Goal: Information Seeking & Learning: Learn about a topic

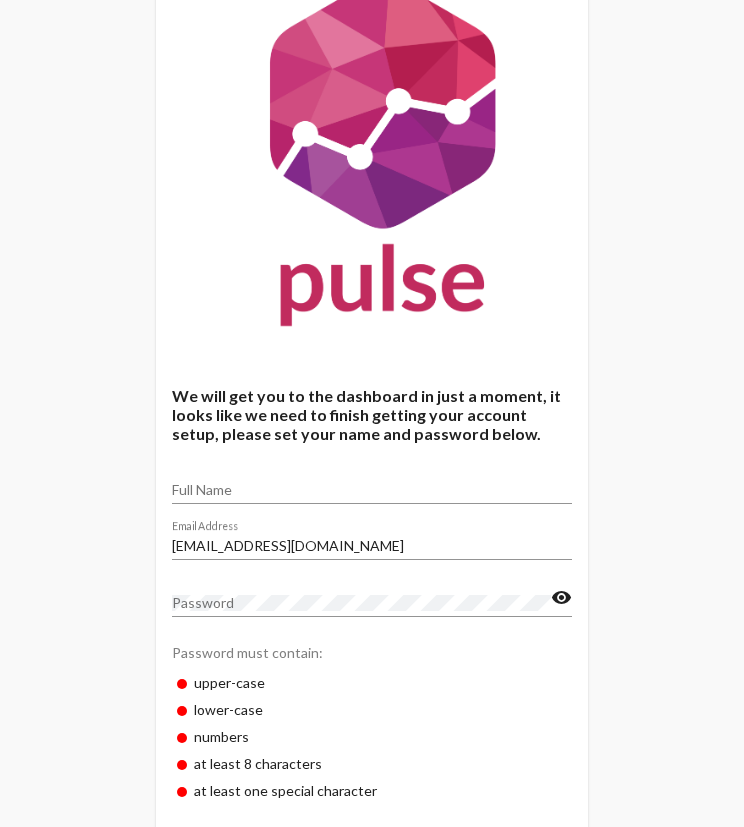
scroll to position [161, 0]
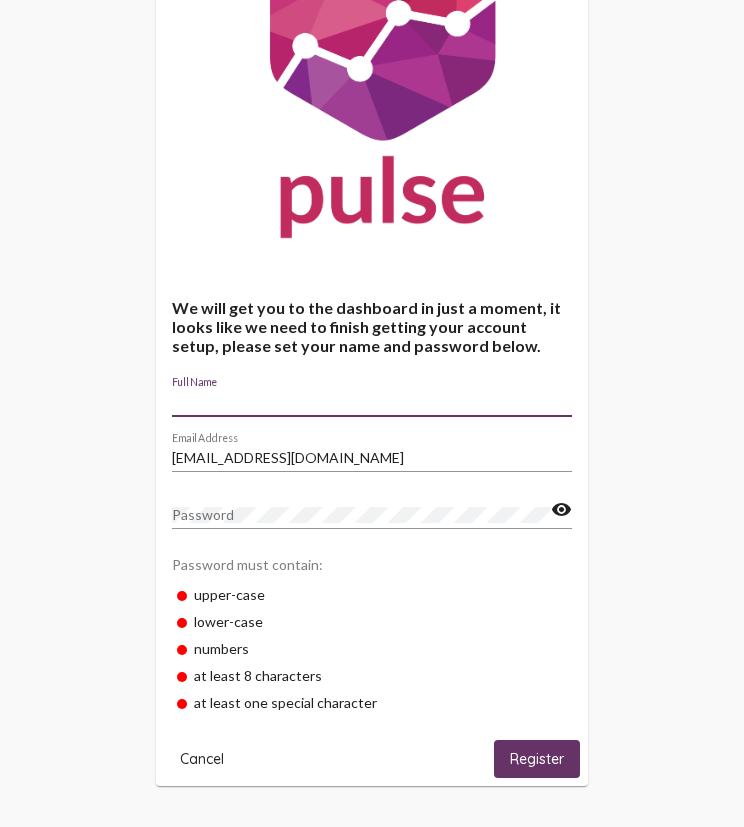
click at [242, 401] on input "Full Name" at bounding box center [372, 402] width 400 height 16
type input "[PERSON_NAME]"
click at [214, 505] on div "Password" at bounding box center [361, 509] width 379 height 39
click at [564, 515] on mat-icon "visibility" at bounding box center [561, 510] width 21 height 24
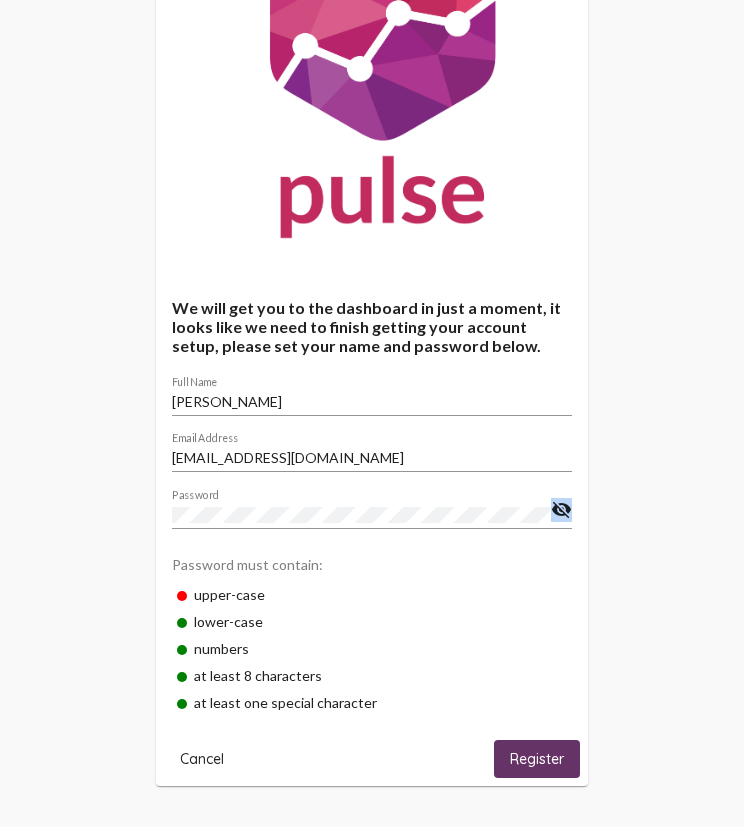
click at [564, 515] on mat-icon "visibility_off" at bounding box center [561, 510] width 21 height 24
click at [562, 507] on mat-icon "visibility" at bounding box center [561, 510] width 21 height 24
click at [528, 751] on span "Register" at bounding box center [537, 760] width 54 height 18
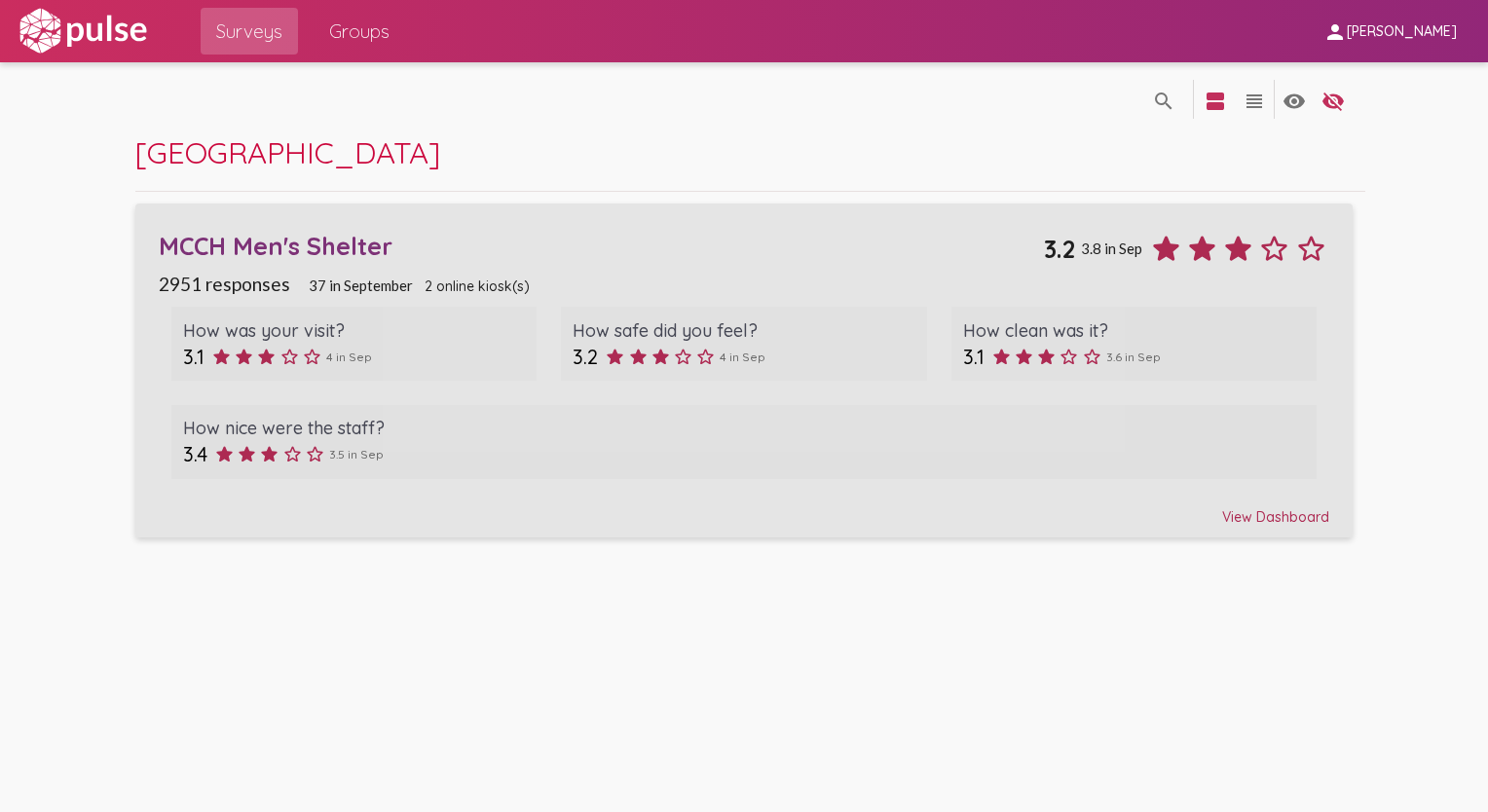
click at [353, 289] on span "37 in September" at bounding box center [360, 285] width 104 height 18
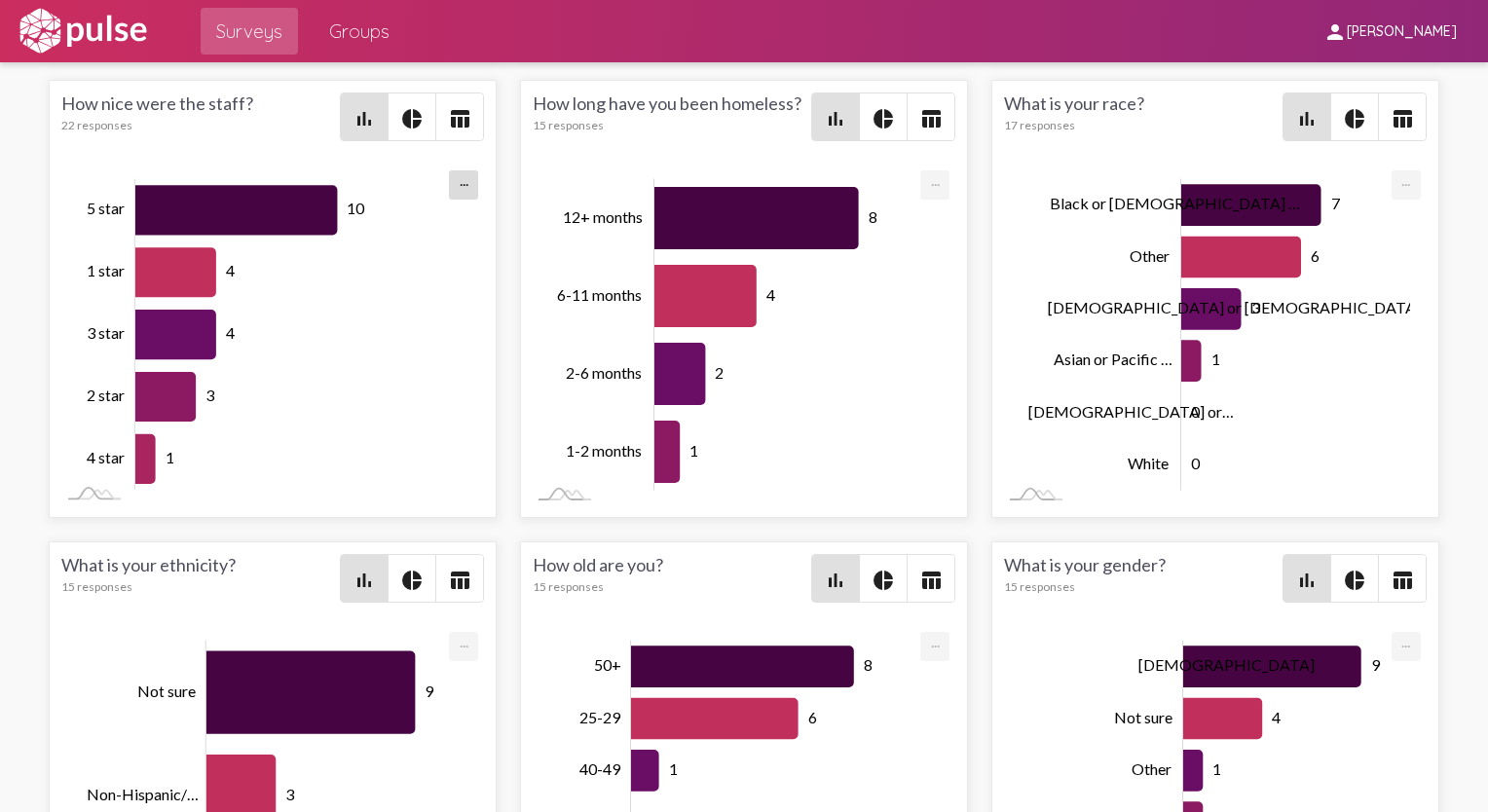
scroll to position [3150, 0]
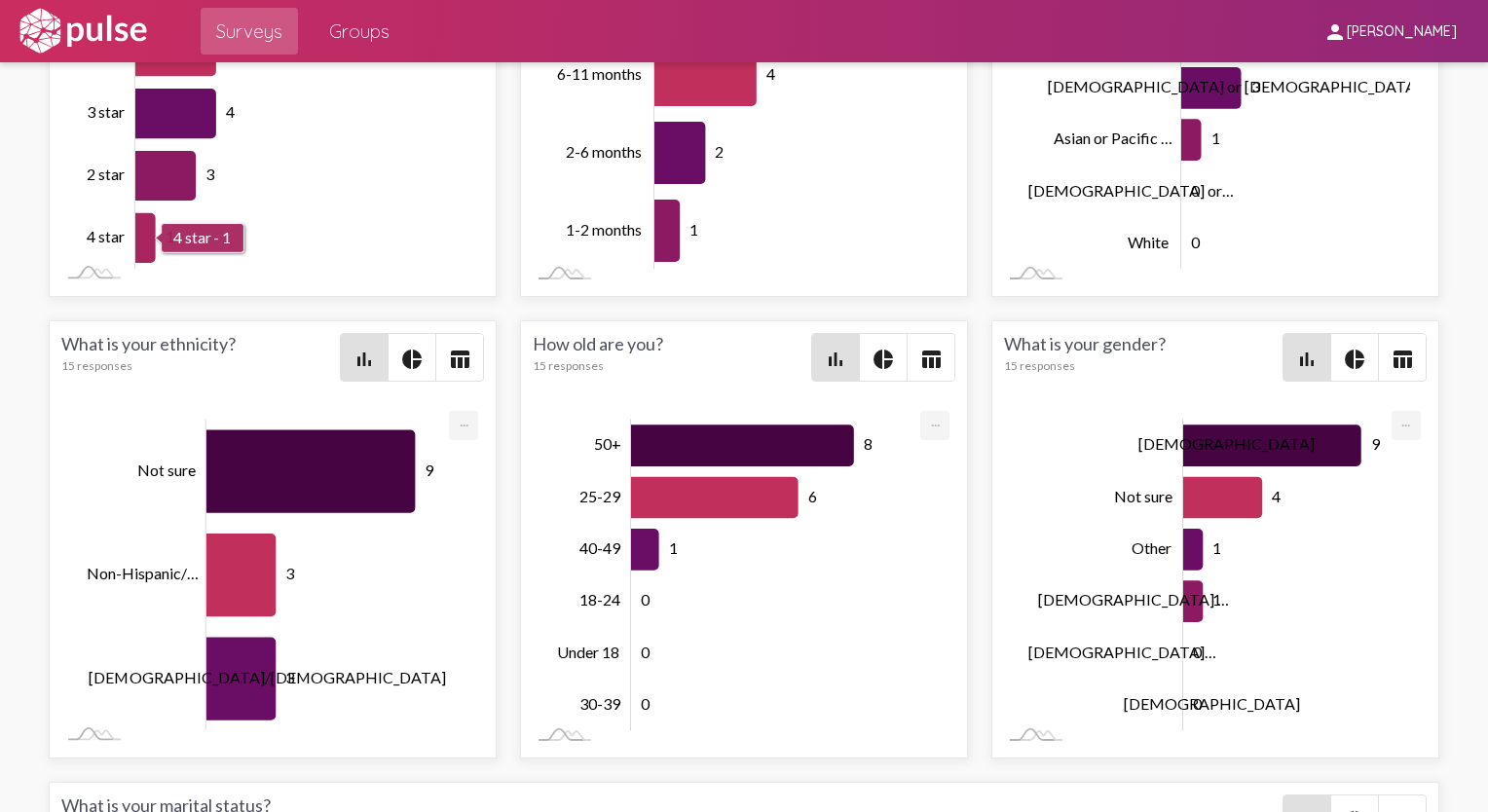
click at [140, 263] on icon "Series" at bounding box center [145, 238] width 20 height 50
click at [209, 270] on rect "Chart" at bounding box center [294, 114] width 318 height 312
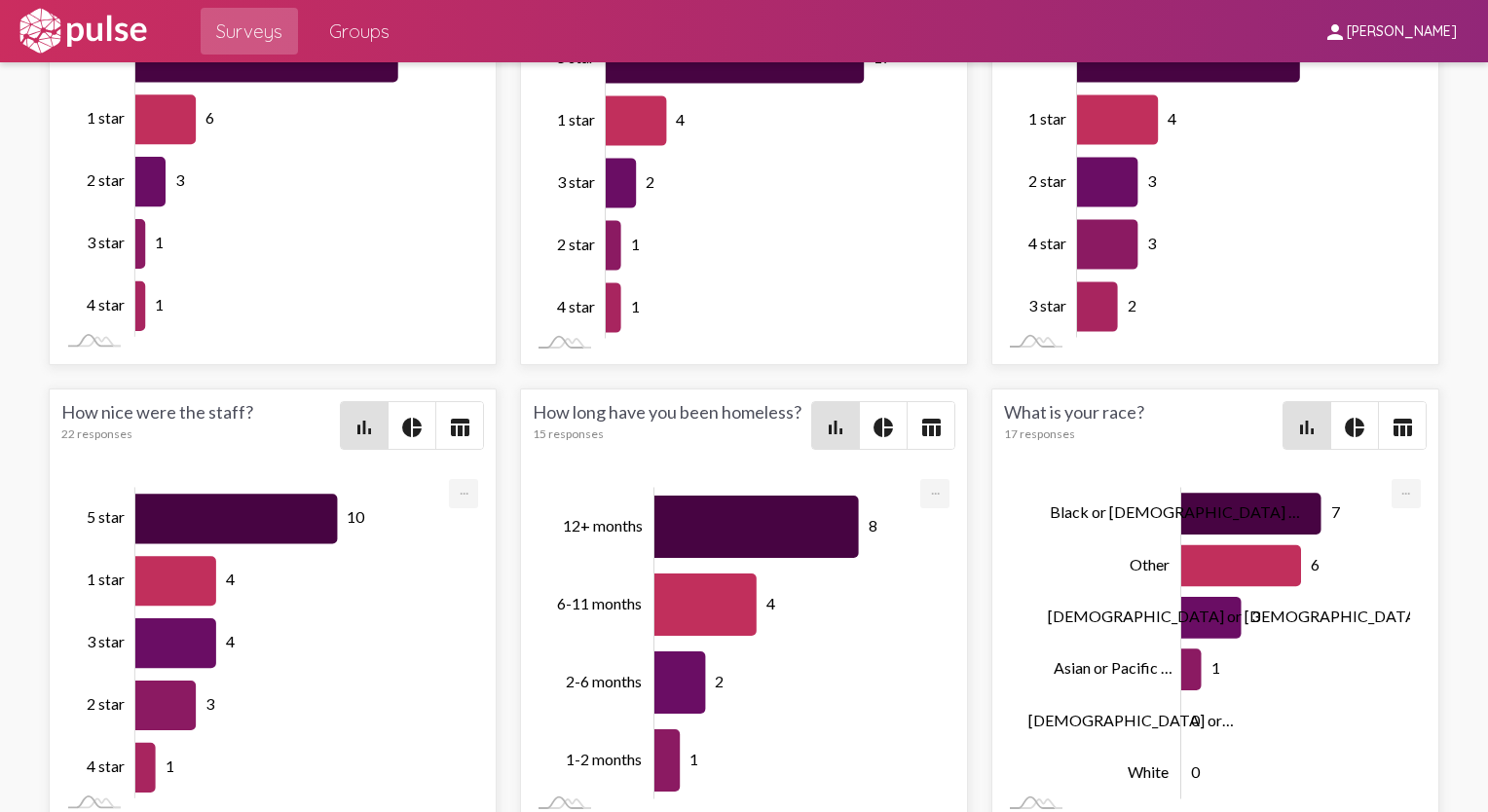
scroll to position [2371, 0]
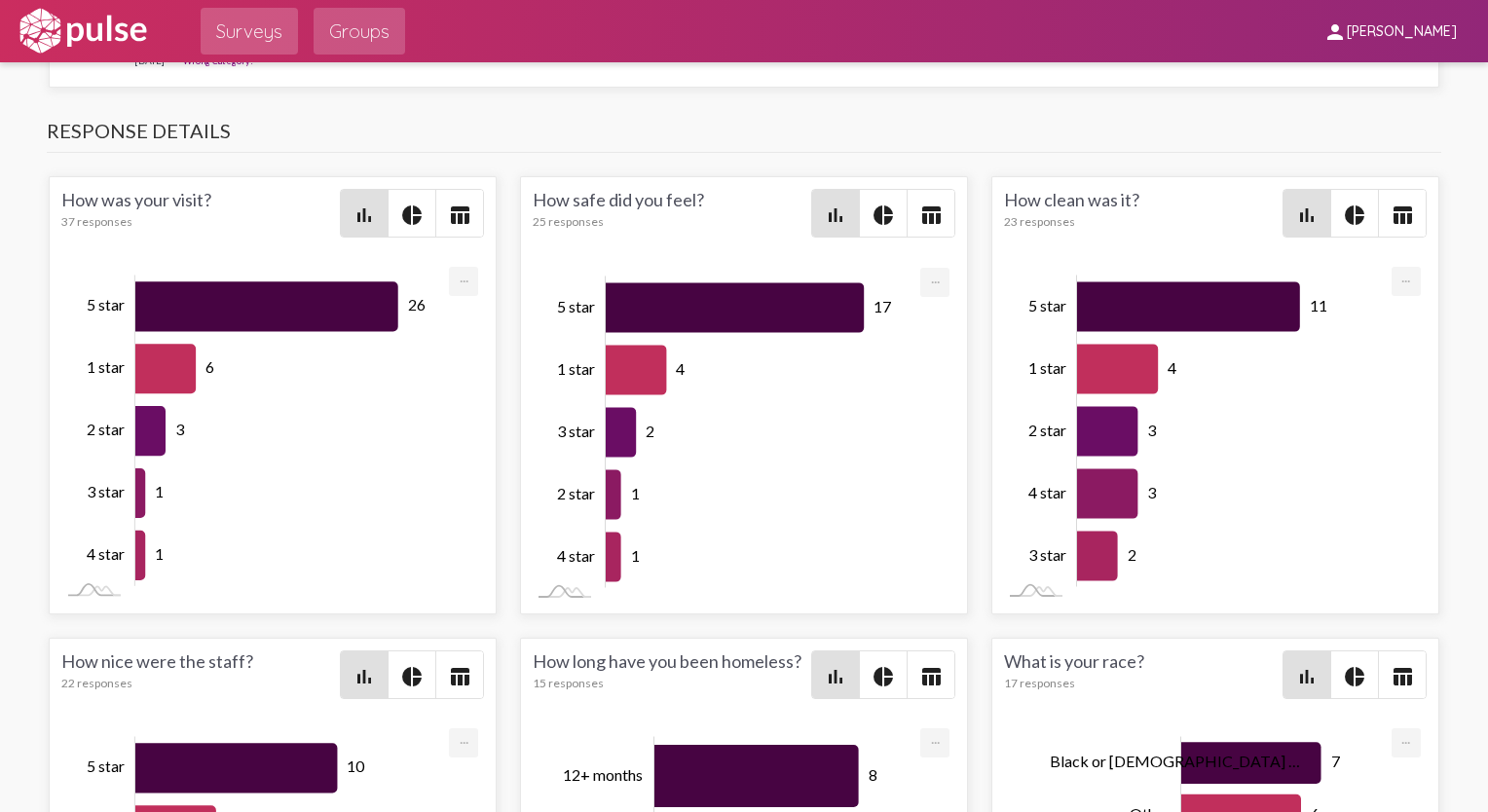
click at [374, 43] on span "Groups" at bounding box center [359, 31] width 60 height 35
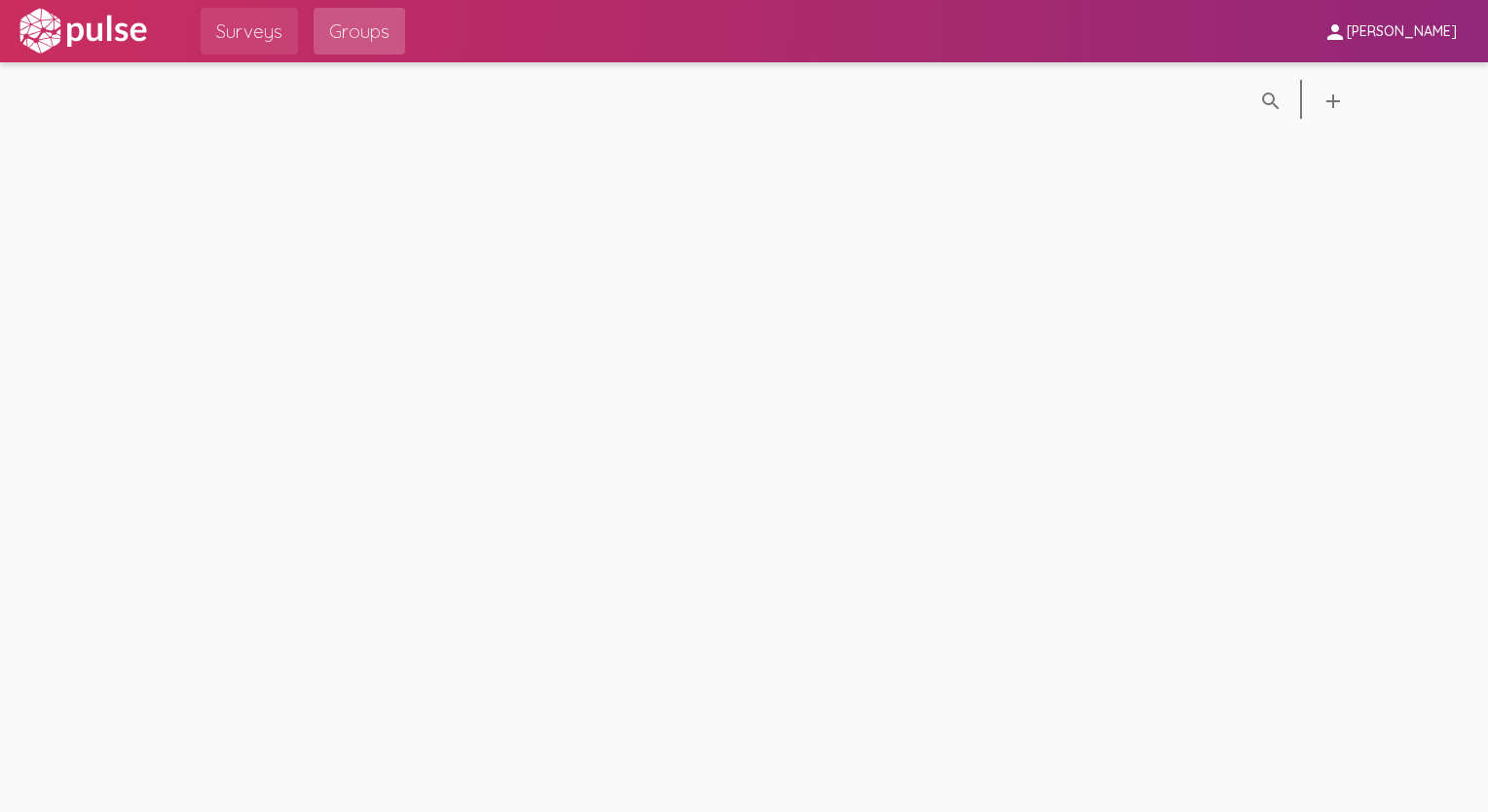
click at [285, 30] on link "Surveys" at bounding box center [249, 31] width 97 height 47
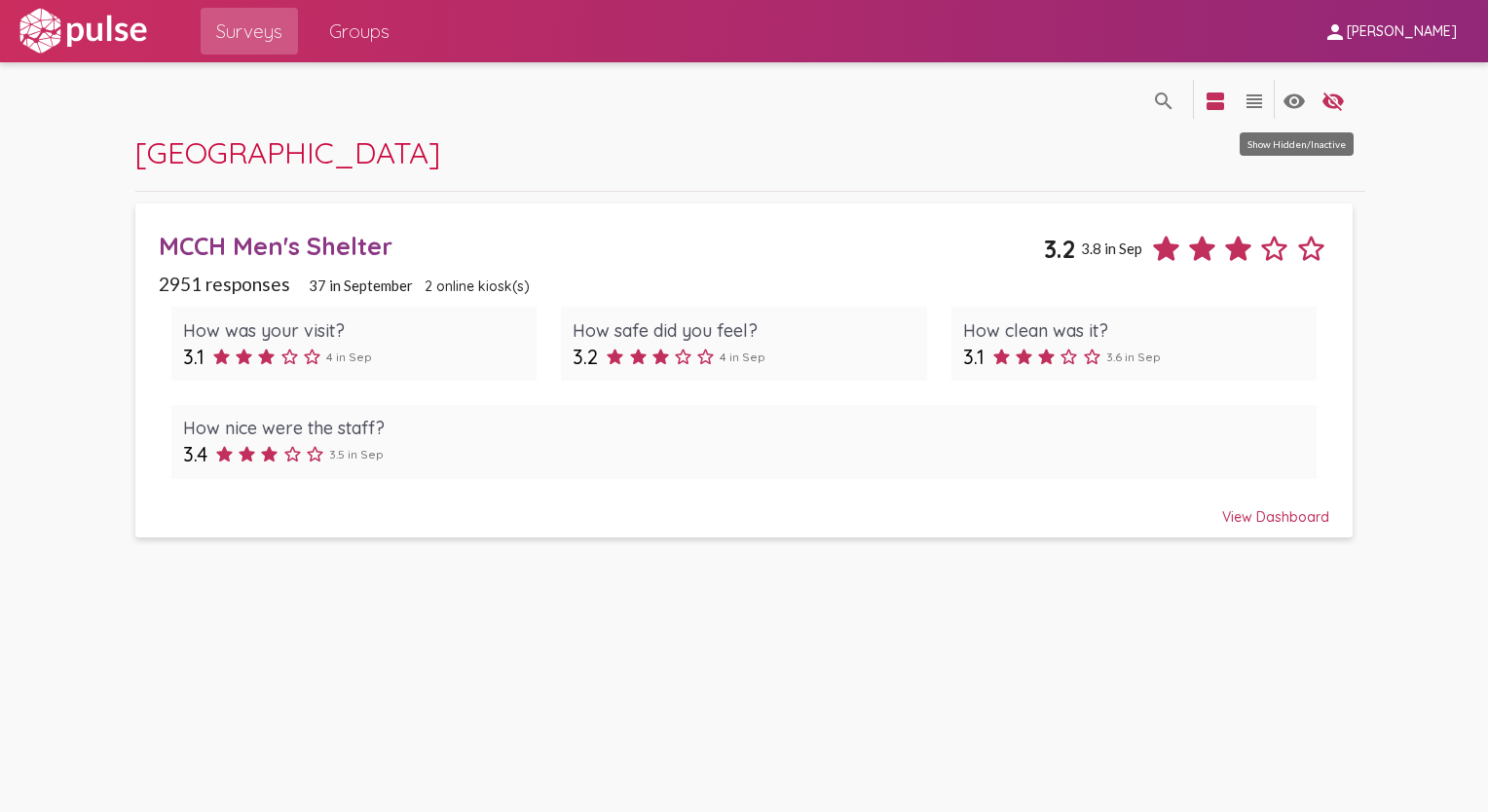
click at [738, 100] on mat-icon "visibility" at bounding box center [1294, 101] width 23 height 23
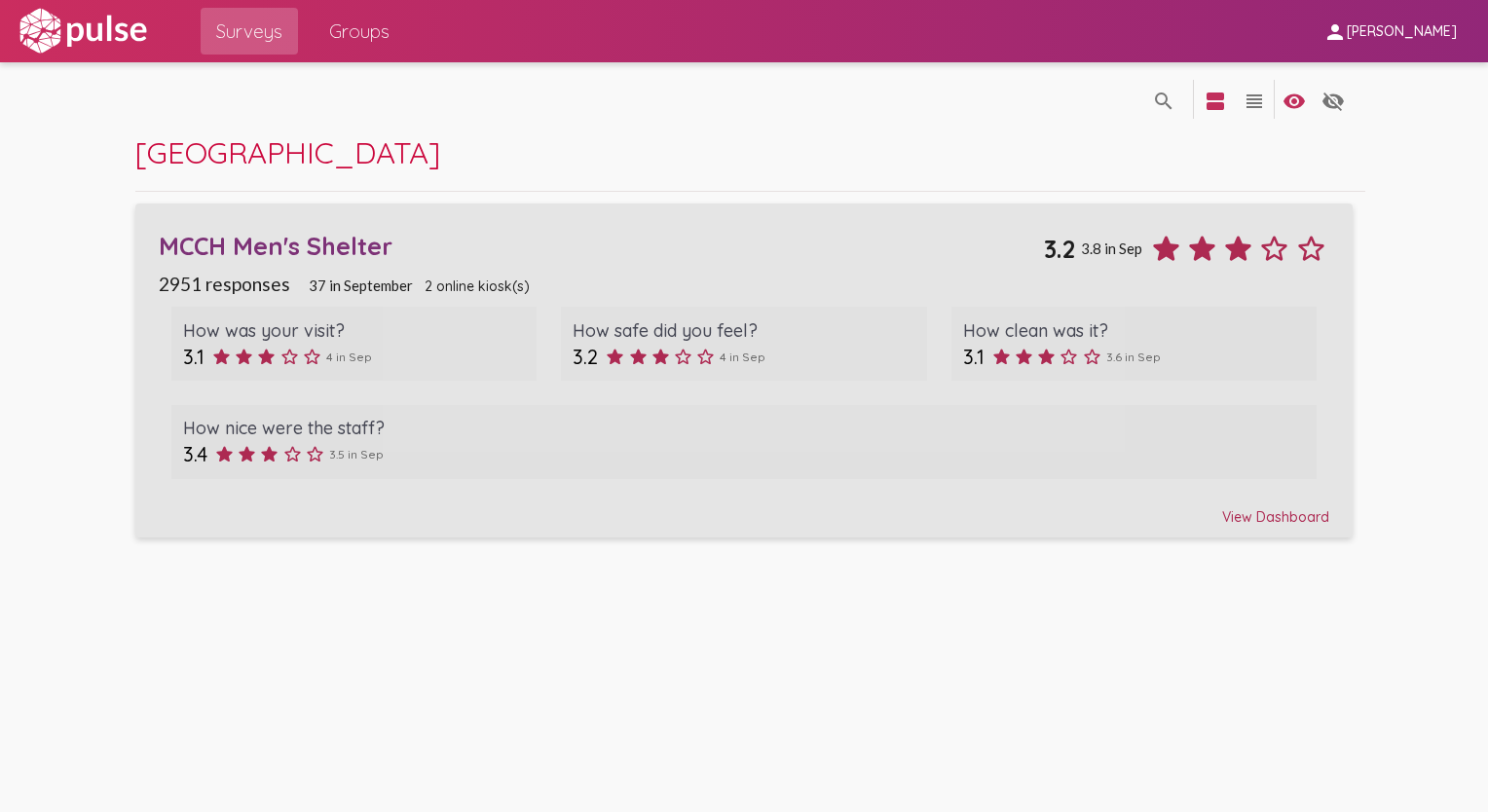
click at [238, 247] on div "MCCH Men's Shelter" at bounding box center [601, 245] width 885 height 30
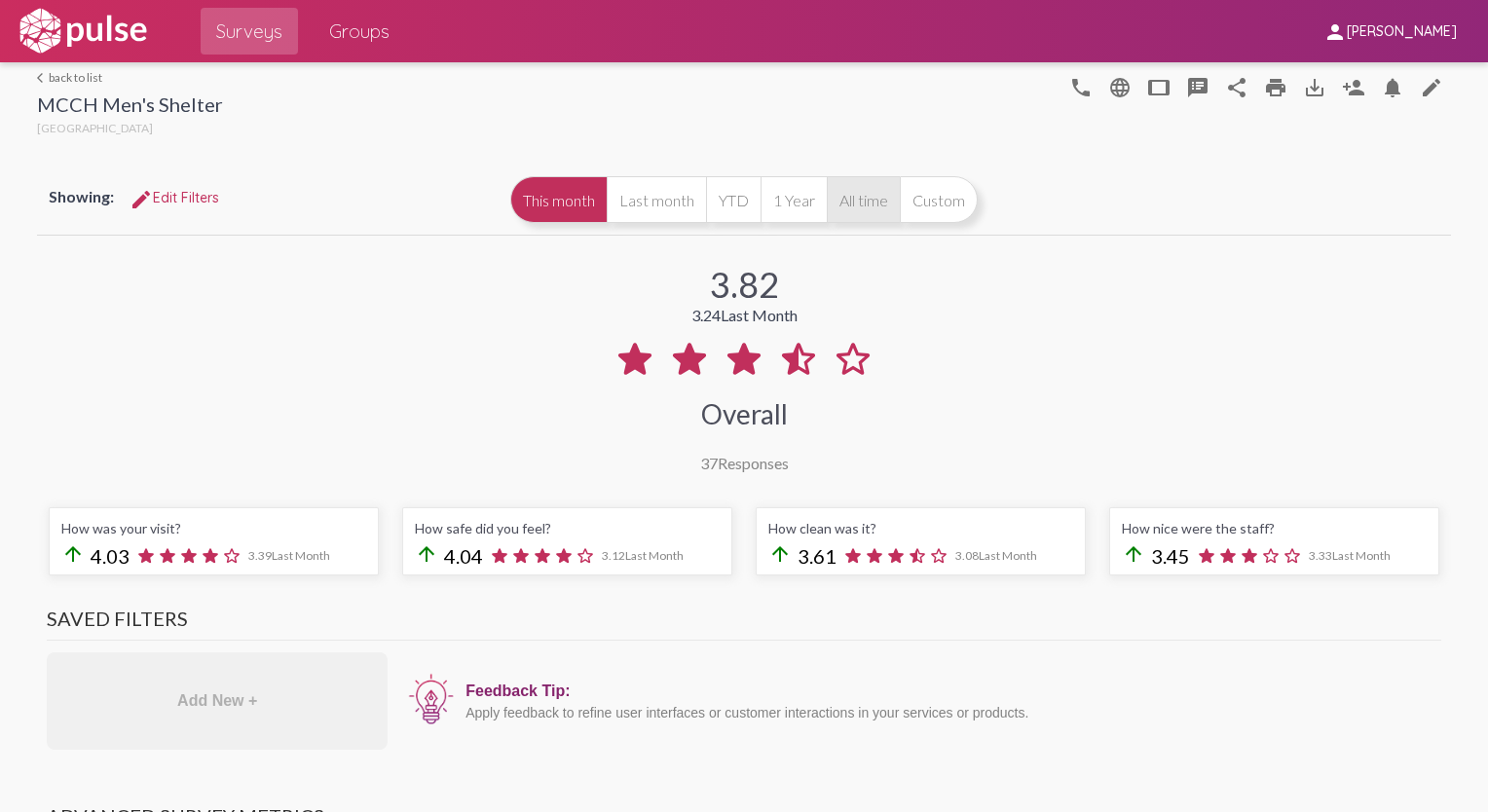
click at [738, 201] on button "All time" at bounding box center [863, 200] width 73 height 47
click at [524, 212] on button "This month" at bounding box center [558, 200] width 96 height 47
click at [738, 200] on button "All time" at bounding box center [863, 200] width 73 height 47
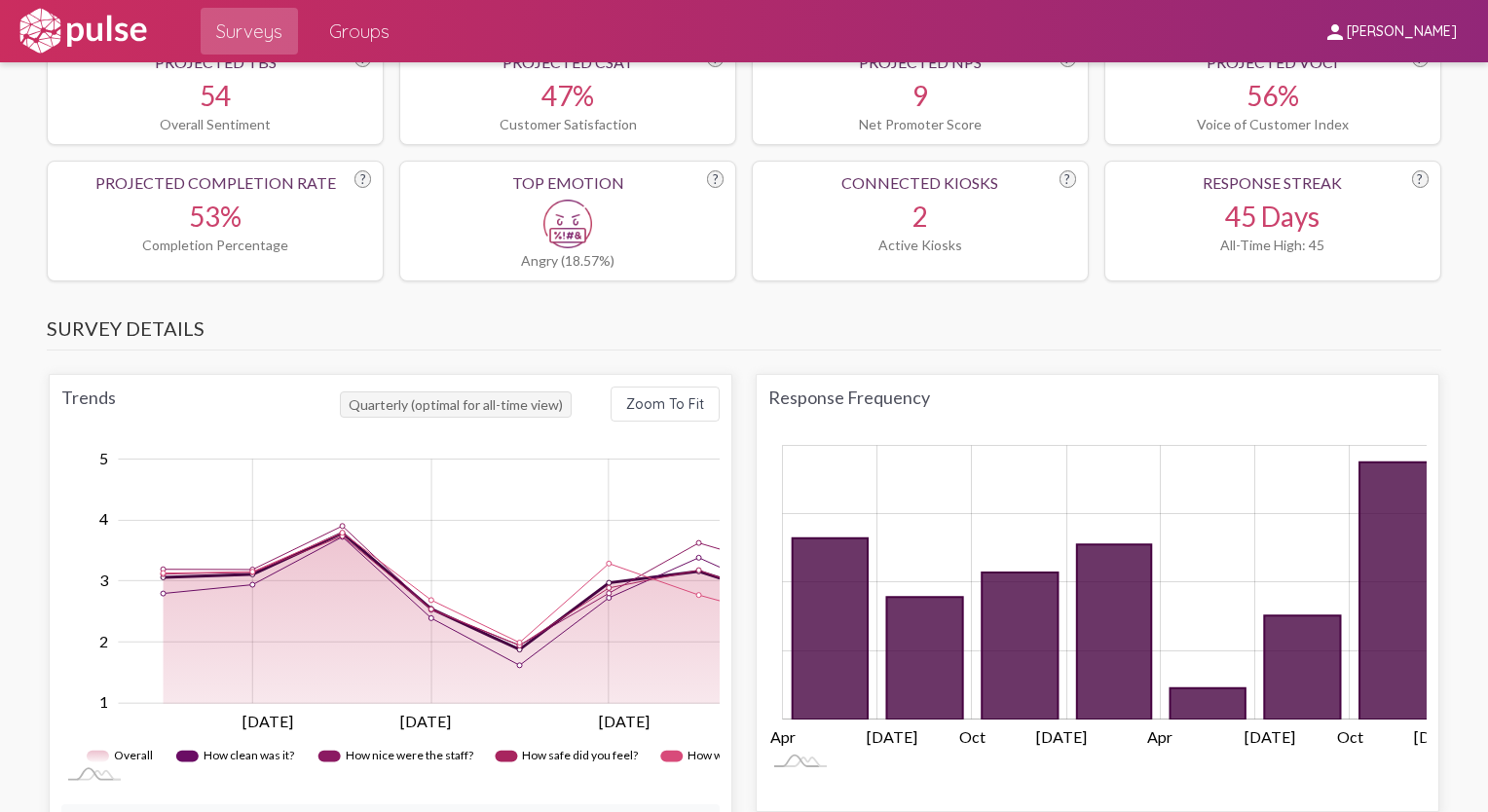
scroll to position [682, 0]
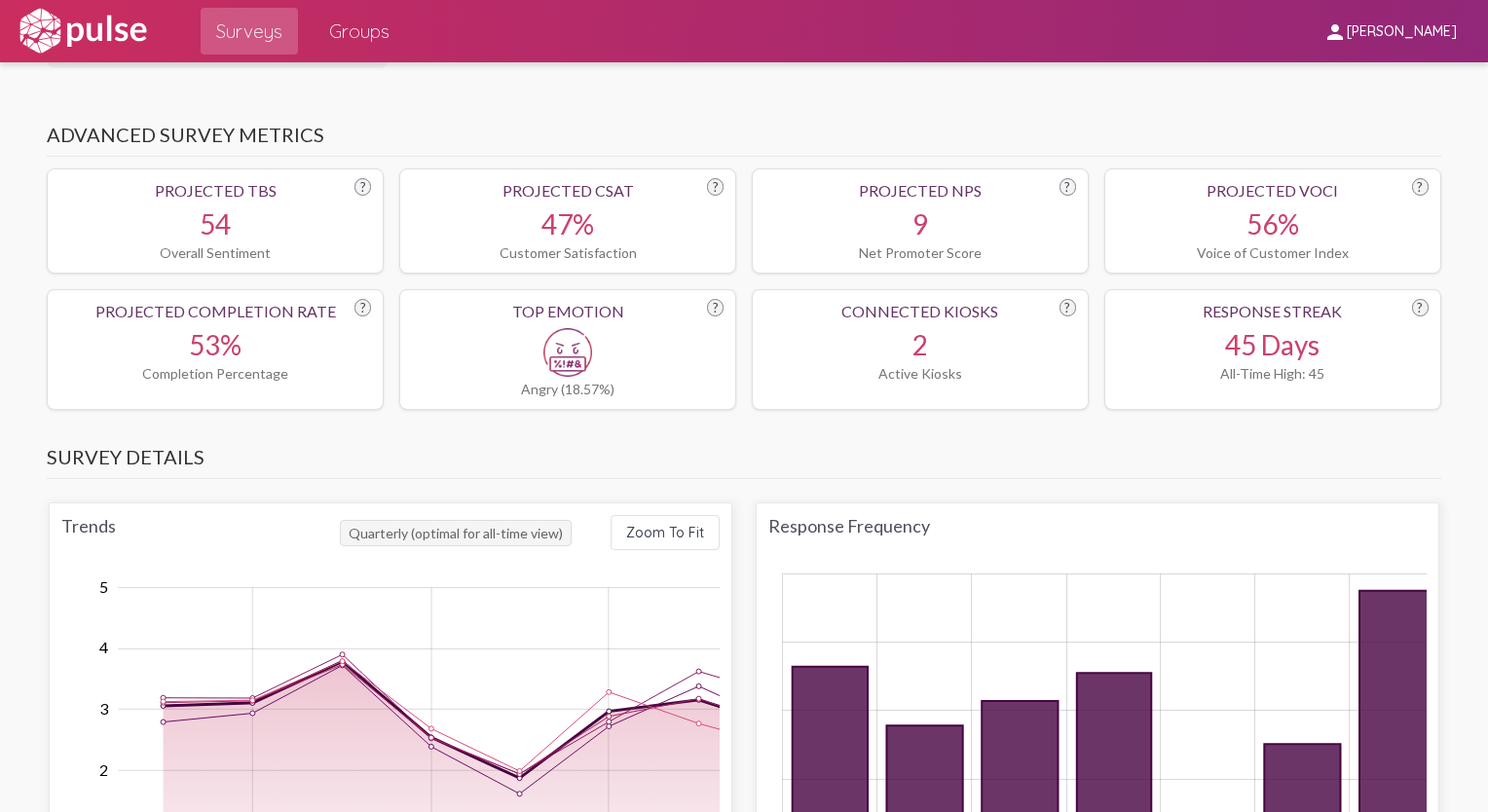
click at [562, 337] on img at bounding box center [568, 352] width 49 height 49
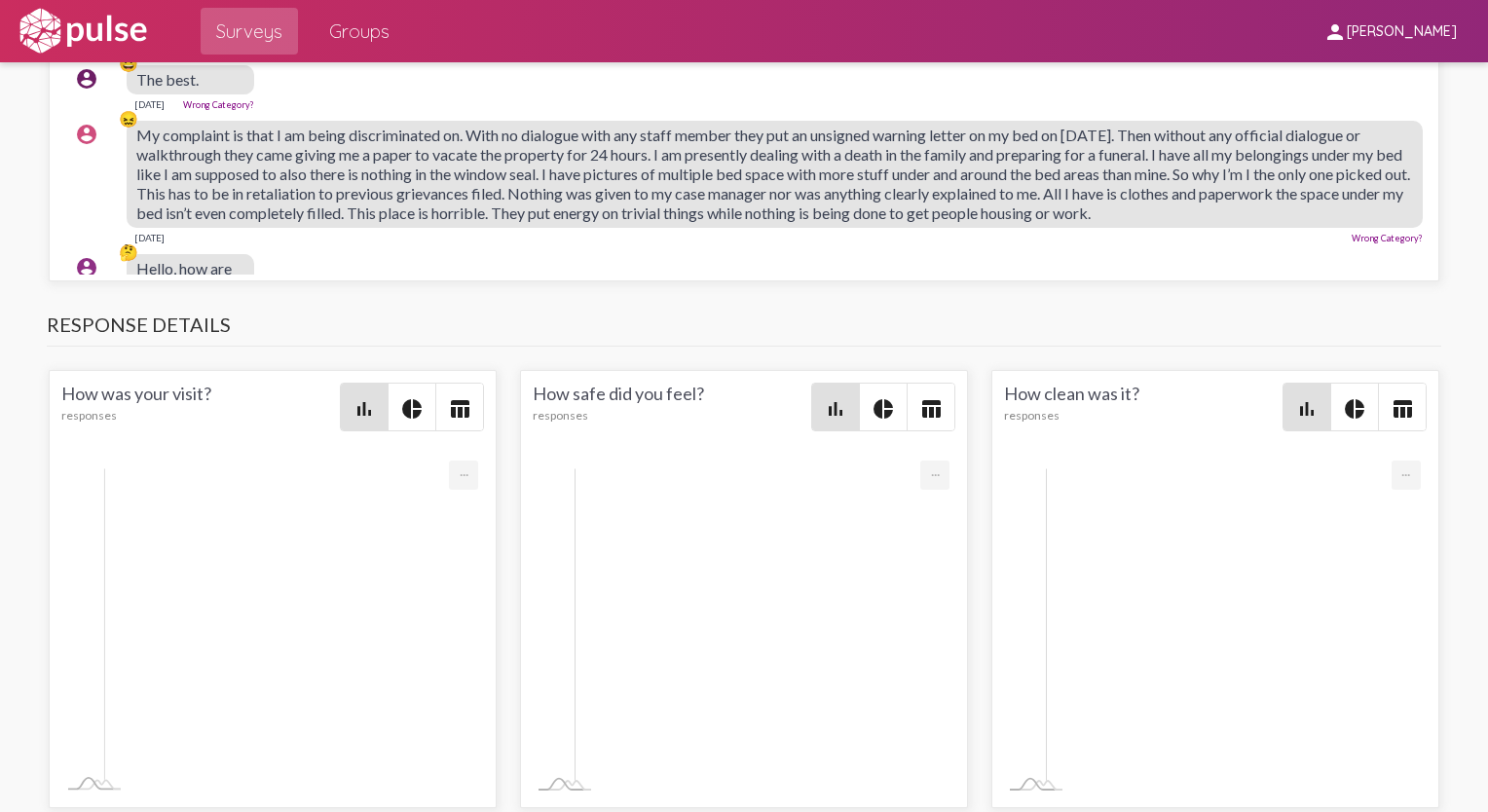
scroll to position [389, 0]
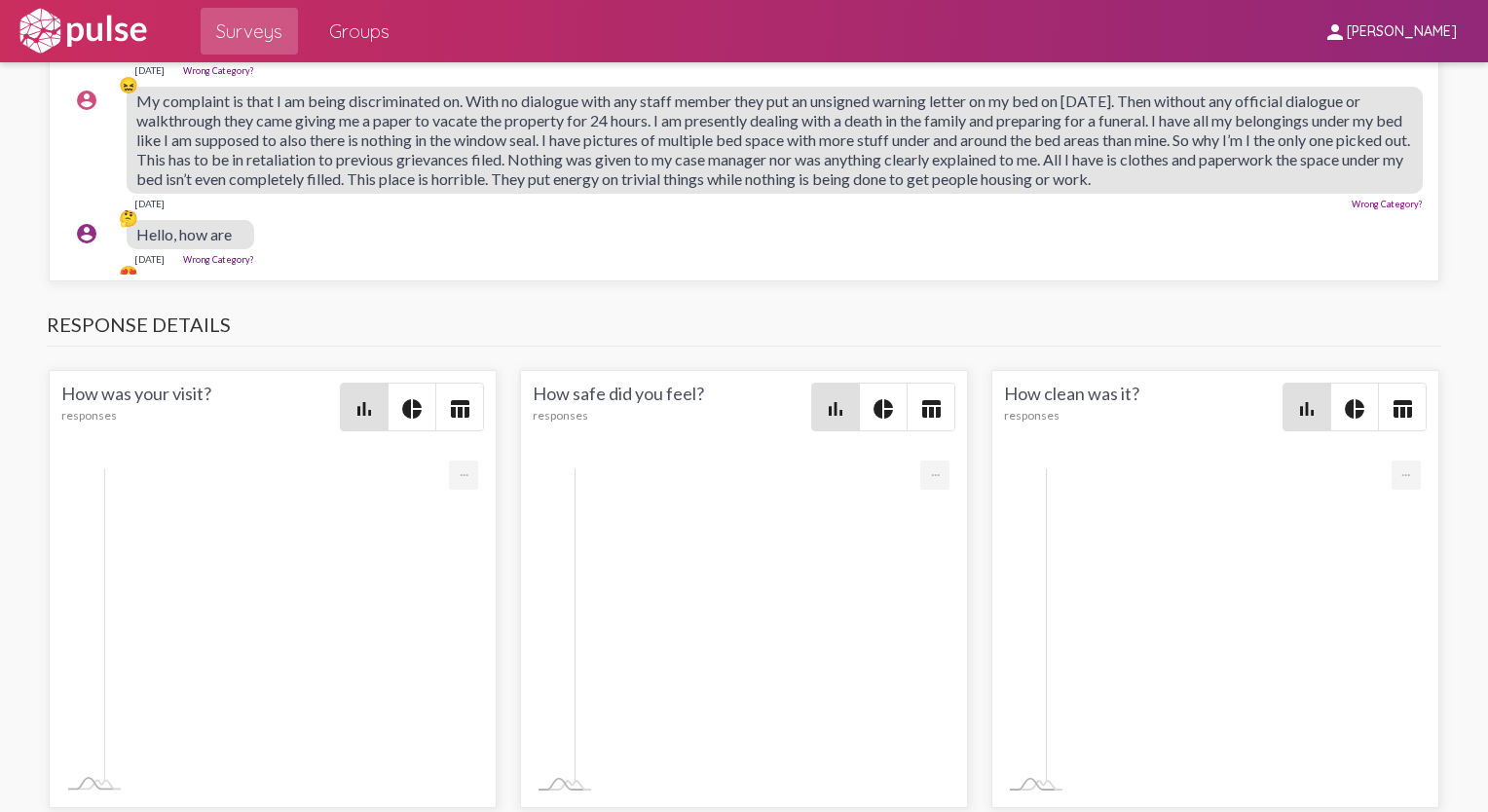
drag, startPoint x: 790, startPoint y: 534, endPoint x: 872, endPoint y: 529, distance: 82.2
click at [738, 188] on span "My complaint is that I am being discriminated on. With no dialogue with any sta…" at bounding box center [773, 139] width 1274 height 96
drag, startPoint x: 872, startPoint y: 529, endPoint x: 834, endPoint y: 553, distance: 44.9
click at [738, 188] on span "My complaint is that I am being discriminated on. With no dialogue with any sta…" at bounding box center [773, 139] width 1274 height 96
drag, startPoint x: 163, startPoint y: 556, endPoint x: 432, endPoint y: 585, distance: 270.6
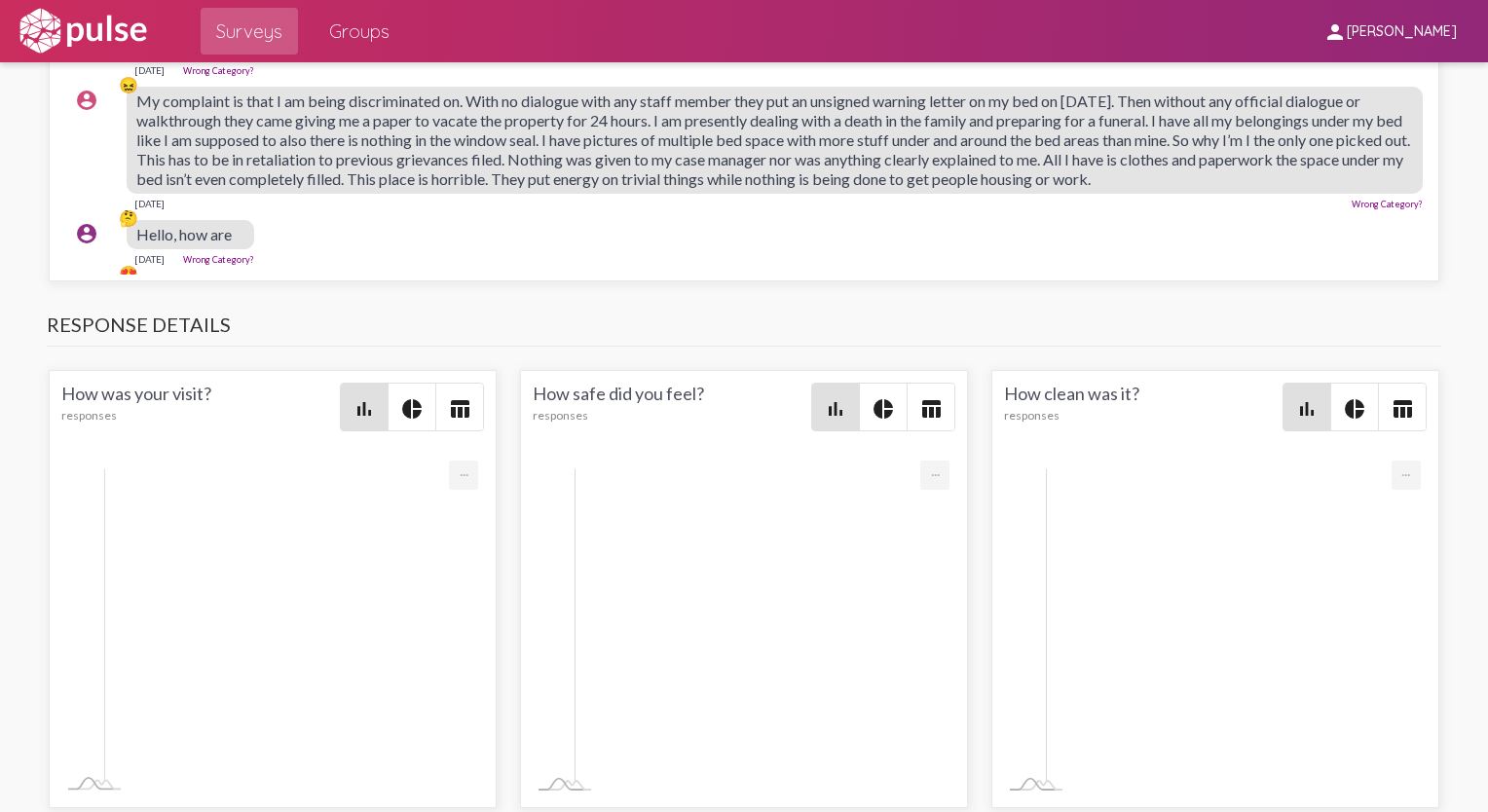
click at [432, 188] on span "My complaint is that I am being discriminated on. With no dialogue with any sta…" at bounding box center [773, 139] width 1274 height 96
drag, startPoint x: 432, startPoint y: 585, endPoint x: 551, endPoint y: 596, distance: 119.5
click at [551, 188] on span "My complaint is that I am being discriminated on. With no dialogue with any sta…" at bounding box center [773, 139] width 1274 height 96
drag, startPoint x: 690, startPoint y: 556, endPoint x: 762, endPoint y: 574, distance: 74.2
click at [738, 188] on span "My complaint is that I am being discriminated on. With no dialogue with any sta…" at bounding box center [773, 139] width 1274 height 96
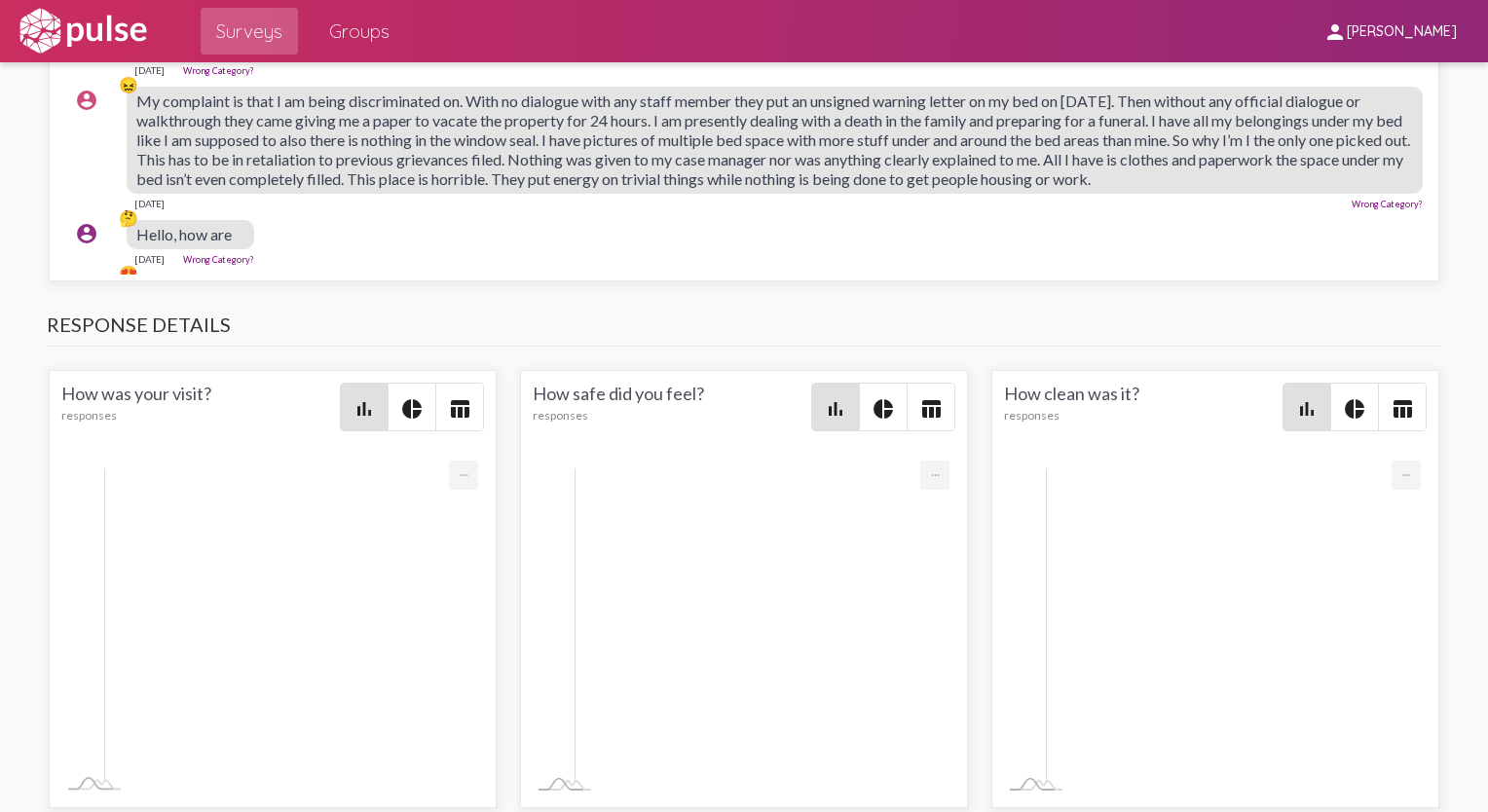
click at [400, 188] on span "My complaint is that I am being discriminated on. With no dialogue with any sta…" at bounding box center [773, 139] width 1274 height 96
drag, startPoint x: 234, startPoint y: 560, endPoint x: 439, endPoint y: 596, distance: 208.1
click at [439, 188] on span "My complaint is that I am being discriminated on. With no dialogue with any sta…" at bounding box center [773, 139] width 1274 height 96
drag, startPoint x: 439, startPoint y: 596, endPoint x: 509, endPoint y: 605, distance: 70.6
click at [509, 188] on span "My complaint is that I am being discriminated on. With no dialogue with any sta…" at bounding box center [773, 139] width 1274 height 96
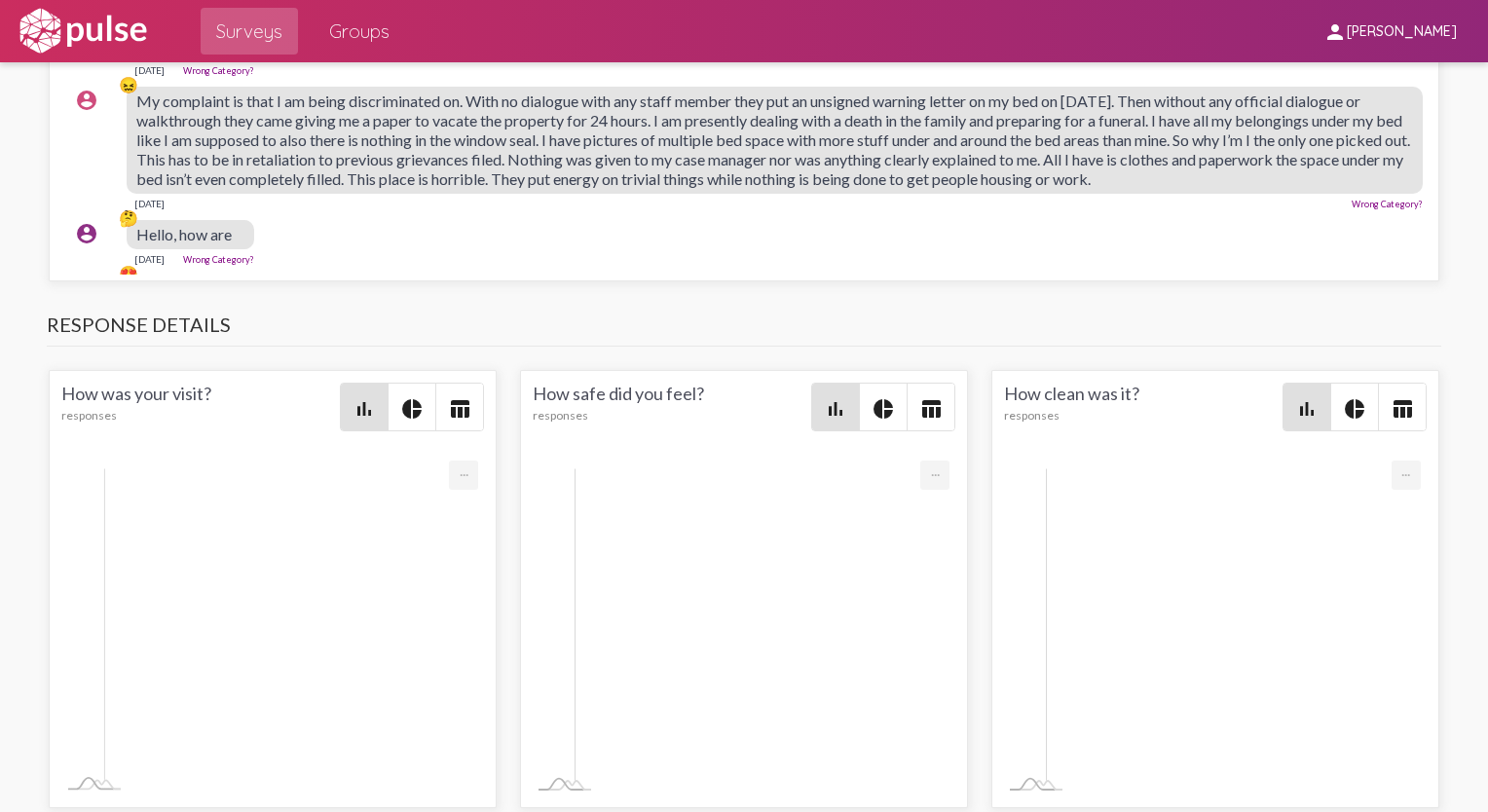
click at [643, 188] on span "My complaint is that I am being discriminated on. With no dialogue with any sta…" at bounding box center [773, 139] width 1274 height 96
click at [287, 188] on span "My complaint is that I am being discriminated on. With no dialogue with any sta…" at bounding box center [773, 139] width 1274 height 96
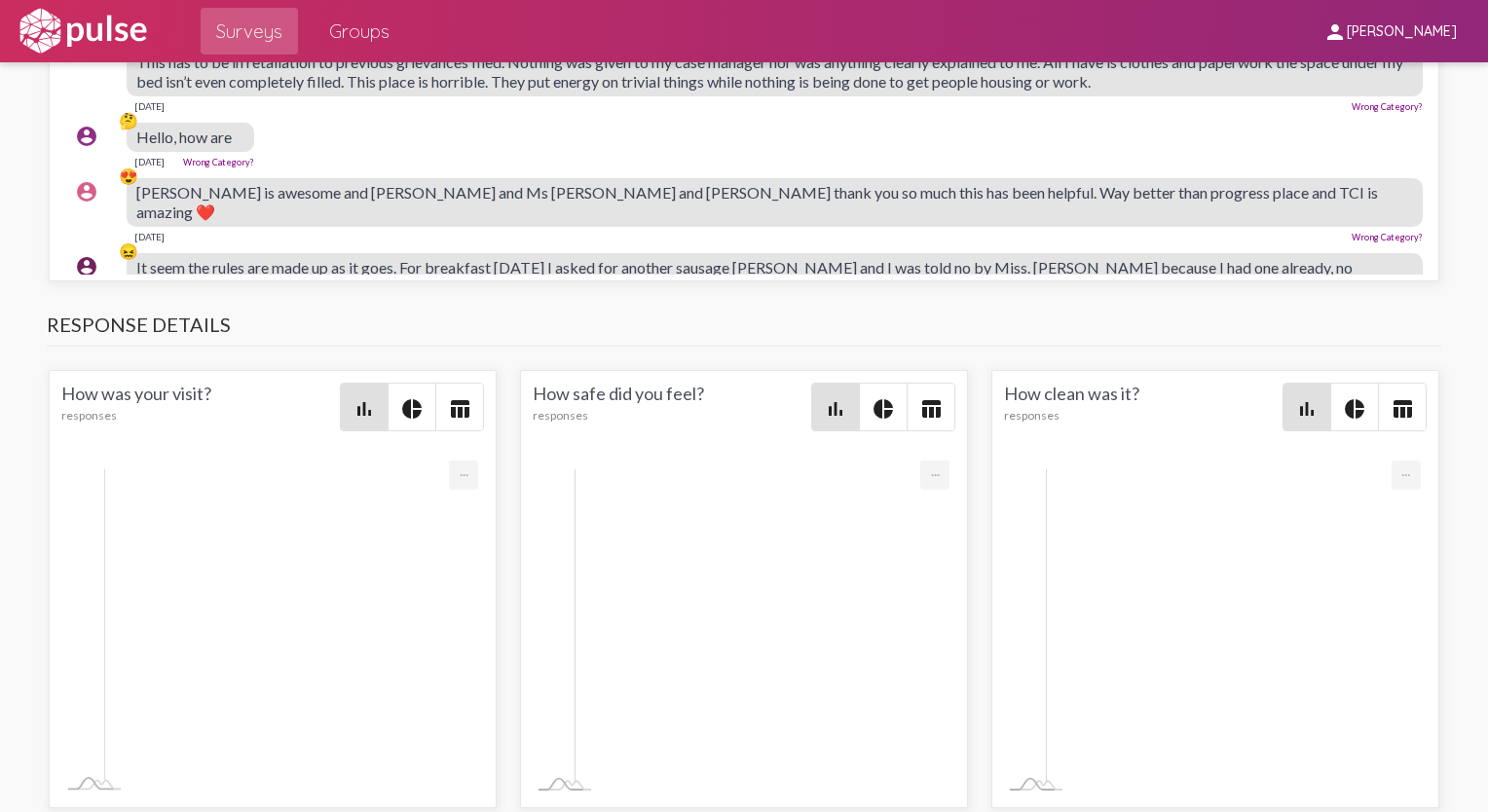
scroll to position [682, 0]
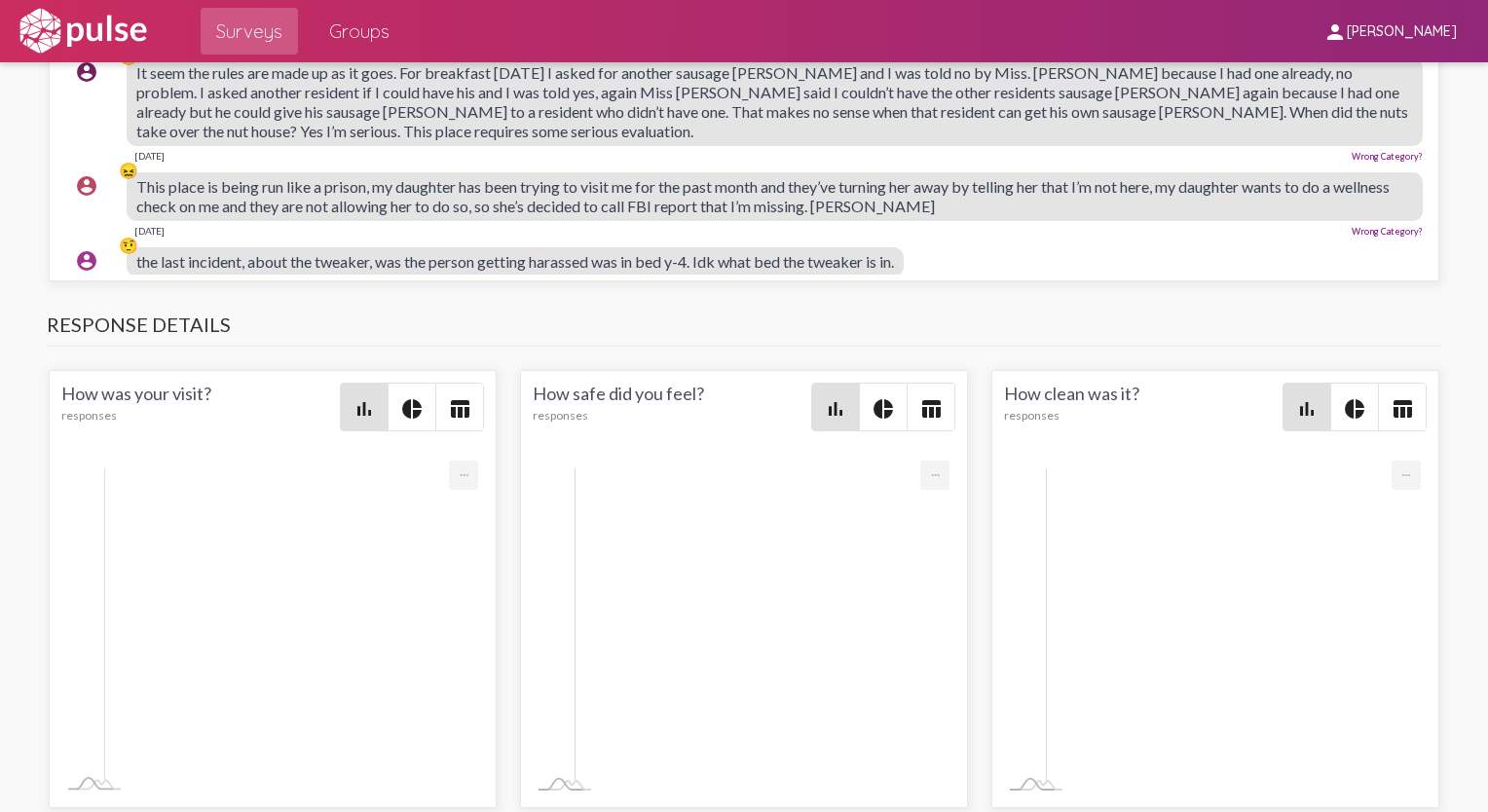
drag, startPoint x: 182, startPoint y: 494, endPoint x: 414, endPoint y: 500, distance: 232.1
click at [414, 140] on span "It seem the rules are made up as it goes. For breakfast [DATE] I asked for anot…" at bounding box center [772, 101] width 1272 height 77
drag, startPoint x: 414, startPoint y: 500, endPoint x: 602, endPoint y: 509, distance: 188.2
click at [602, 140] on span "It seem the rules are made up as it goes. For breakfast [DATE] I asked for anot…" at bounding box center [772, 101] width 1272 height 77
drag, startPoint x: 602, startPoint y: 509, endPoint x: 597, endPoint y: 497, distance: 13.0
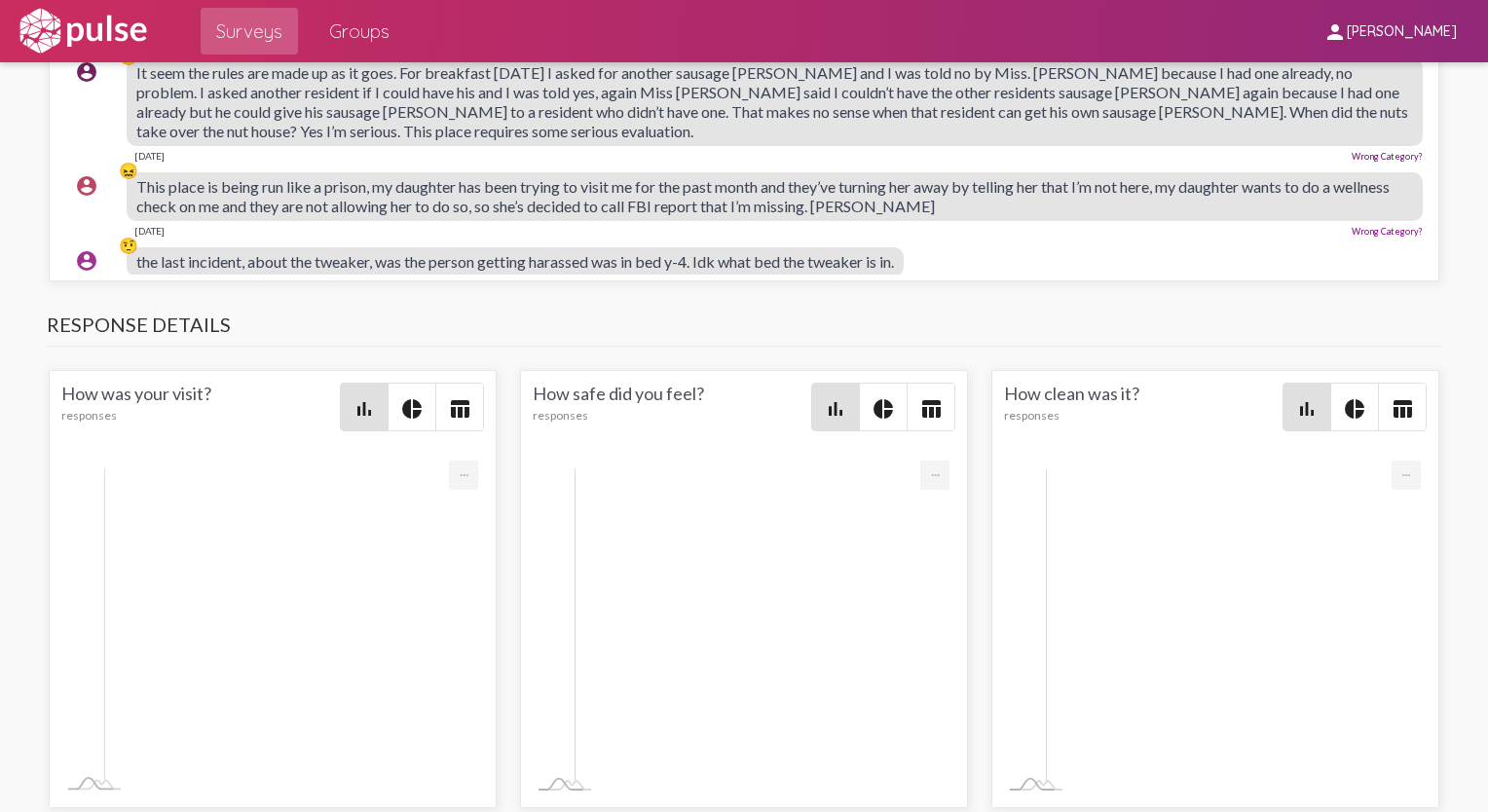
click at [597, 140] on span "It seem the rules are made up as it goes. For breakfast [DATE] I asked for anot…" at bounding box center [772, 101] width 1272 height 77
drag, startPoint x: 261, startPoint y: 517, endPoint x: 816, endPoint y: 507, distance: 555.1
click at [738, 140] on span "It seem the rules are made up as it goes. For breakfast [DATE] I asked for anot…" at bounding box center [772, 101] width 1272 height 77
drag, startPoint x: 816, startPoint y: 507, endPoint x: 1048, endPoint y: 500, distance: 232.1
click at [738, 140] on span "It seem the rules are made up as it goes. For breakfast [DATE] I asked for anot…" at bounding box center [772, 101] width 1272 height 77
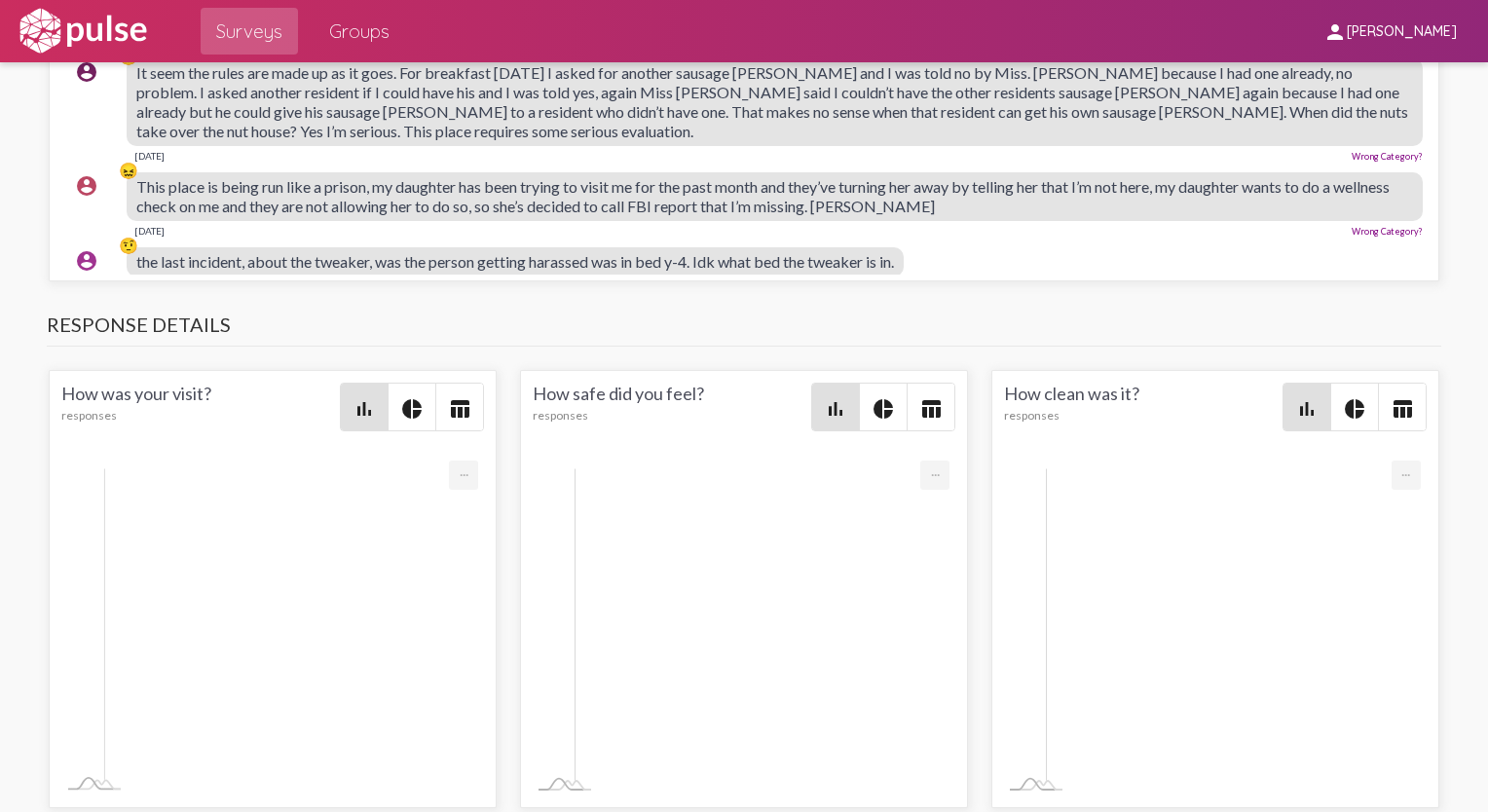
click at [265, 140] on span "It seem the rules are made up as it goes. For breakfast [DATE] I asked for anot…" at bounding box center [772, 101] width 1272 height 77
drag, startPoint x: 417, startPoint y: 537, endPoint x: 555, endPoint y: 535, distance: 138.0
click at [555, 140] on span "It seem the rules are made up as it goes. For breakfast [DATE] I asked for anot…" at bounding box center [772, 101] width 1272 height 77
drag, startPoint x: 555, startPoint y: 535, endPoint x: 714, endPoint y: 534, distance: 159.0
click at [714, 140] on span "It seem the rules are made up as it goes. For breakfast [DATE] I asked for anot…" at bounding box center [772, 101] width 1272 height 77
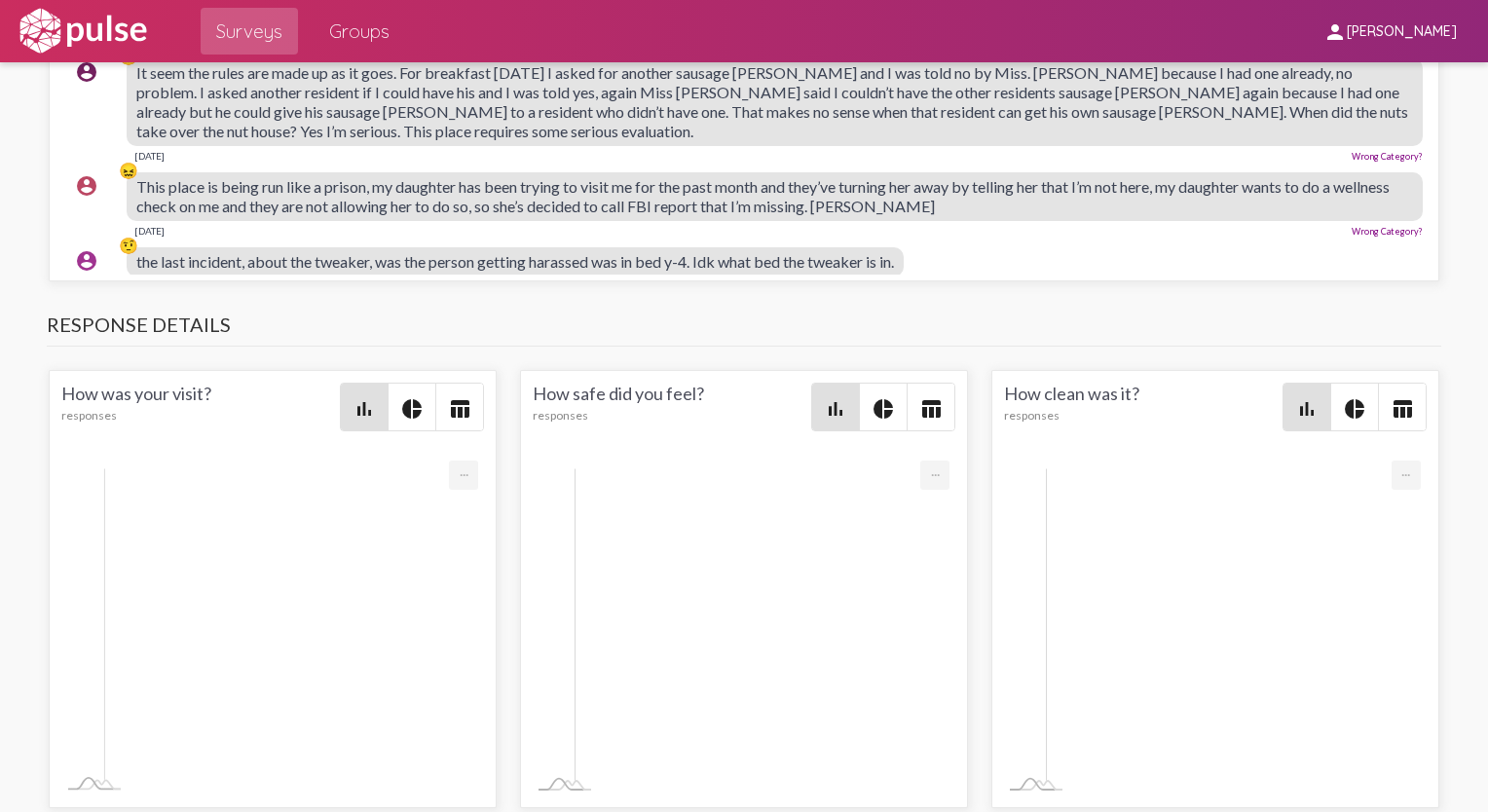
drag, startPoint x: 465, startPoint y: 590, endPoint x: 988, endPoint y: 624, distance: 524.1
click at [738, 221] on div "This place is being run like a prison, my daughter has been trying to visit me …" at bounding box center [774, 197] width 1296 height 49
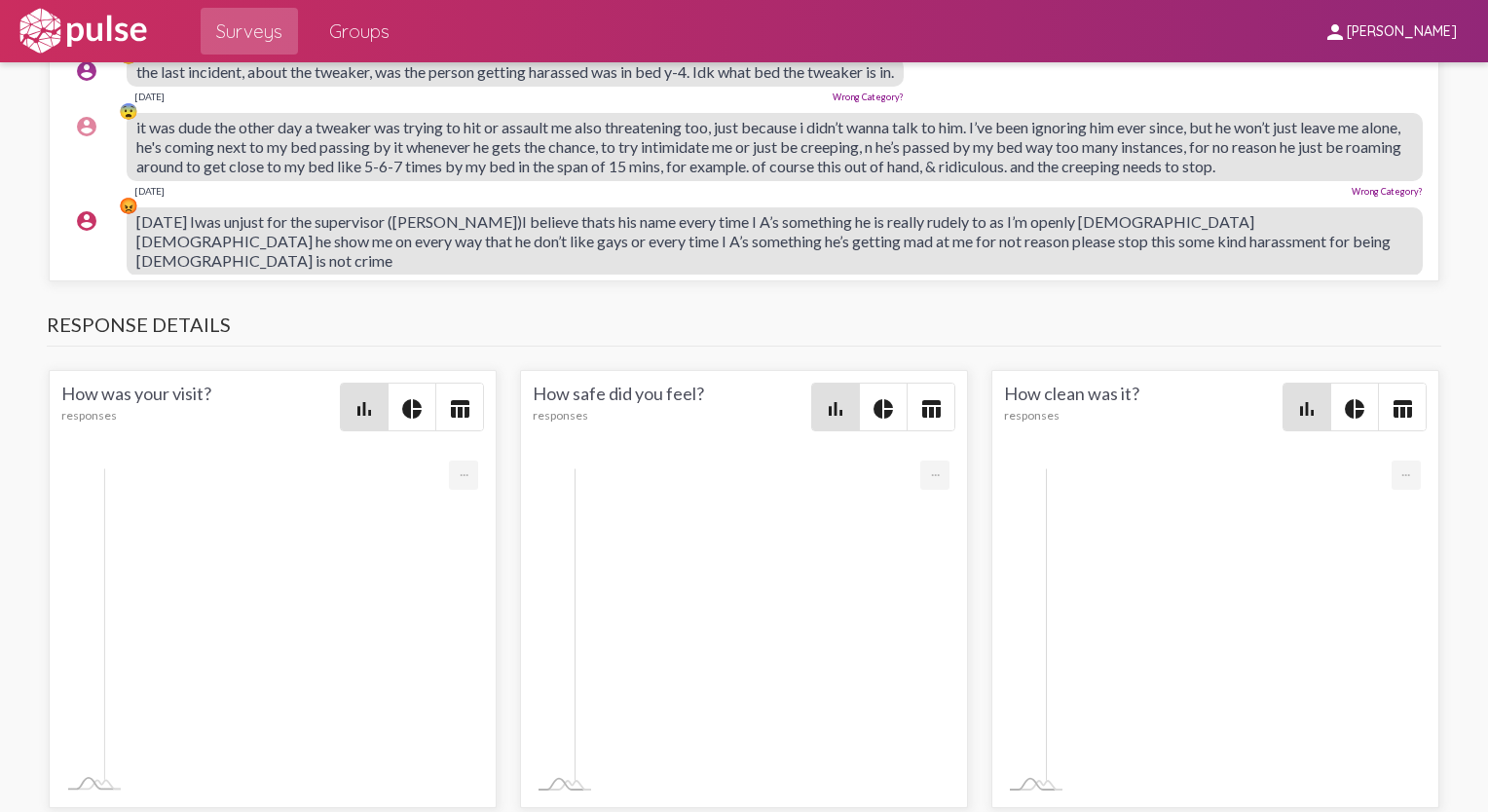
scroll to position [876, 0]
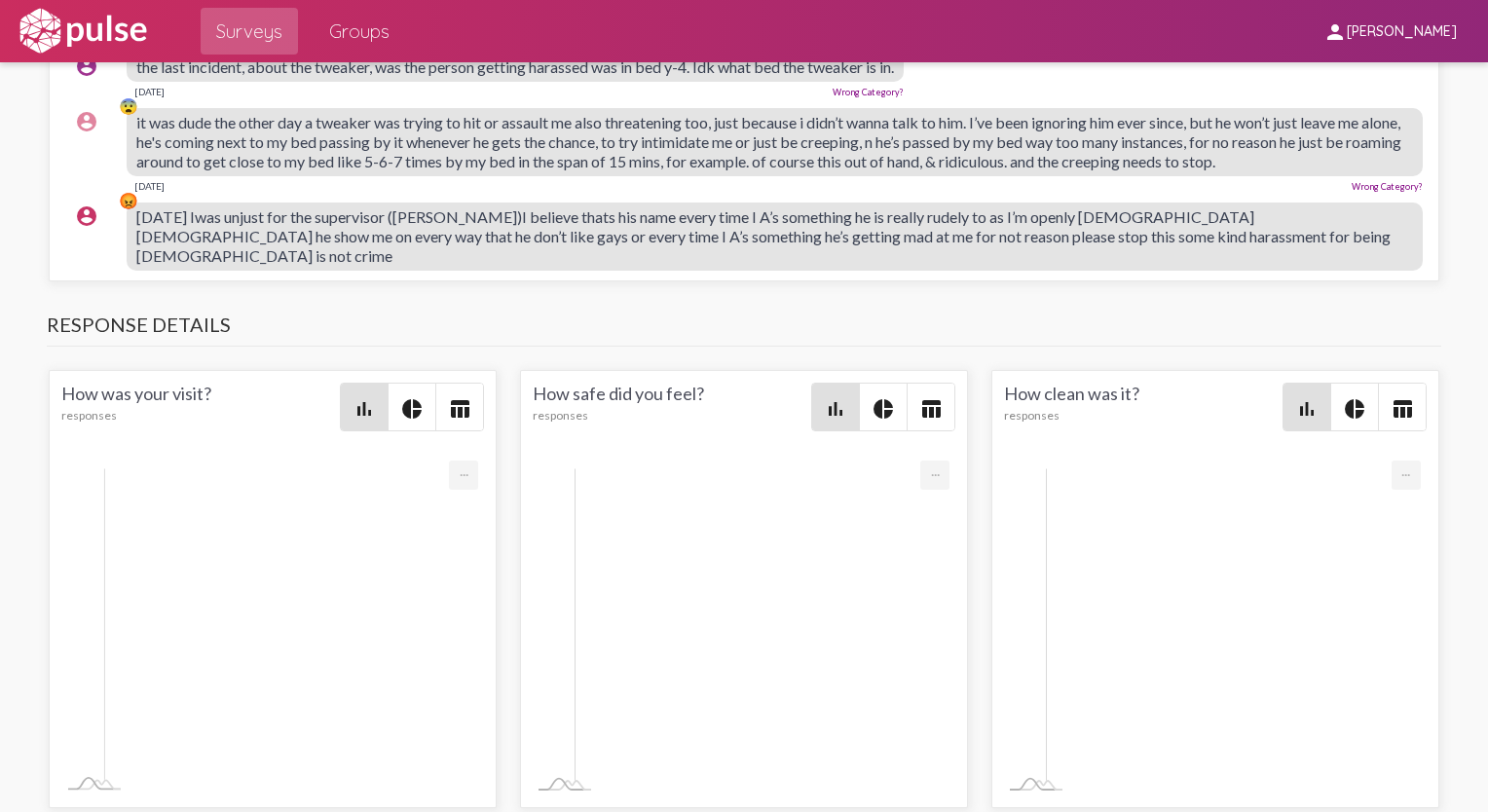
drag, startPoint x: 165, startPoint y: 481, endPoint x: 471, endPoint y: 473, distance: 306.1
click at [471, 82] on div "the last incident, about the tweaker, was the person getting harassed was in be…" at bounding box center [515, 67] width 777 height 29
drag, startPoint x: 471, startPoint y: 473, endPoint x: 413, endPoint y: 542, distance: 90.1
click at [413, 170] on span "it was dude the other day a tweaker was trying to hit or assault me also threat…" at bounding box center [768, 141] width 1265 height 57
drag, startPoint x: 434, startPoint y: 482, endPoint x: 734, endPoint y: 489, distance: 300.1
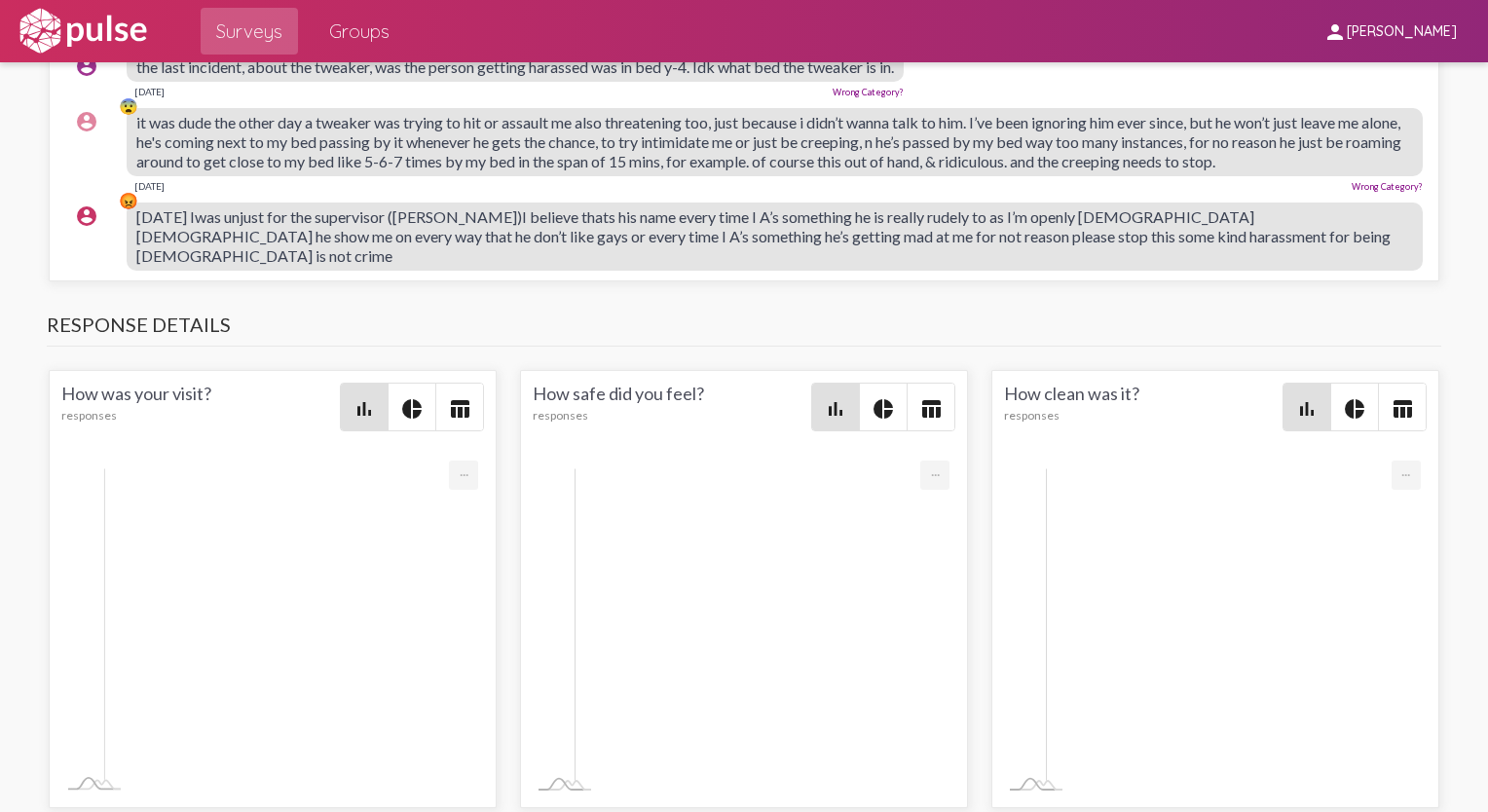
click at [734, 76] on span "the last incident, about the tweaker, was the person getting harassed was in be…" at bounding box center [515, 66] width 758 height 18
drag, startPoint x: 734, startPoint y: 489, endPoint x: 643, endPoint y: 572, distance: 123.2
click at [643, 170] on span "it was dude the other day a tweaker was trying to hit or assault me also threat…" at bounding box center [768, 141] width 1265 height 57
click at [238, 170] on span "it was dude the other day a tweaker was trying to hit or assault me also threat…" at bounding box center [768, 141] width 1265 height 57
drag, startPoint x: 148, startPoint y: 540, endPoint x: 840, endPoint y: 534, distance: 692.0
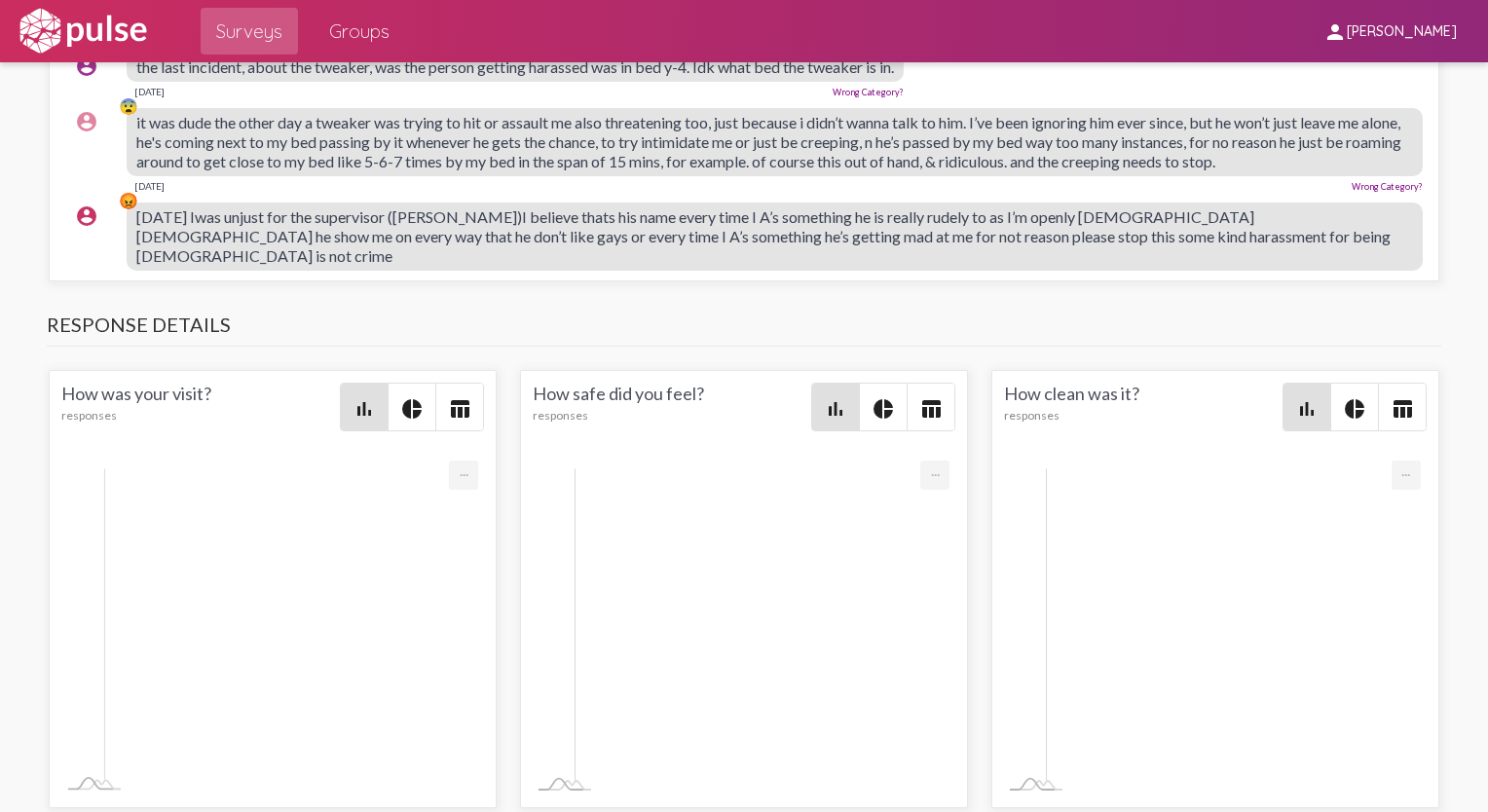
click at [738, 170] on span "it was dude the other day a tweaker was trying to hit or assault me also threat…" at bounding box center [768, 141] width 1265 height 57
drag, startPoint x: 236, startPoint y: 547, endPoint x: 581, endPoint y: 579, distance: 346.5
click at [581, 170] on span "it was dude the other day a tweaker was trying to hit or assault me also threat…" at bounding box center [768, 141] width 1265 height 57
drag, startPoint x: 581, startPoint y: 579, endPoint x: 524, endPoint y: 578, distance: 57.0
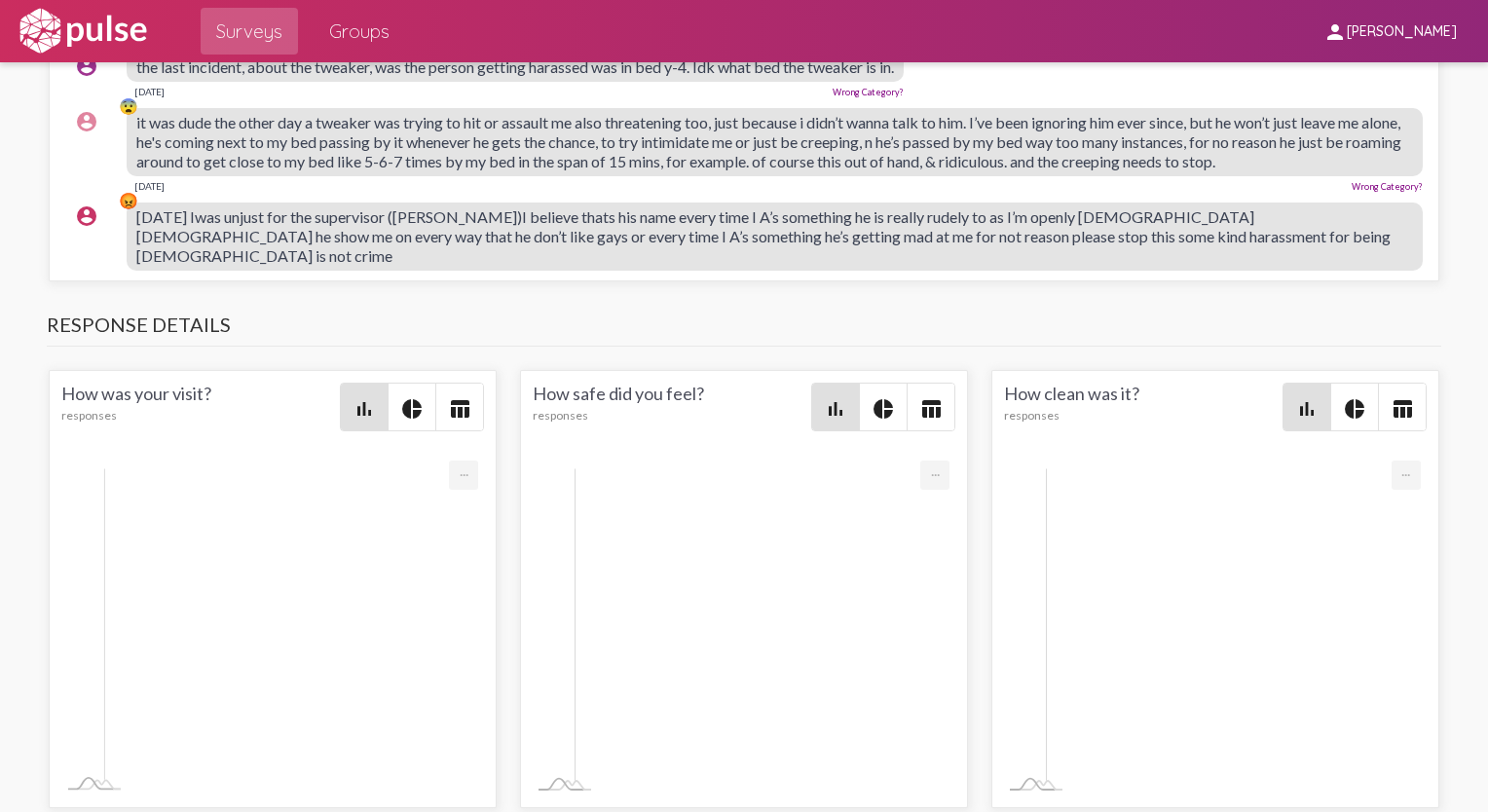
click at [524, 170] on span "it was dude the other day a tweaker was trying to hit or assault me also threat…" at bounding box center [768, 141] width 1265 height 57
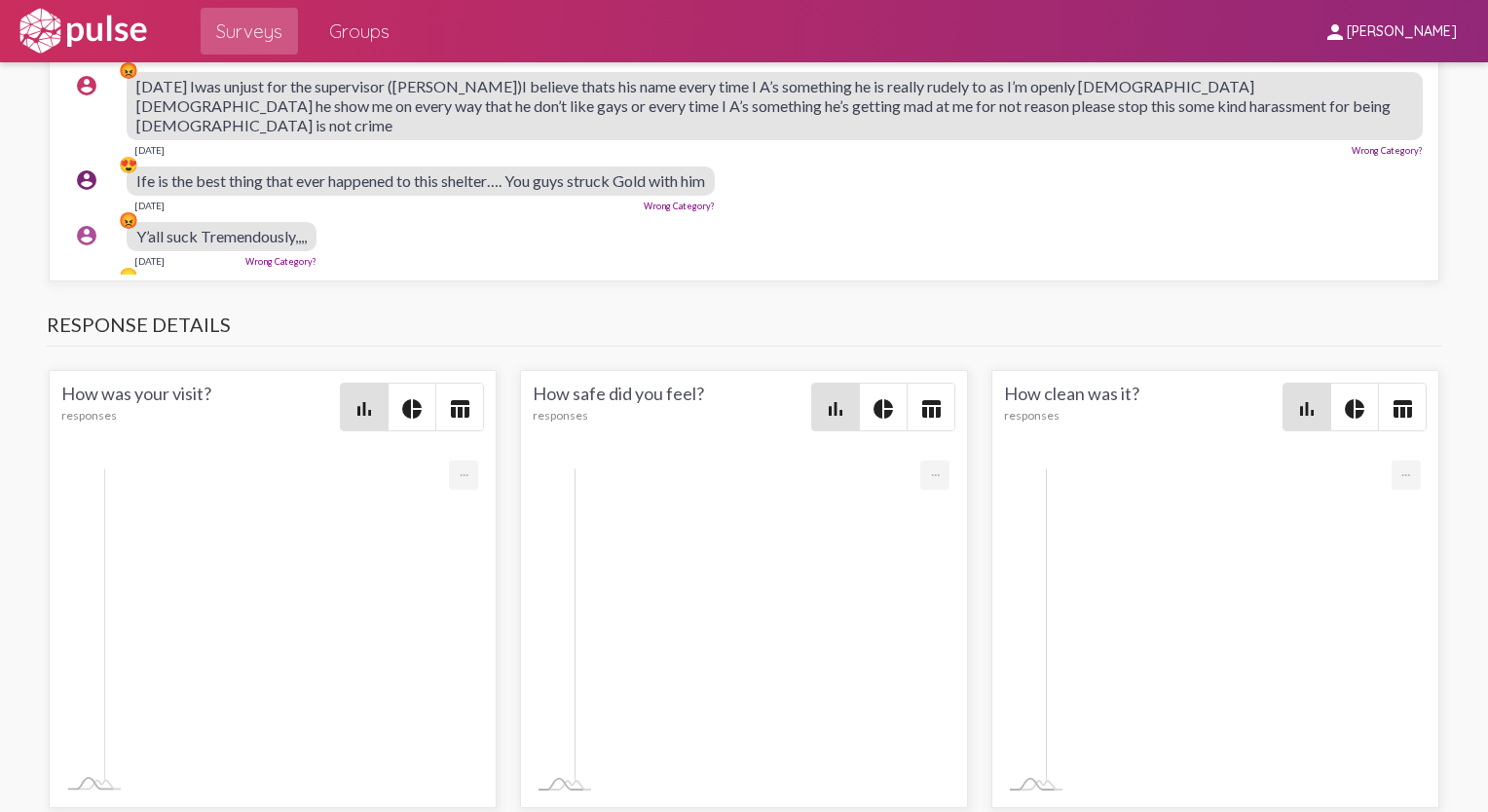
scroll to position [974, 0]
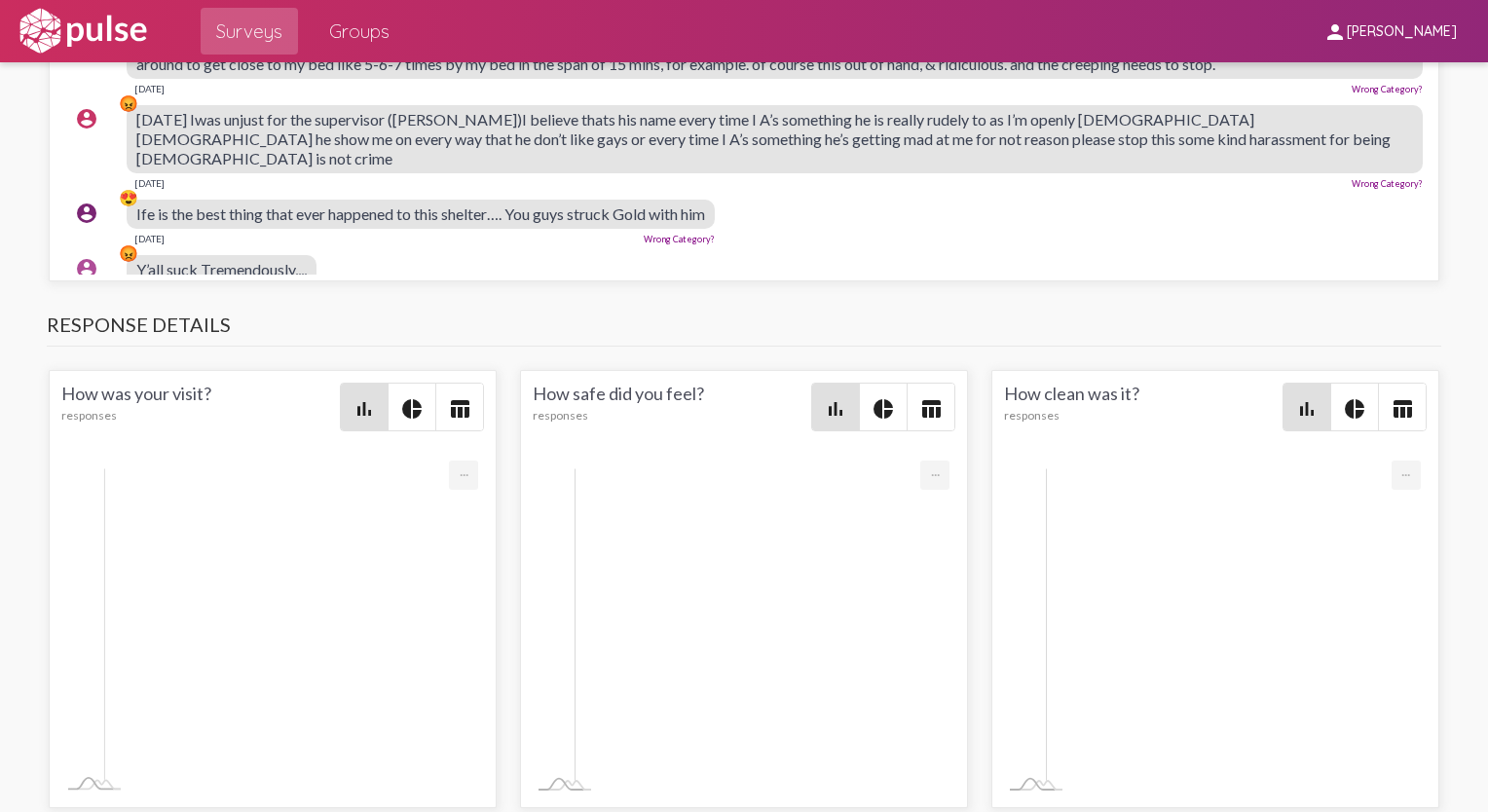
drag, startPoint x: 195, startPoint y: 539, endPoint x: 659, endPoint y: 541, distance: 464.0
click at [659, 167] on span "[DATE] Iwas unjust for the supervisor ([PERSON_NAME])I believe thats his name e…" at bounding box center [763, 138] width 1254 height 57
click at [738, 167] on span "[DATE] Iwas unjust for the supervisor ([PERSON_NAME])I believe thats his name e…" at bounding box center [763, 138] width 1254 height 57
drag, startPoint x: 194, startPoint y: 551, endPoint x: 331, endPoint y: 551, distance: 137.0
click at [331, 167] on span "[DATE] Iwas unjust for the supervisor ([PERSON_NAME])I believe thats his name e…" at bounding box center [763, 138] width 1254 height 57
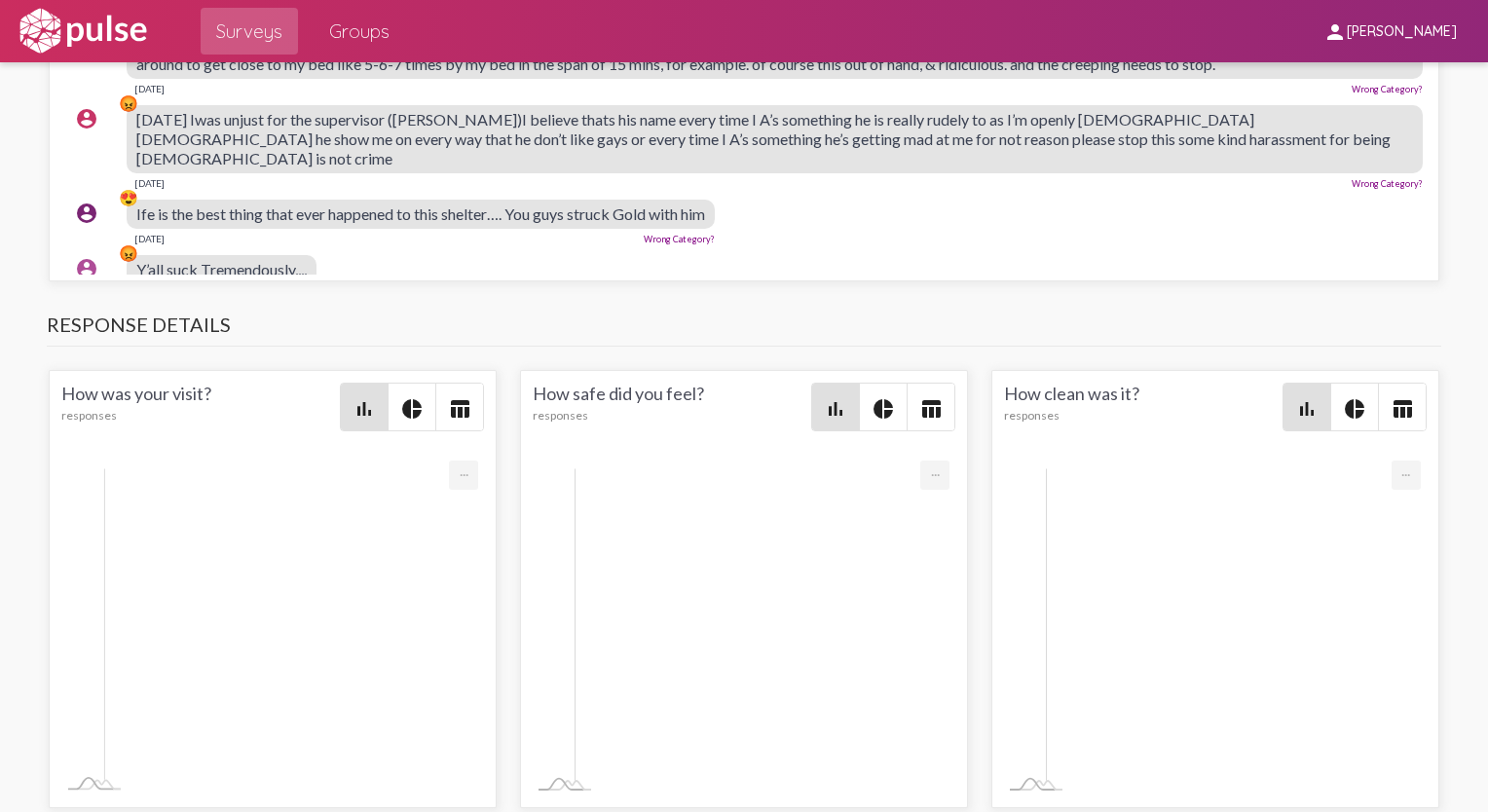
drag, startPoint x: 331, startPoint y: 551, endPoint x: 402, endPoint y: 554, distance: 71.1
click at [402, 167] on span "[DATE] Iwas unjust for the supervisor ([PERSON_NAME])I believe thats his name e…" at bounding box center [763, 138] width 1254 height 57
click at [361, 167] on span "[DATE] Iwas unjust for the supervisor ([PERSON_NAME])I believe thats his name e…" at bounding box center [763, 138] width 1254 height 57
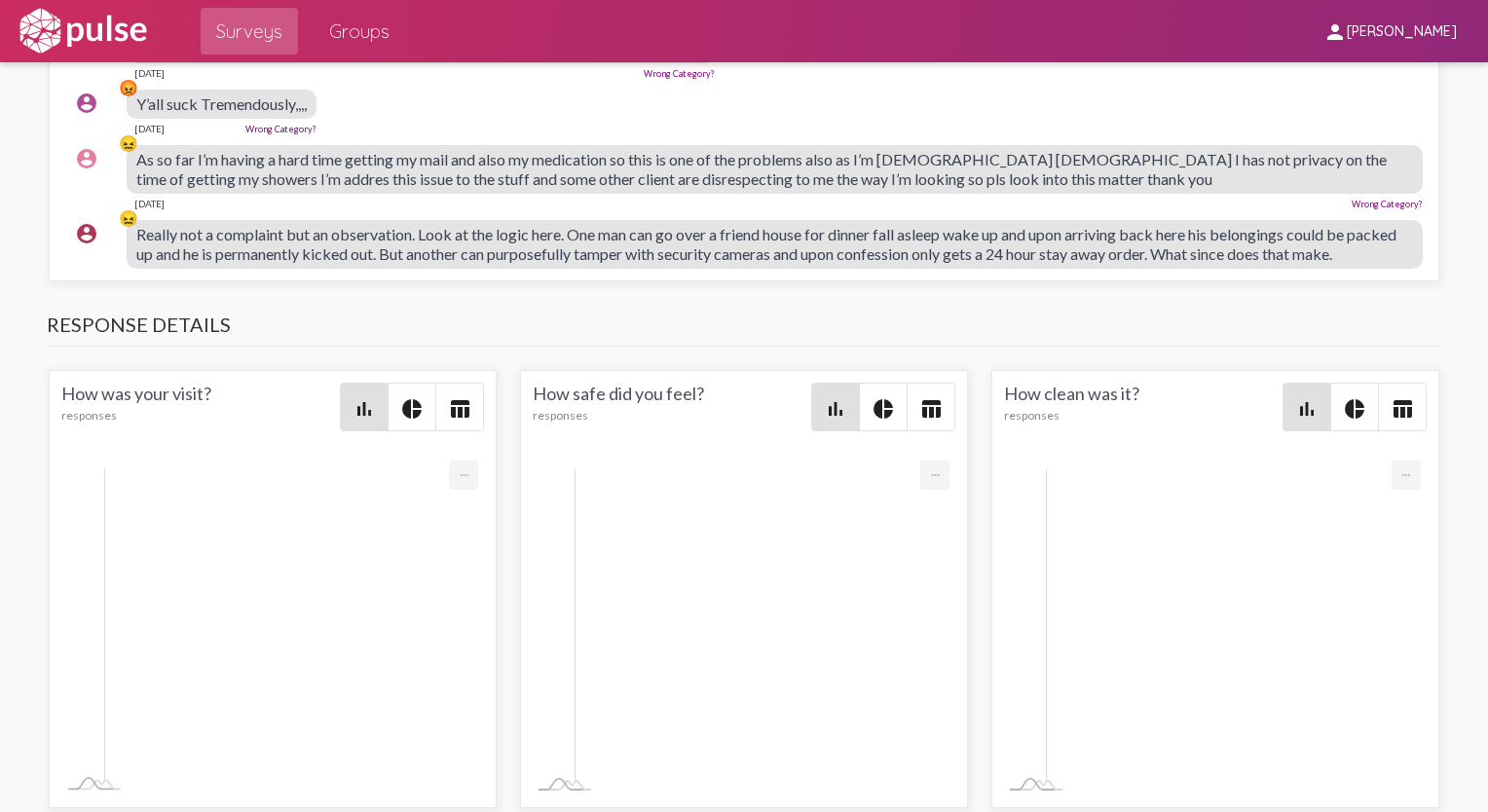
scroll to position [1168, 0]
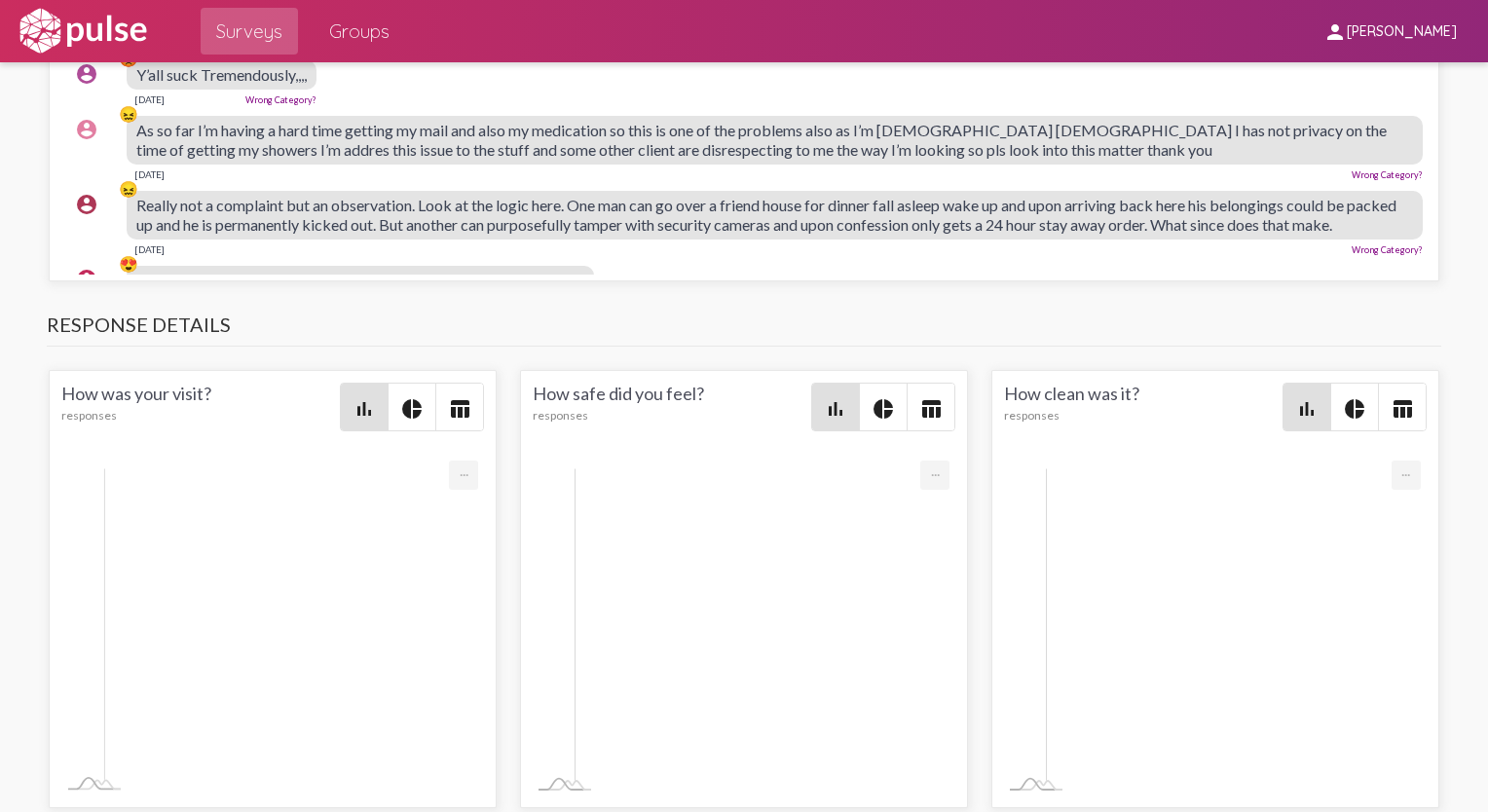
drag, startPoint x: 157, startPoint y: 532, endPoint x: 766, endPoint y: 540, distance: 609.1
click at [738, 159] on span "As so far I’m having a hard time getting my mail and also my medication so this…" at bounding box center [762, 139] width 1250 height 38
drag, startPoint x: 766, startPoint y: 540, endPoint x: 717, endPoint y: 612, distance: 87.1
click at [717, 234] on span "Really not a complaint but an observation. Look at the logic here. One man can …" at bounding box center [766, 214] width 1260 height 38
click at [172, 159] on span "As so far I’m having a hard time getting my mail and also my medication so this…" at bounding box center [762, 139] width 1250 height 38
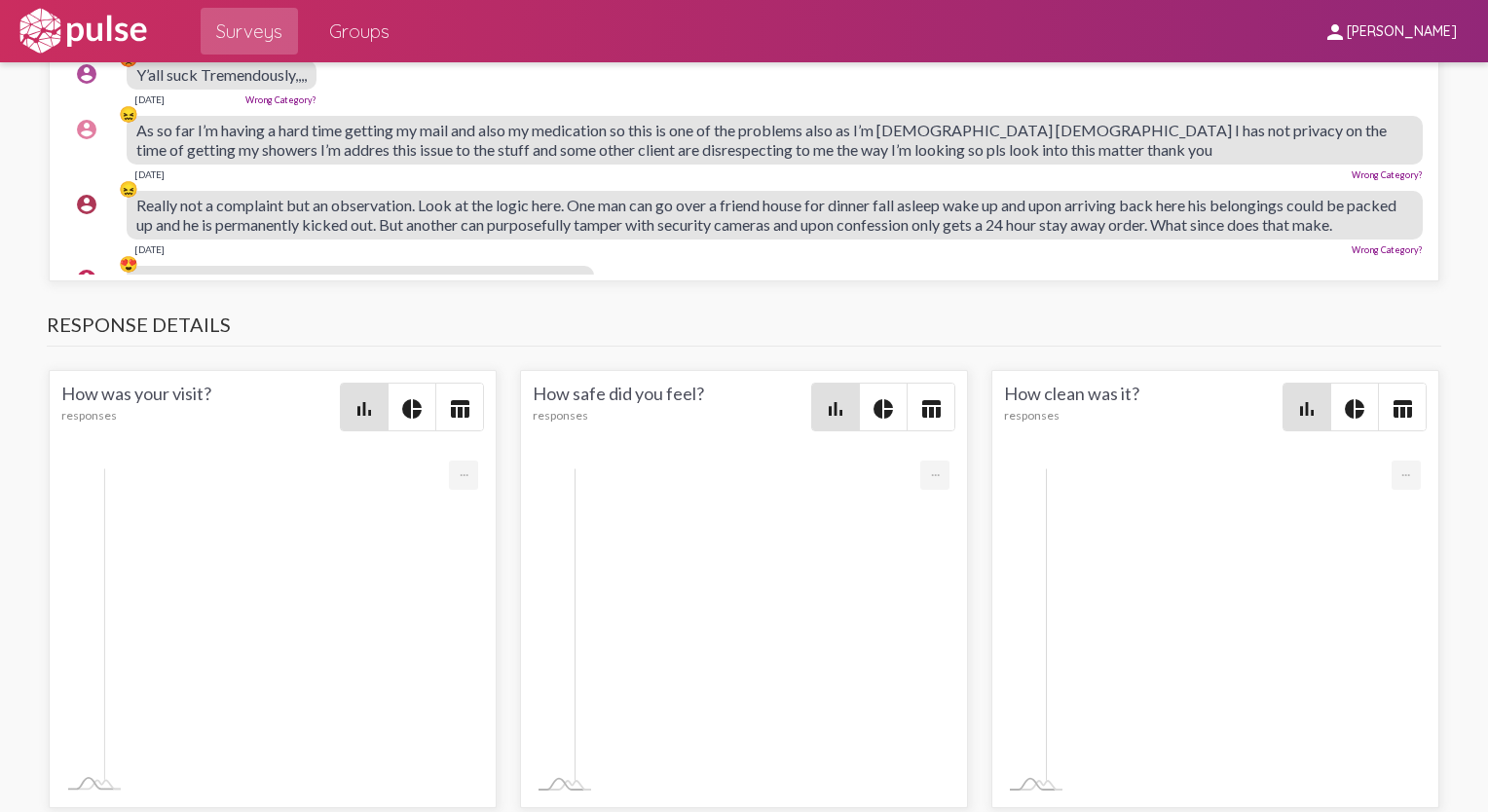
click at [180, 240] on div "Really not a complaint but an observation. Look at the logic here. One man can …" at bounding box center [774, 215] width 1296 height 49
click at [193, 234] on span "Really not a complaint but an observation. Look at the logic here. One man can …" at bounding box center [766, 214] width 1260 height 38
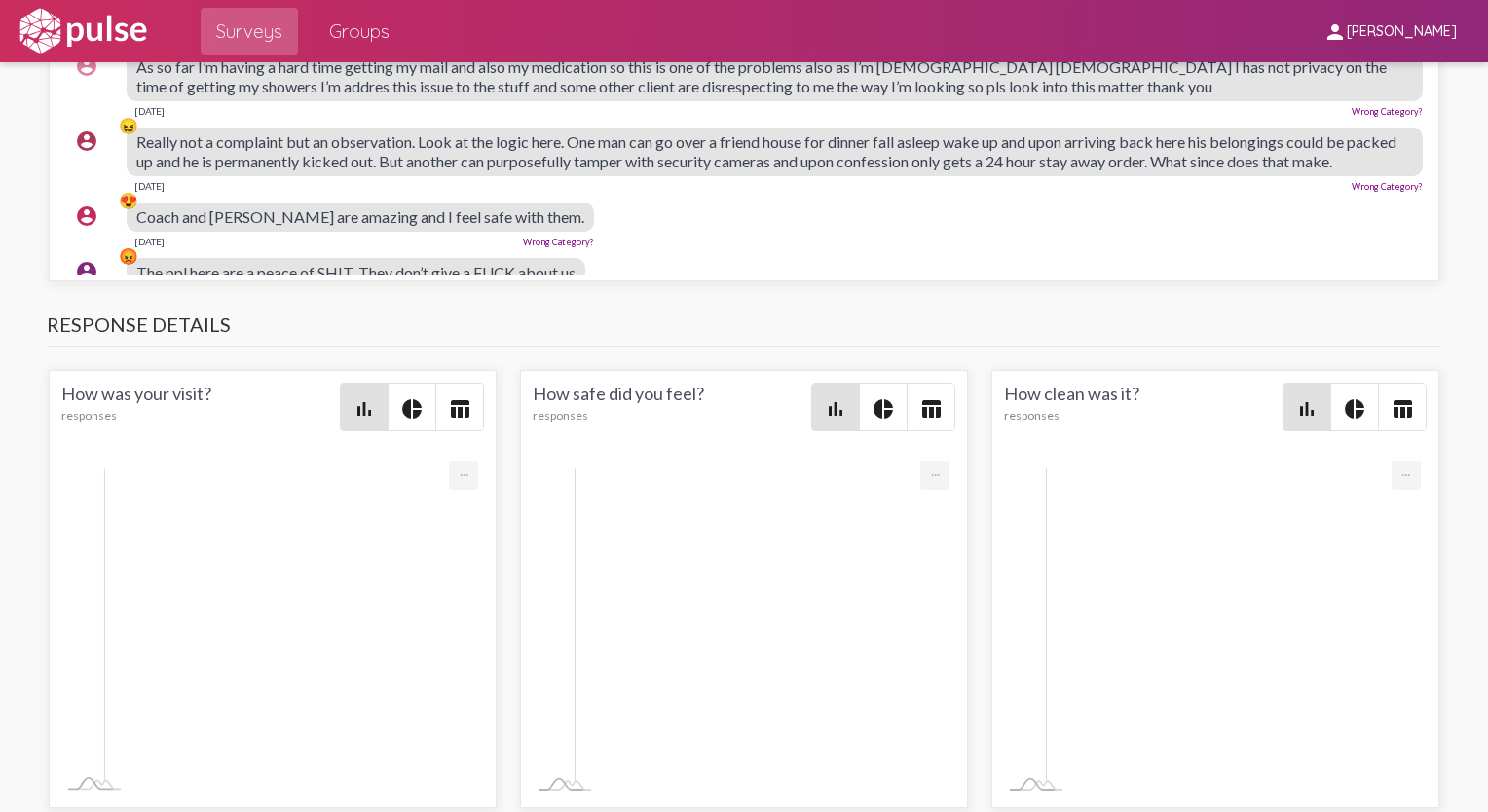
scroll to position [1266, 0]
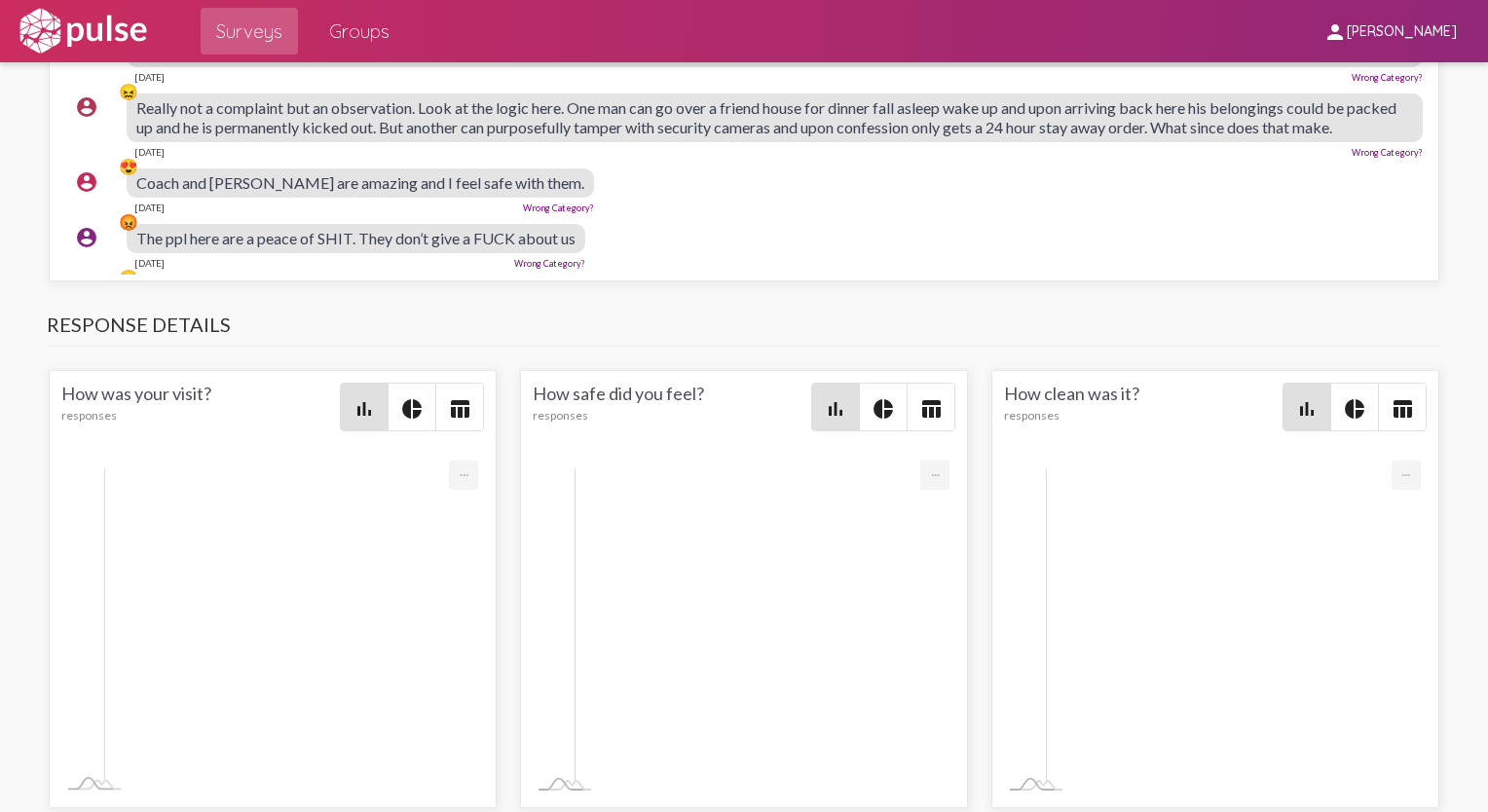
click at [152, 142] on div "Really not a complaint but an observation. Look at the logic here. One man can …" at bounding box center [774, 118] width 1296 height 49
drag, startPoint x: 168, startPoint y: 512, endPoint x: 569, endPoint y: 518, distance: 401.0
click at [569, 136] on span "Really not a complaint but an observation. Look at the logic here. One man can …" at bounding box center [766, 117] width 1260 height 38
click at [738, 136] on span "Really not a complaint but an observation. Look at the logic here. One man can …" at bounding box center [766, 117] width 1260 height 38
drag, startPoint x: 1028, startPoint y: 507, endPoint x: 915, endPoint y: 528, distance: 114.9
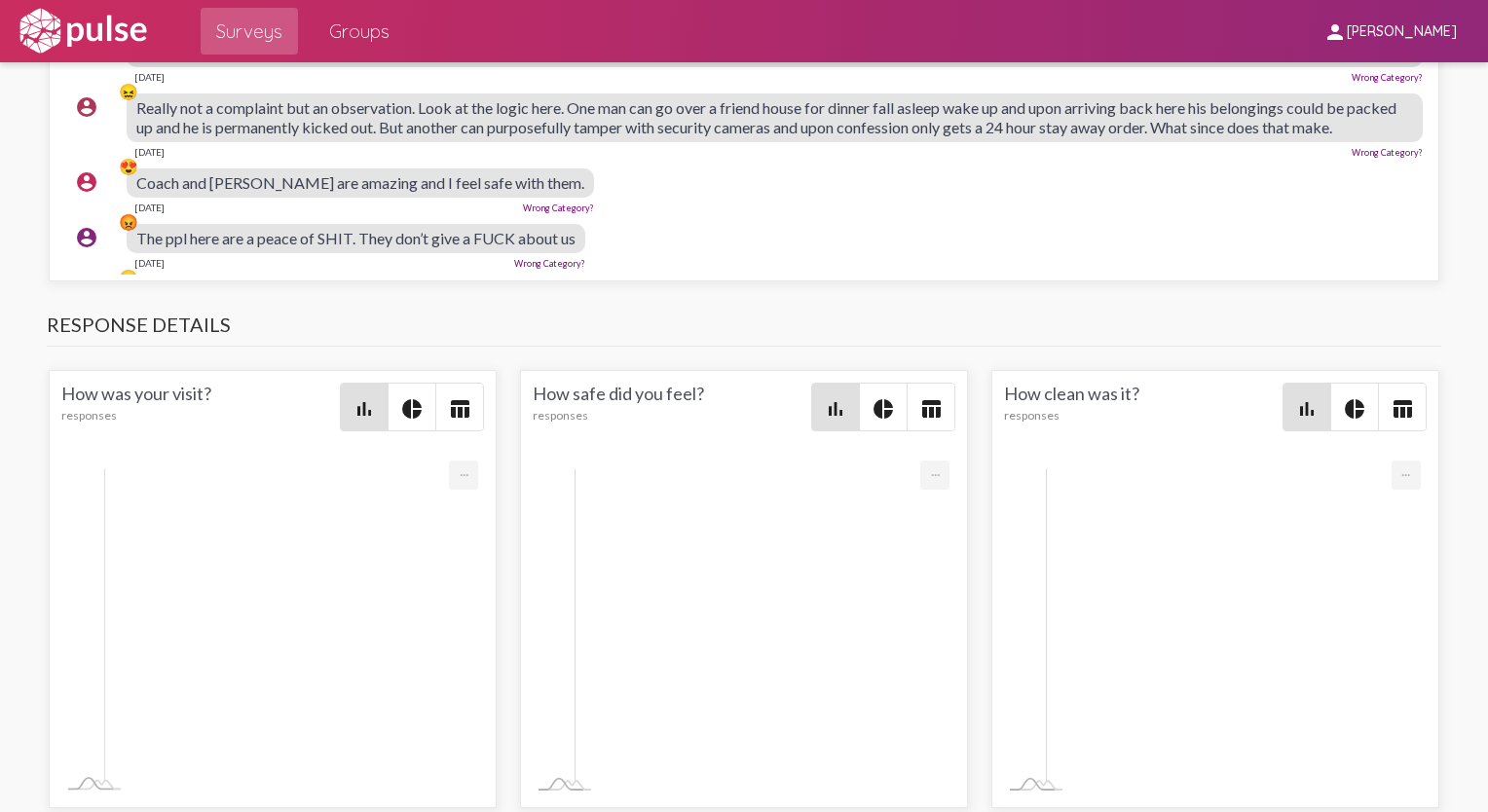
click at [738, 136] on span "Really not a complaint but an observation. Look at the logic here. One man can …" at bounding box center [766, 117] width 1260 height 38
drag, startPoint x: 915, startPoint y: 528, endPoint x: 637, endPoint y: 495, distance: 280.0
click at [637, 142] on div "Really not a complaint but an observation. Look at the logic here. One man can …" at bounding box center [774, 118] width 1296 height 49
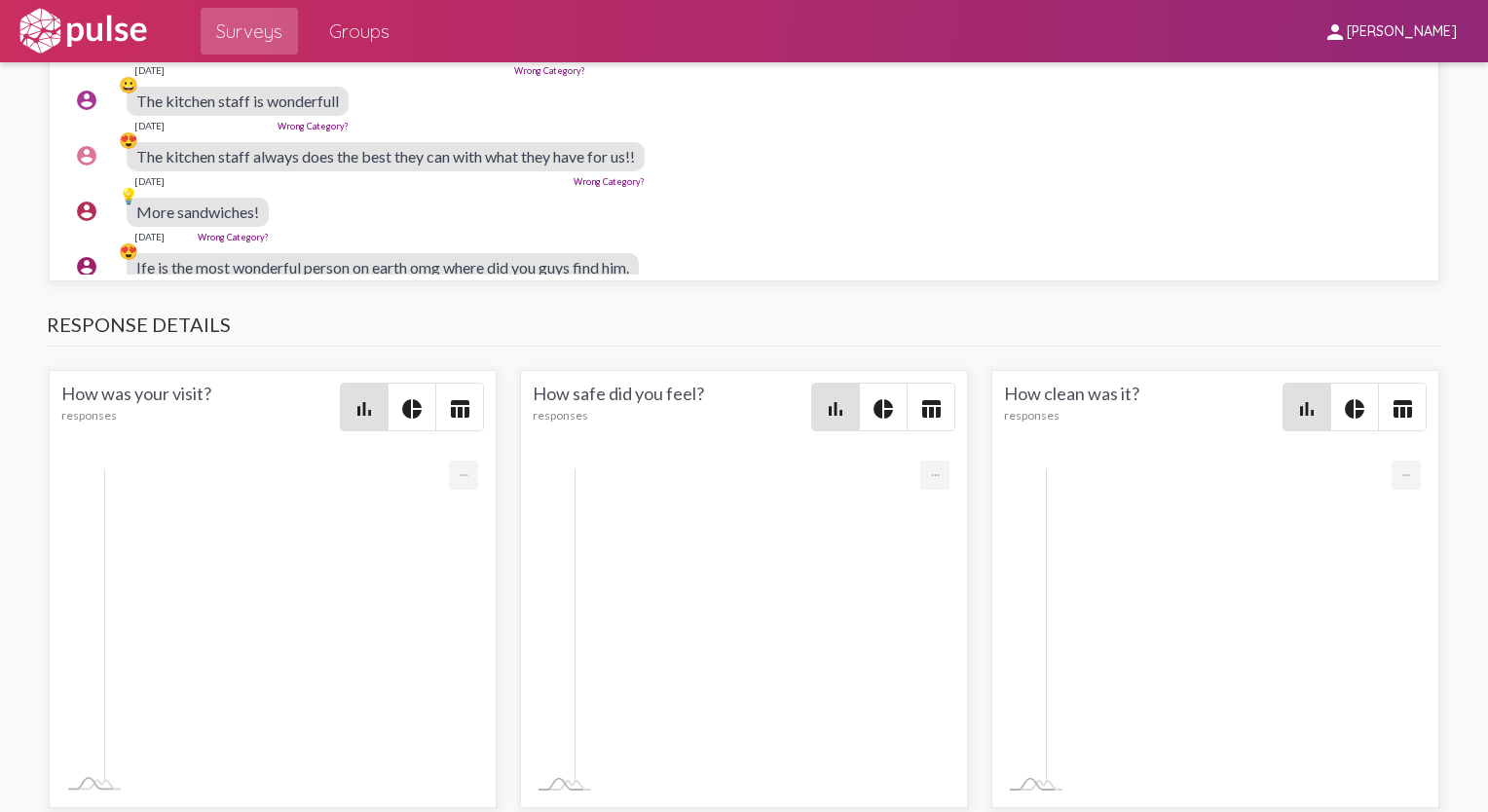
scroll to position [1460, 0]
drag, startPoint x: 184, startPoint y: 454, endPoint x: 340, endPoint y: 464, distance: 156.3
click at [340, 53] on span "The ppl here are a peace of SHIT. They don’t give a FUCK about us" at bounding box center [355, 43] width 439 height 18
drag, startPoint x: 340, startPoint y: 464, endPoint x: 221, endPoint y: 515, distance: 129.5
click at [221, 108] on span "The kitchen staff is wonderfull" at bounding box center [238, 98] width 203 height 18
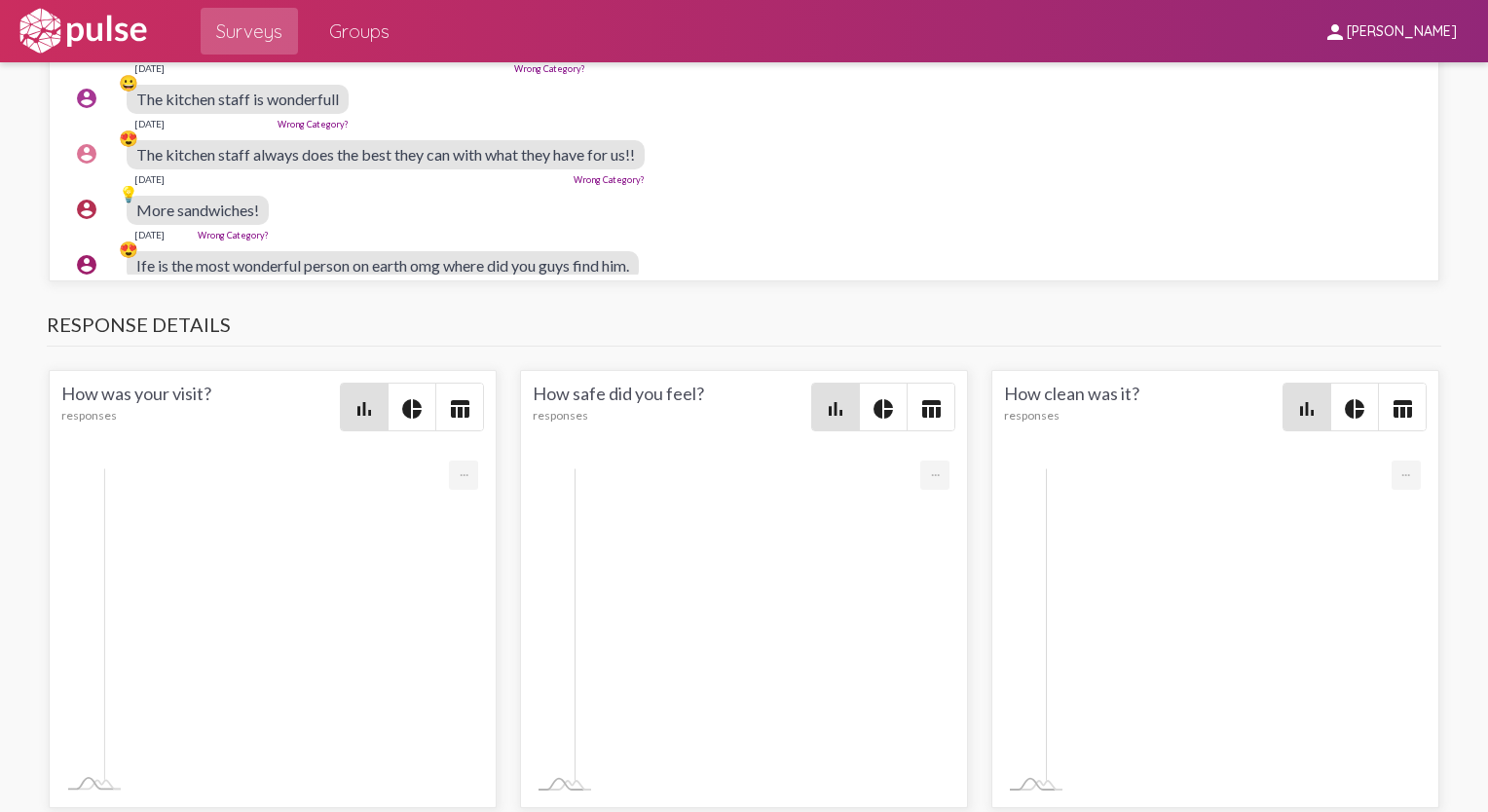
drag, startPoint x: 221, startPoint y: 515, endPoint x: 186, endPoint y: 564, distance: 60.2
click at [186, 164] on span "The kitchen staff always does the best they can with what they have for us!!" at bounding box center [386, 154] width 499 height 18
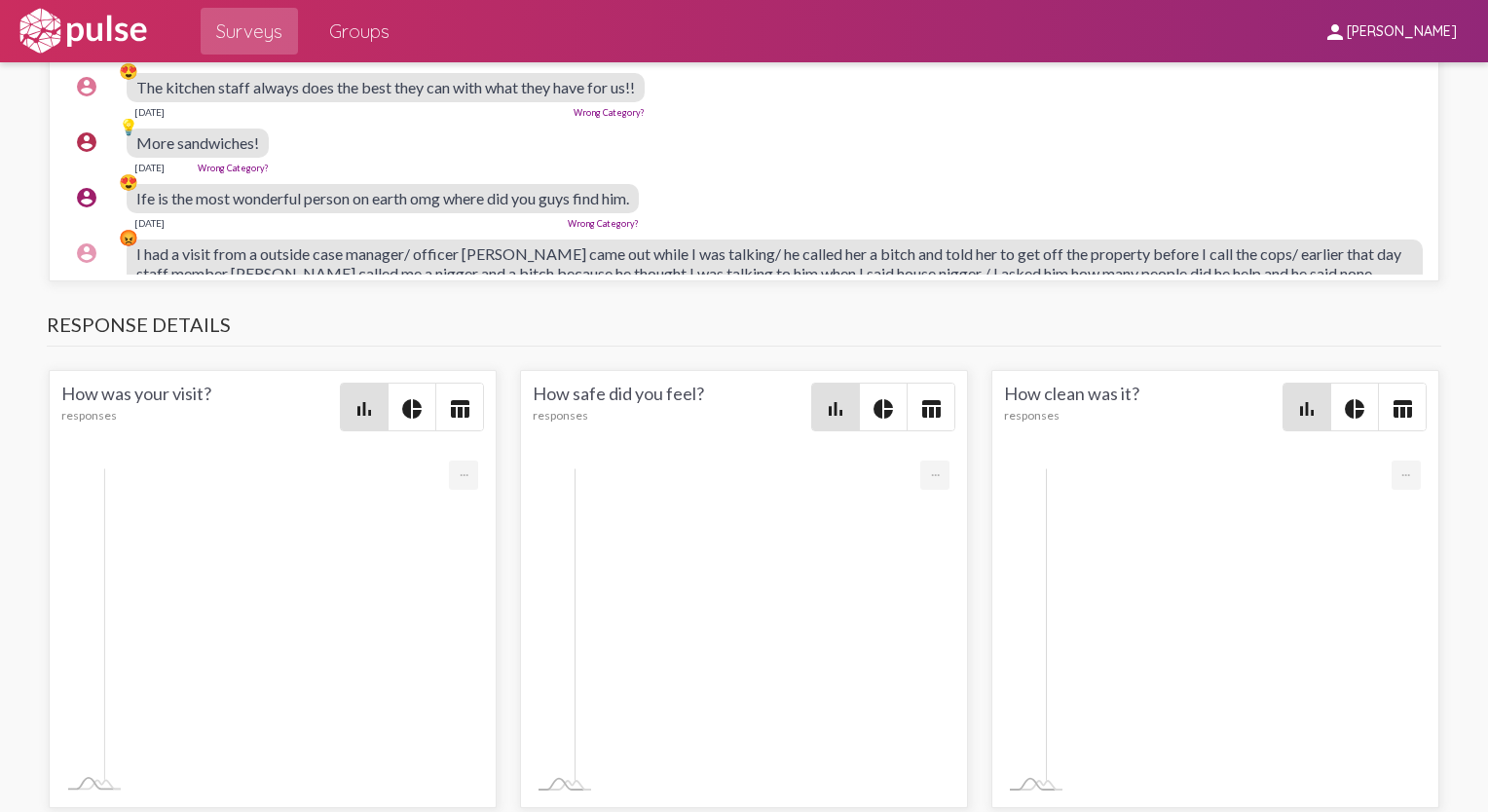
scroll to position [1655, 0]
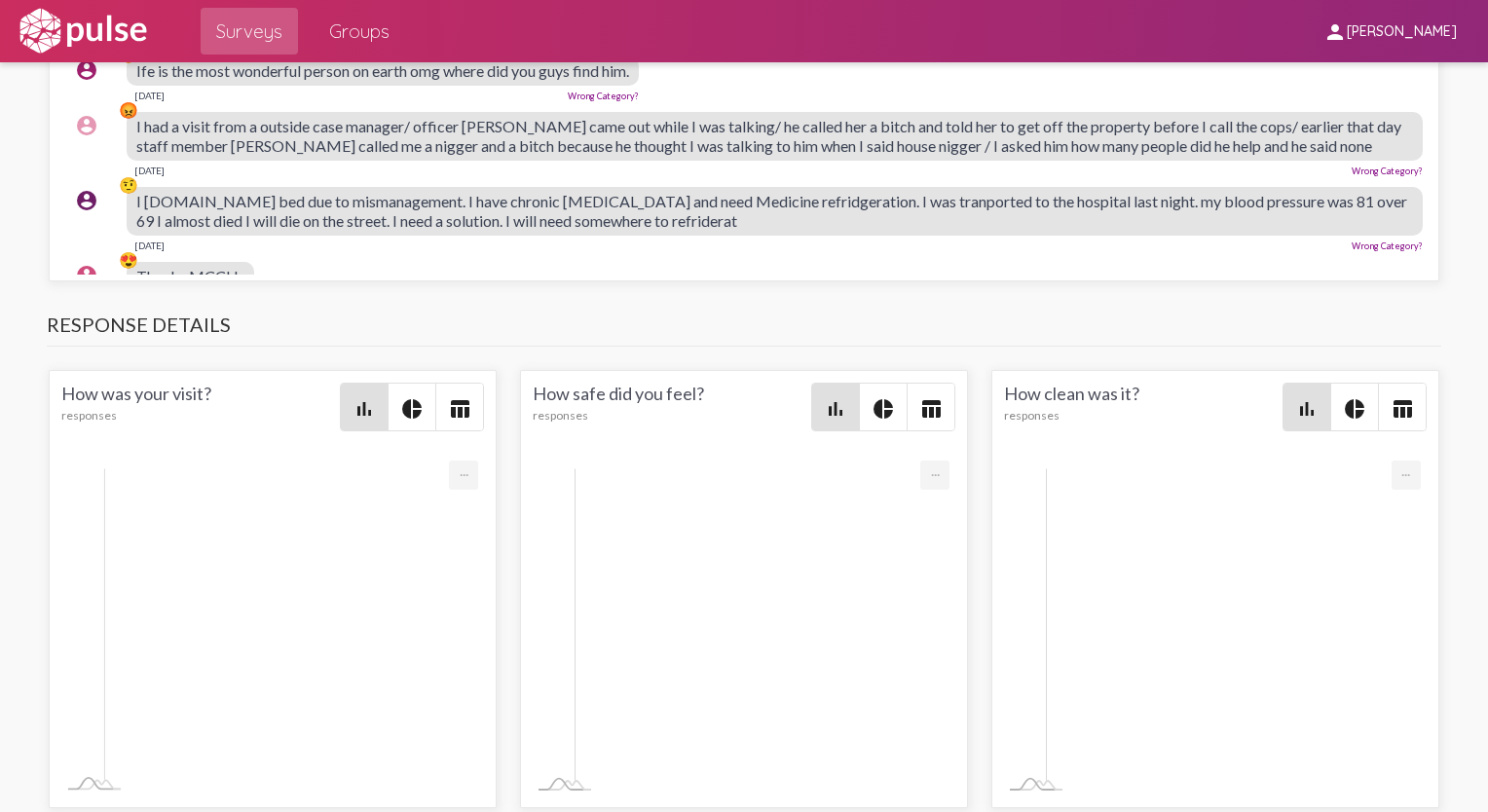
drag, startPoint x: 187, startPoint y: 542, endPoint x: 888, endPoint y: 545, distance: 701.0
click at [738, 155] on span "I had a visit from a outside case manager/ officer [PERSON_NAME] came out while…" at bounding box center [768, 135] width 1265 height 38
drag, startPoint x: 888, startPoint y: 545, endPoint x: 799, endPoint y: 555, distance: 89.6
click at [738, 155] on span "I had a visit from a outside case manager/ officer [PERSON_NAME] came out while…" at bounding box center [768, 135] width 1265 height 38
click at [521, 155] on span "I had a visit from a outside case manager/ officer [PERSON_NAME] came out while…" at bounding box center [768, 135] width 1265 height 38
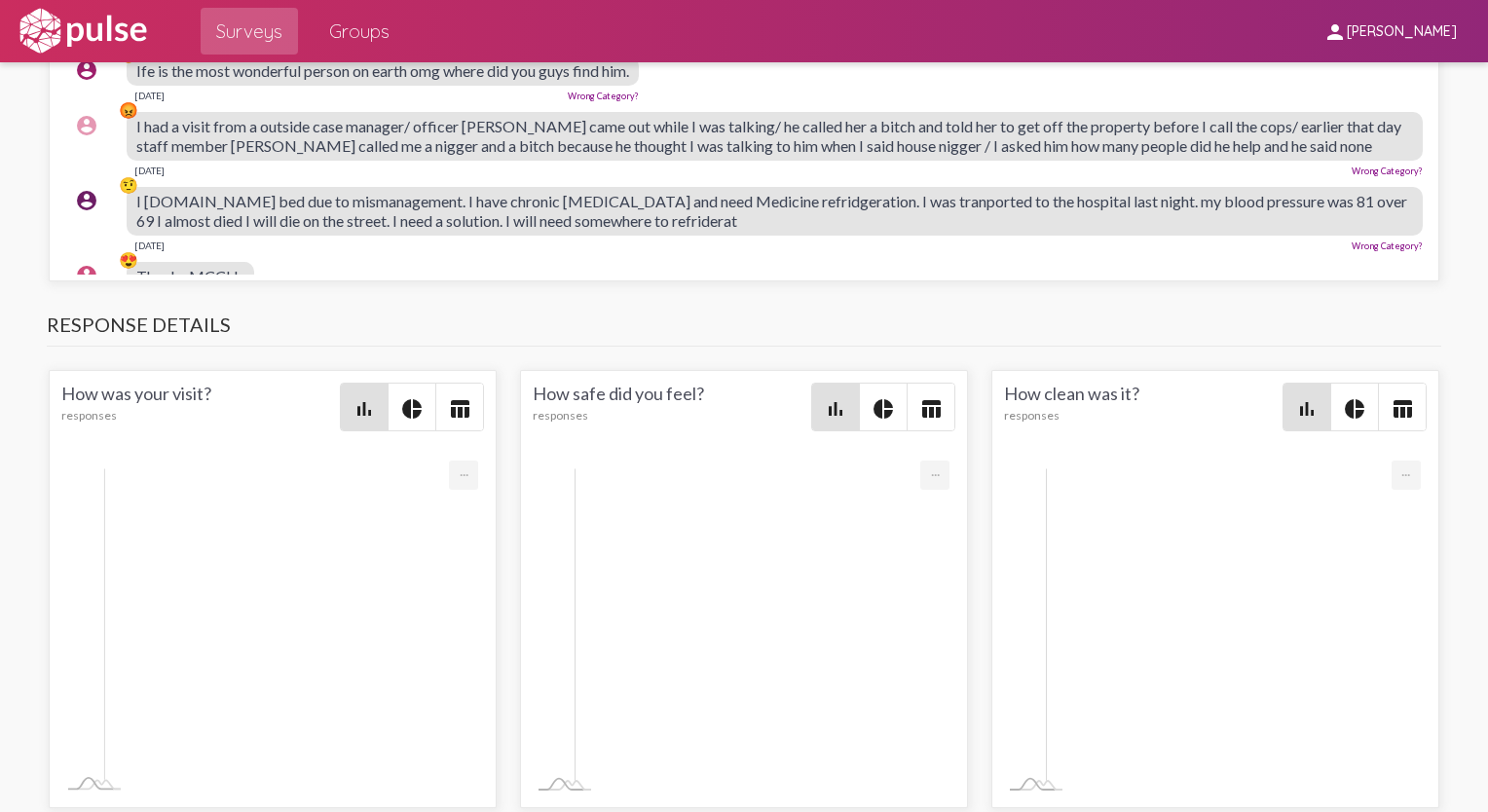
drag, startPoint x: 497, startPoint y: 536, endPoint x: 958, endPoint y: 572, distance: 462.4
click at [738, 161] on div "I had a visit from a outside case manager/ officer [PERSON_NAME] came out while…" at bounding box center [774, 136] width 1296 height 49
drag, startPoint x: 958, startPoint y: 572, endPoint x: 1024, endPoint y: 562, distance: 66.8
click at [738, 155] on span "I had a visit from a outside case manager/ officer [PERSON_NAME] came out while…" at bounding box center [768, 135] width 1265 height 38
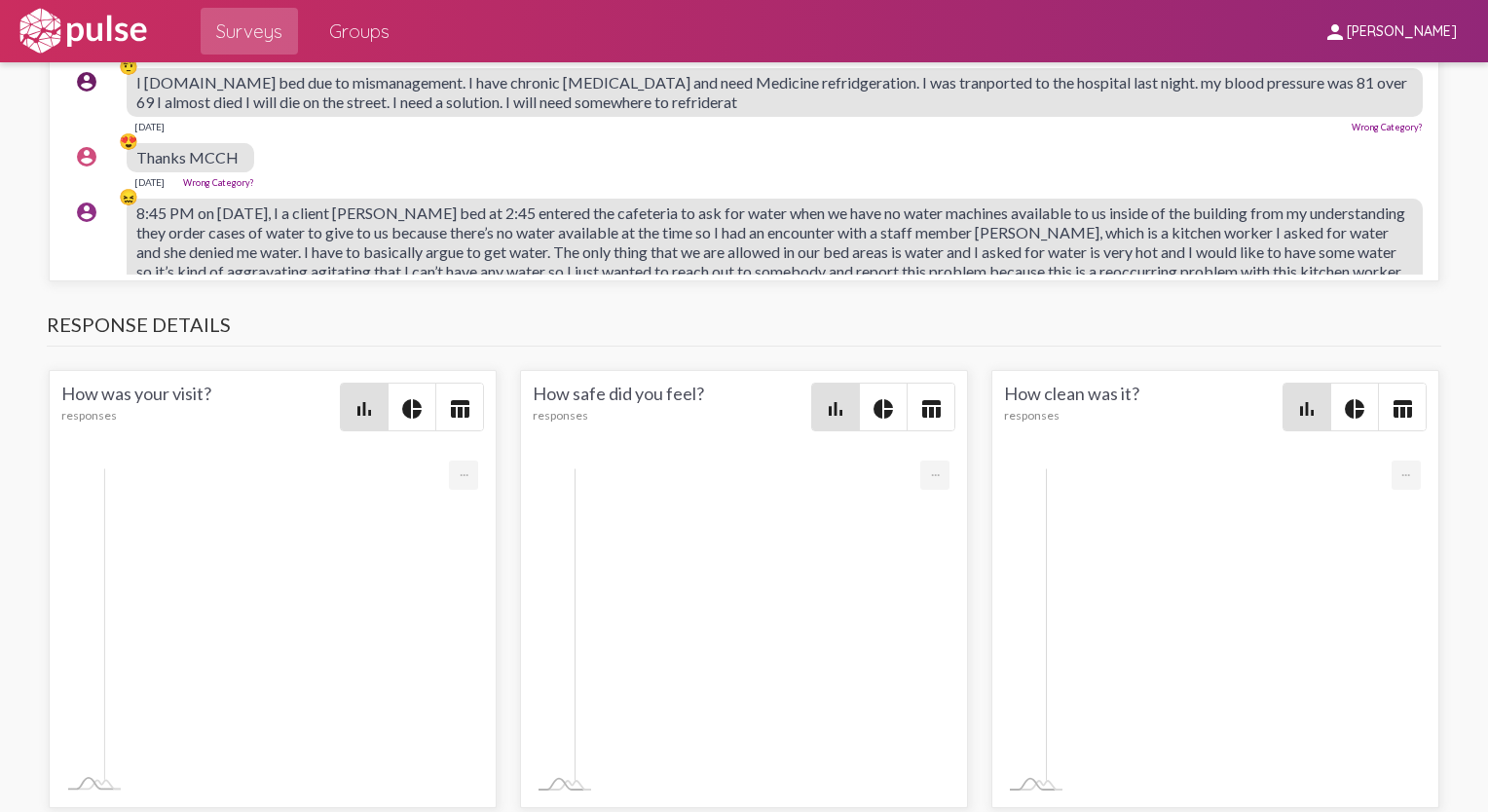
scroll to position [1753, 0]
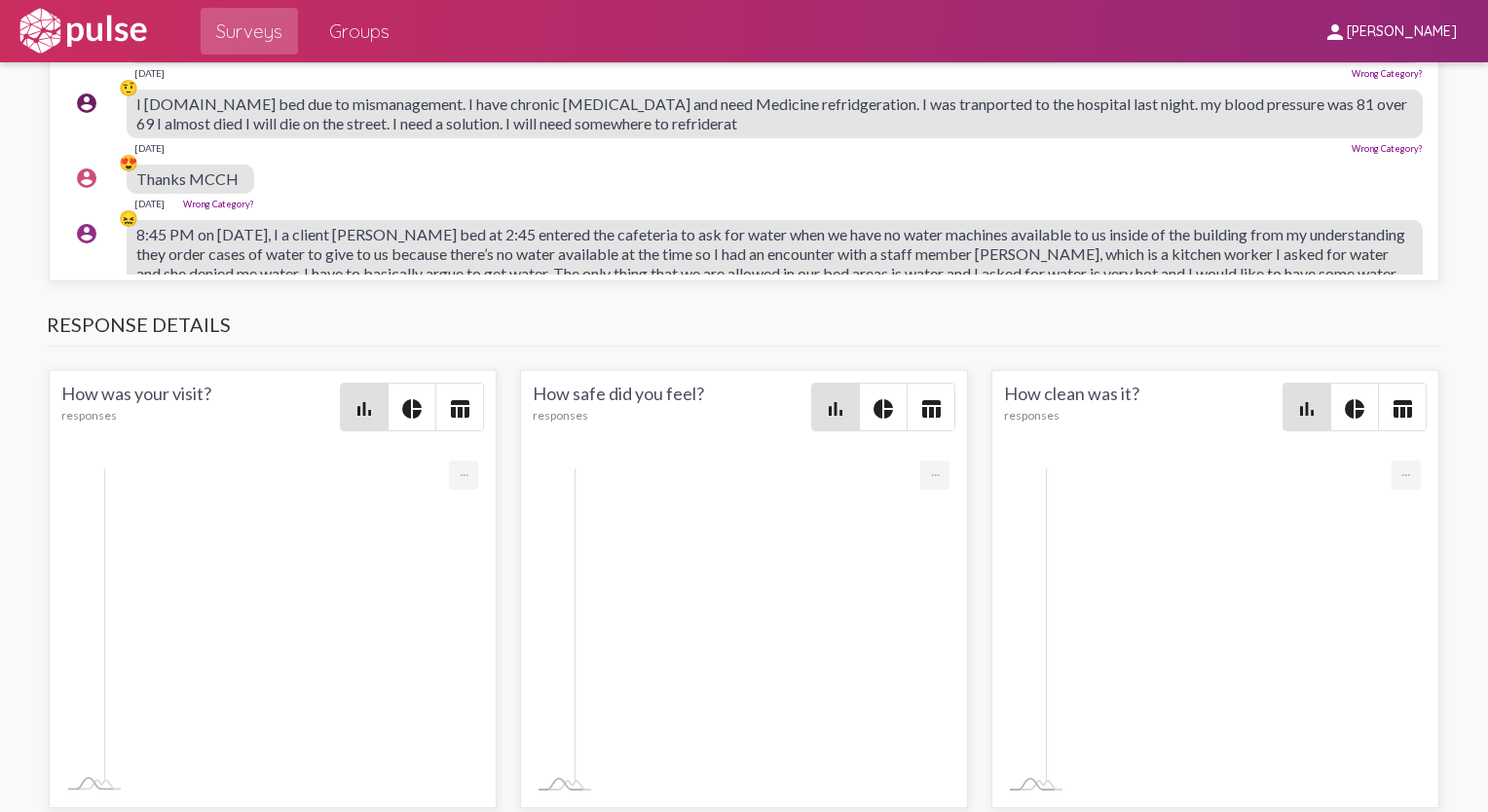
drag, startPoint x: 161, startPoint y: 514, endPoint x: 703, endPoint y: 558, distance: 543.8
click at [703, 154] on div "I [DOMAIN_NAME] bed due to mismanagement. I have chronic [MEDICAL_DATA] and nee…" at bounding box center [774, 122] width 1296 height 64
click at [442, 321] on span "8:45 PM on [DATE], I a client [PERSON_NAME] bed at 2:45 entered the cafeteria t…" at bounding box center [770, 273] width 1269 height 96
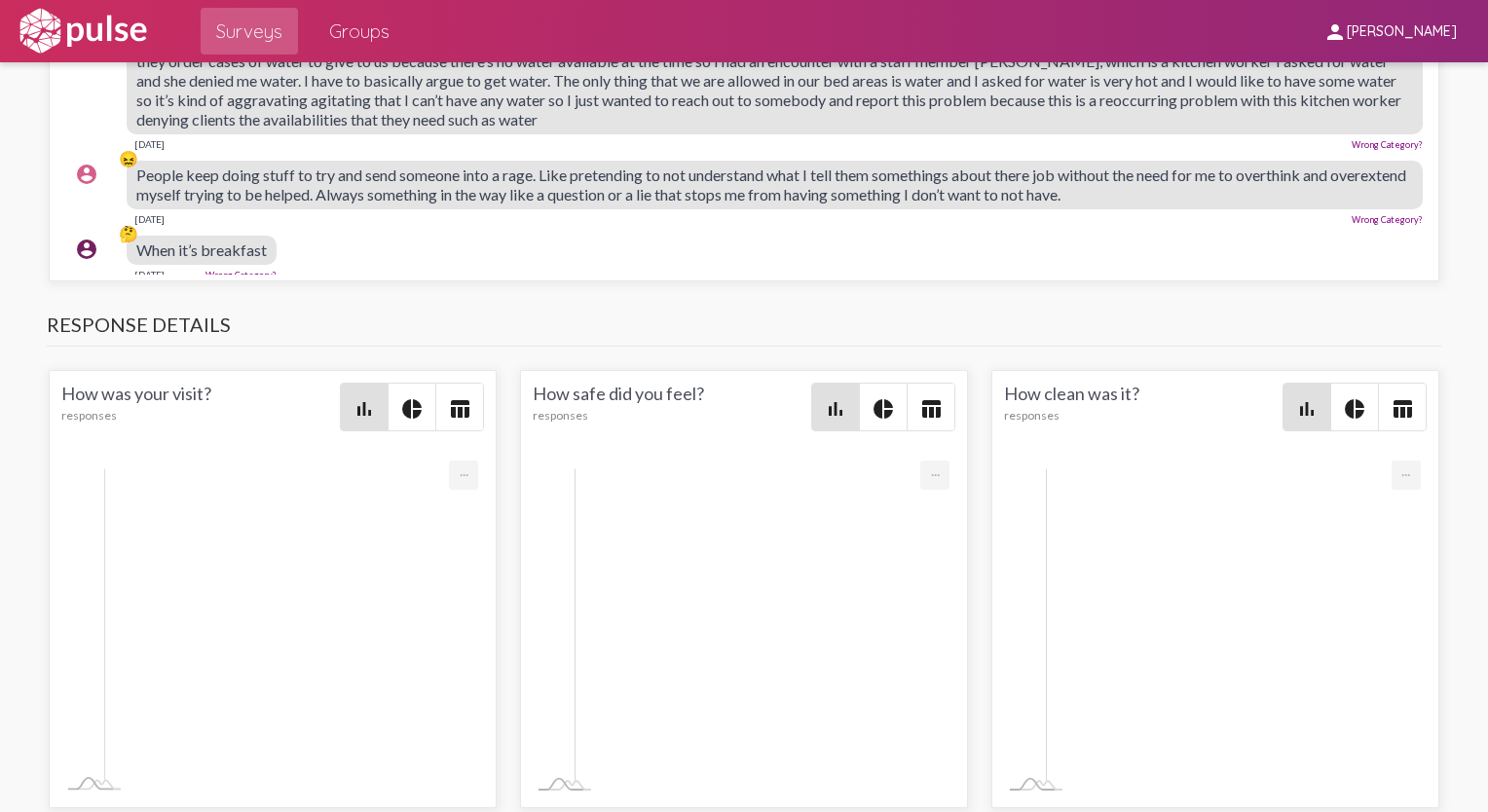
scroll to position [1946, 0]
drag, startPoint x: 307, startPoint y: 466, endPoint x: 491, endPoint y: 512, distance: 189.7
click at [491, 127] on span "8:45 PM on [DATE], I a client [PERSON_NAME] bed at 2:45 entered the cafeteria t…" at bounding box center [770, 78] width 1269 height 96
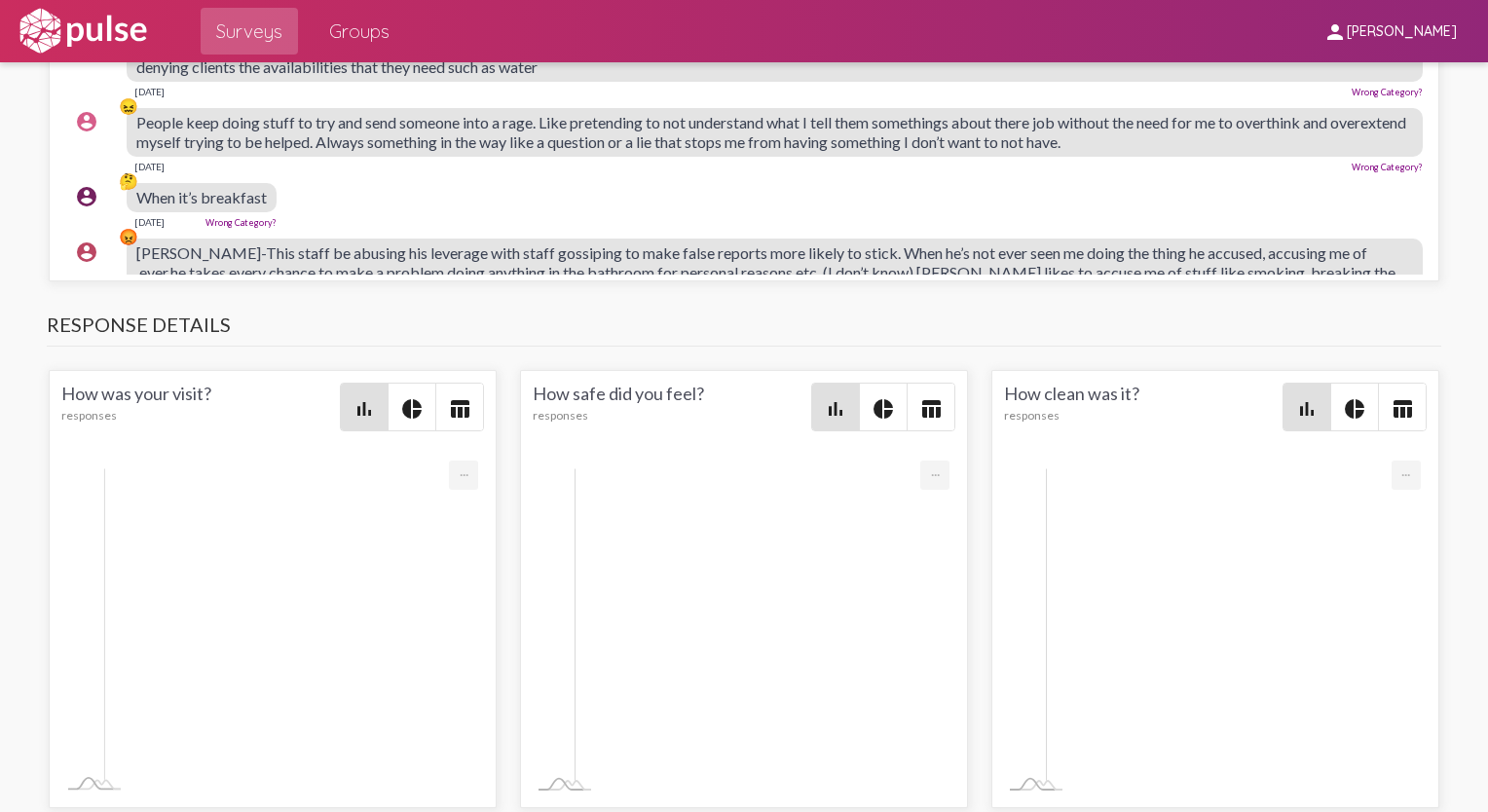
scroll to position [2044, 0]
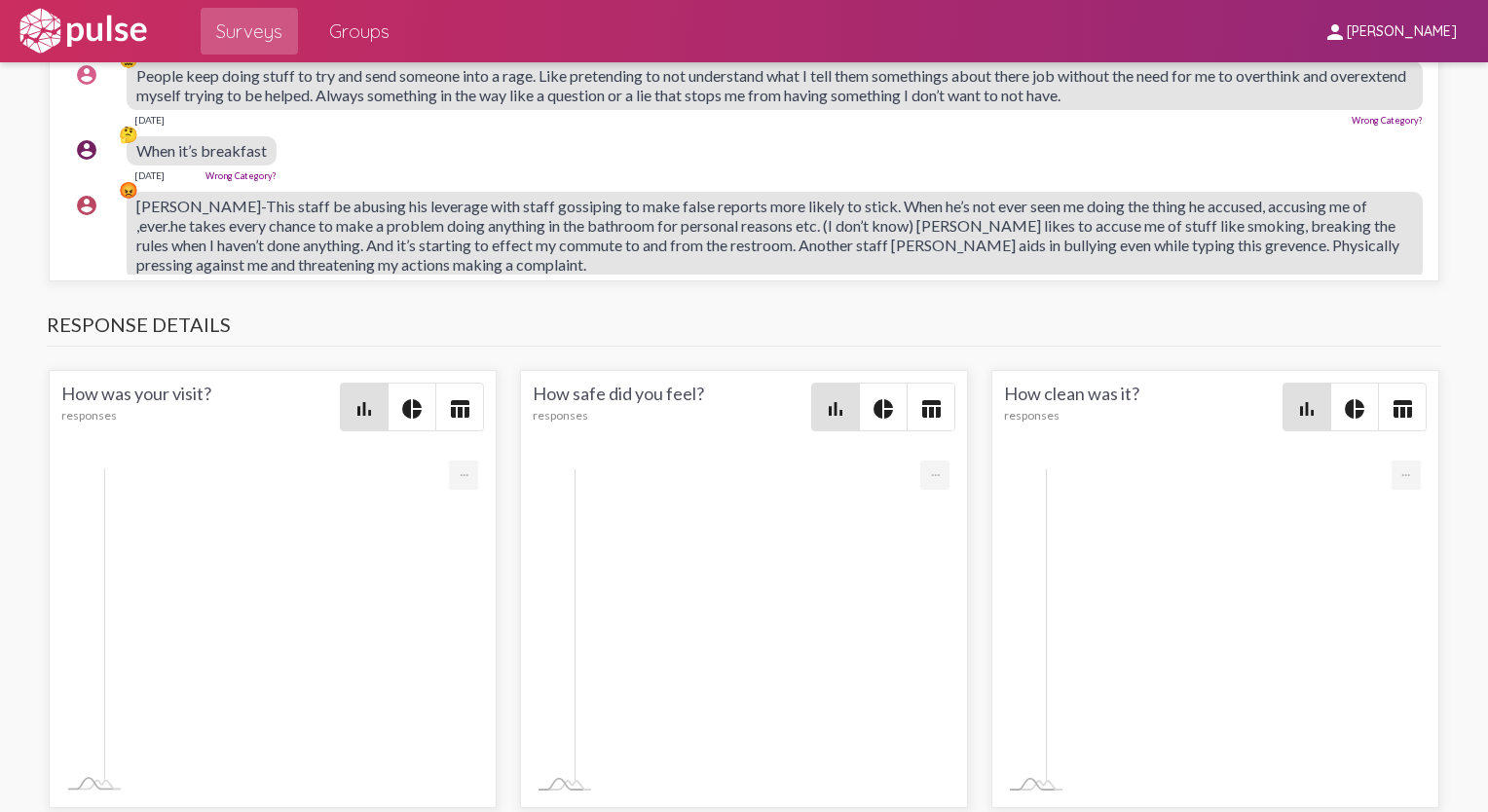
drag, startPoint x: 242, startPoint y: 498, endPoint x: 1238, endPoint y: 516, distance: 996.2
click at [738, 110] on div "People keep doing stuff to try and send someone into a rage. Like pretending to…" at bounding box center [774, 86] width 1296 height 49
click at [195, 274] on span "[PERSON_NAME]-This staff be abusing his leverage with staff gossiping to make f…" at bounding box center [767, 235] width 1263 height 77
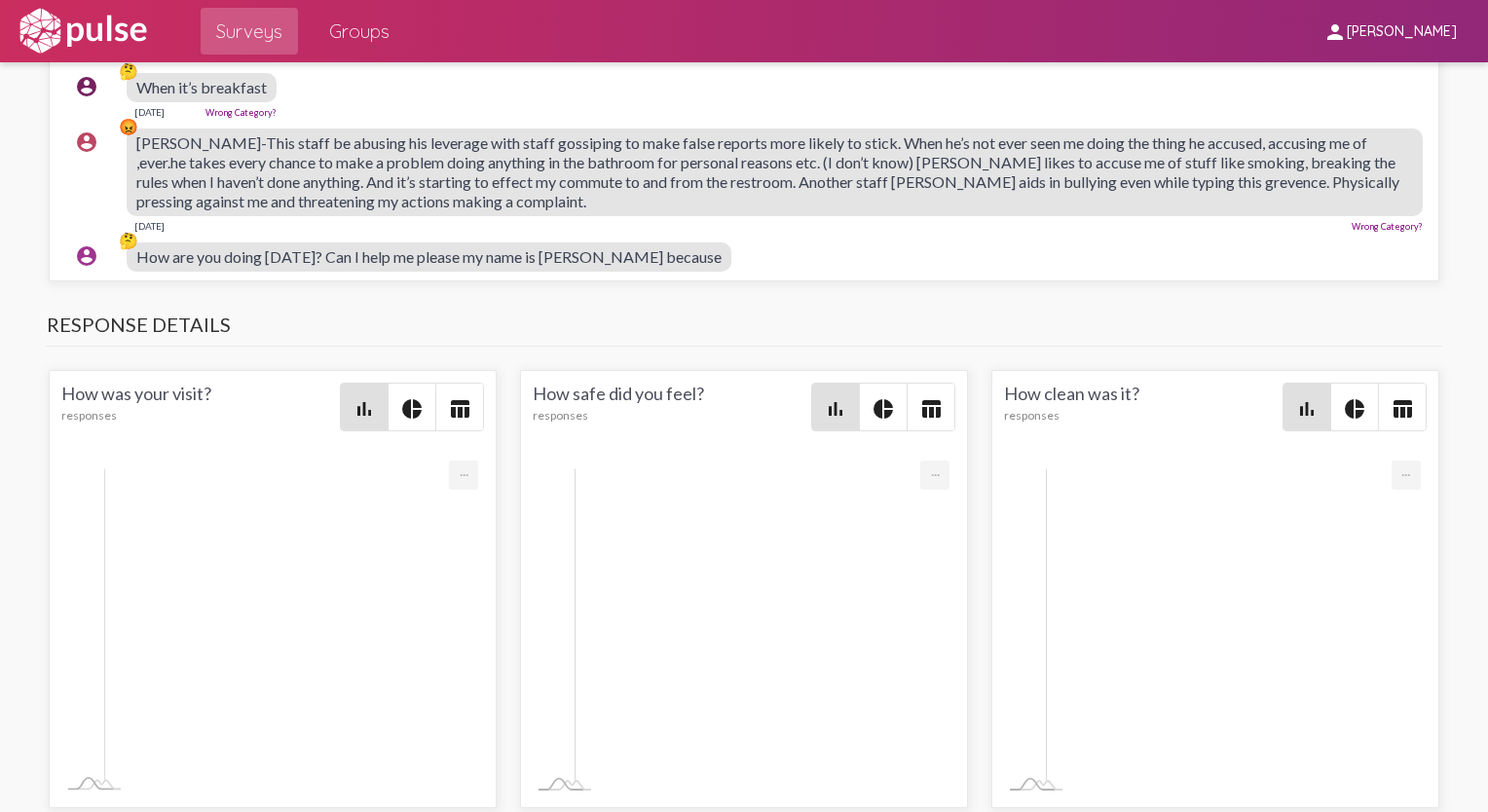
scroll to position [2141, 0]
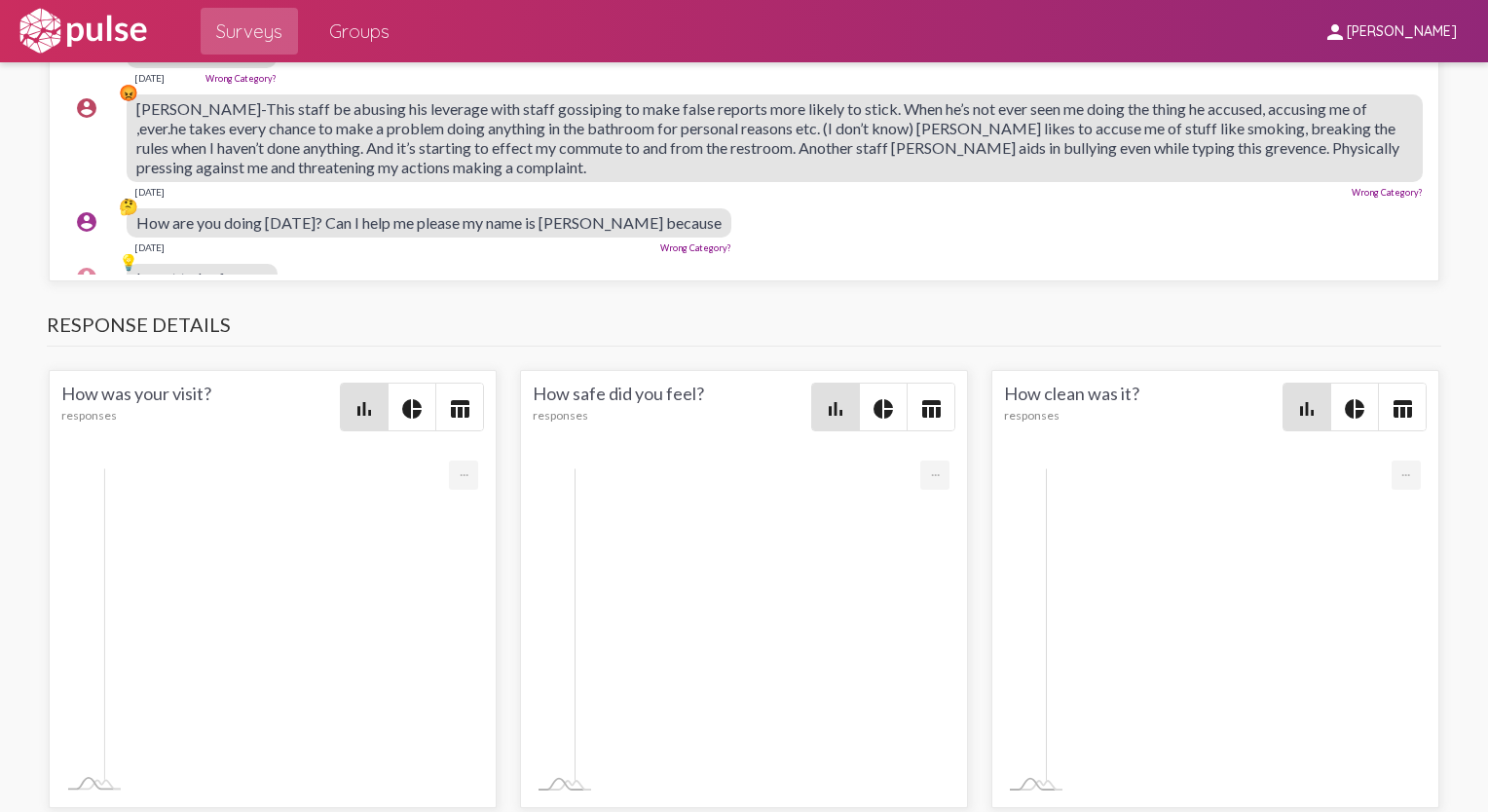
drag, startPoint x: 195, startPoint y: 529, endPoint x: 770, endPoint y: 535, distance: 575.0
click at [738, 176] on span "[PERSON_NAME]-This staff be abusing his leverage with staff gossiping to make f…" at bounding box center [767, 137] width 1263 height 77
click at [292, 232] on span "How are you doing [DATE]? Can I help me please my name is [PERSON_NAME] because" at bounding box center [428, 222] width 585 height 18
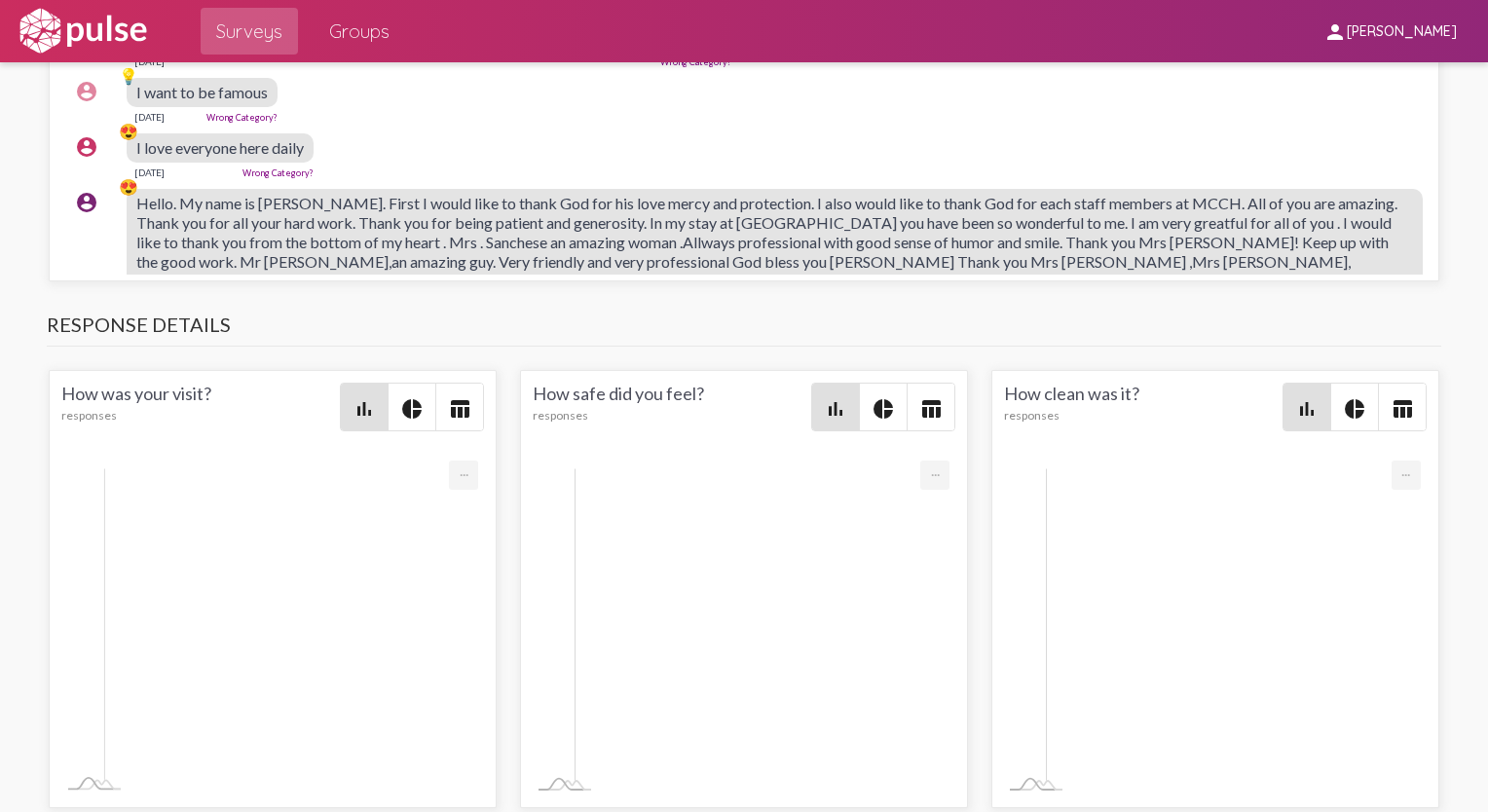
scroll to position [2336, 0]
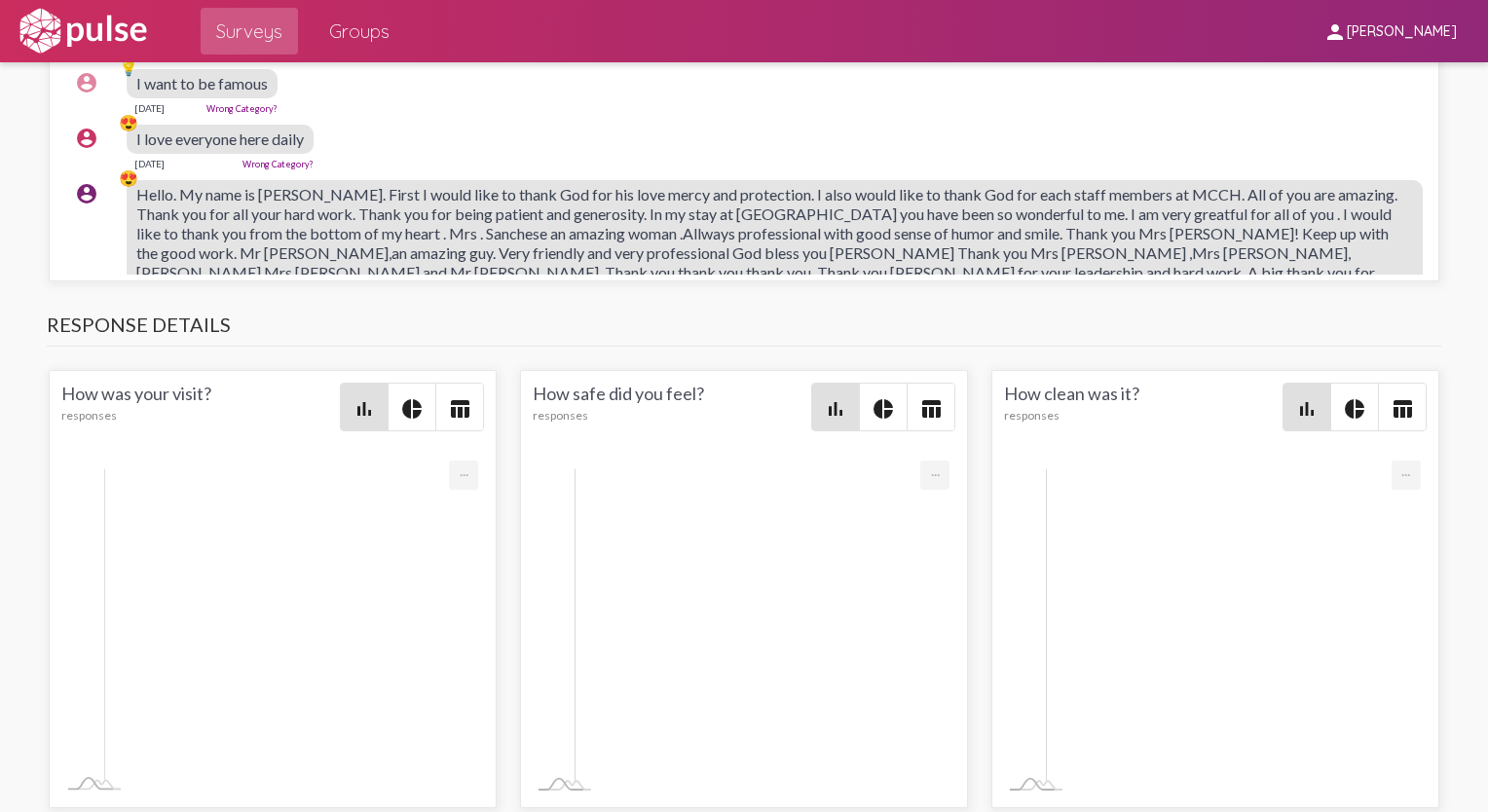
click at [185, 92] on span "I want to be famous" at bounding box center [202, 83] width 131 height 18
click at [184, 148] on span "I love everyone here daily" at bounding box center [220, 138] width 167 height 18
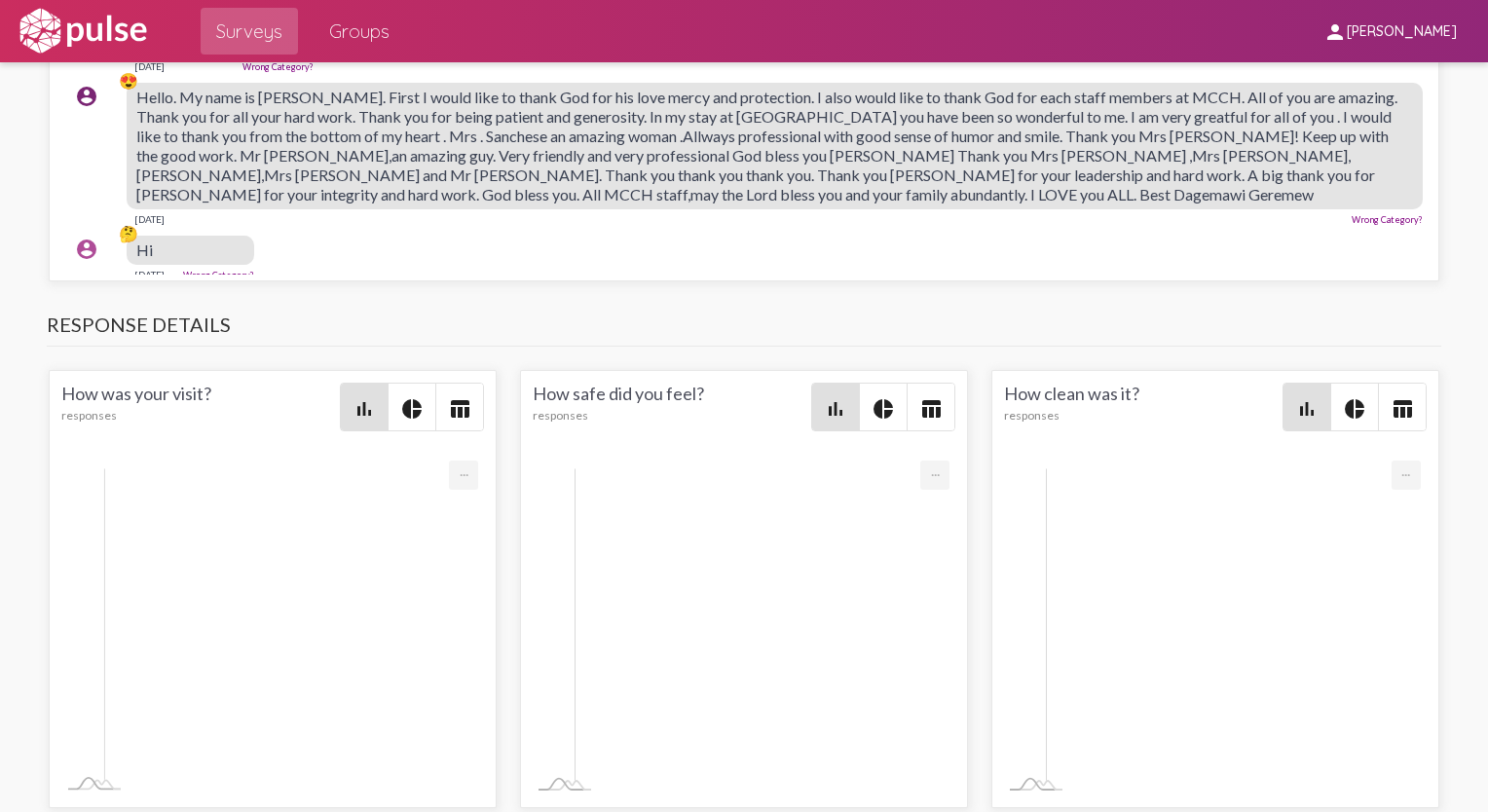
drag, startPoint x: 165, startPoint y: 521, endPoint x: 788, endPoint y: 619, distance: 630.7
click at [738, 209] on div "Hello. My name is [PERSON_NAME]. First I would like to thank God for his love m…" at bounding box center [774, 146] width 1296 height 127
click at [354, 203] on span "Hello. My name is [PERSON_NAME]. First I would like to thank God for his love m…" at bounding box center [766, 145] width 1261 height 116
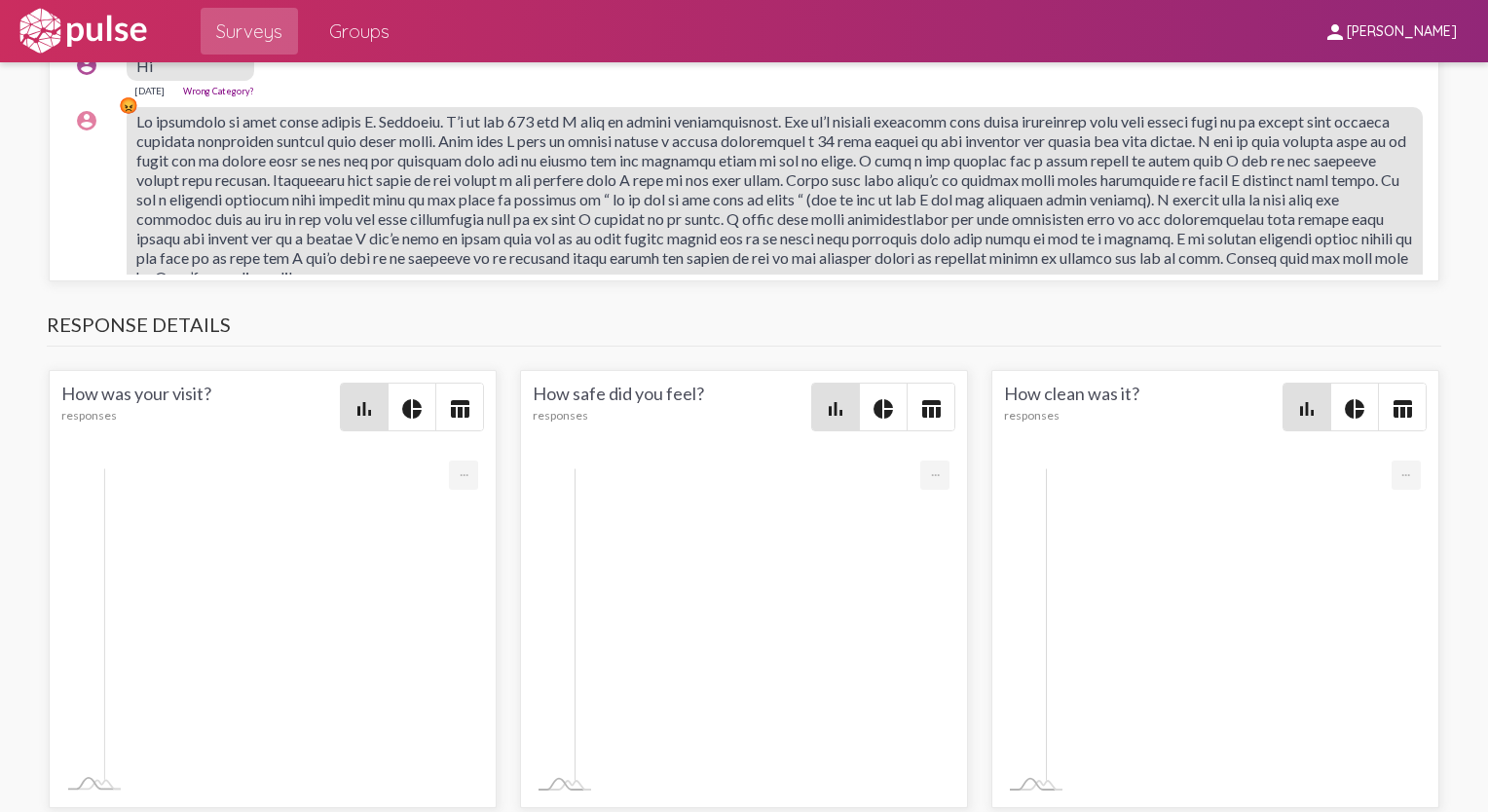
scroll to position [2628, 0]
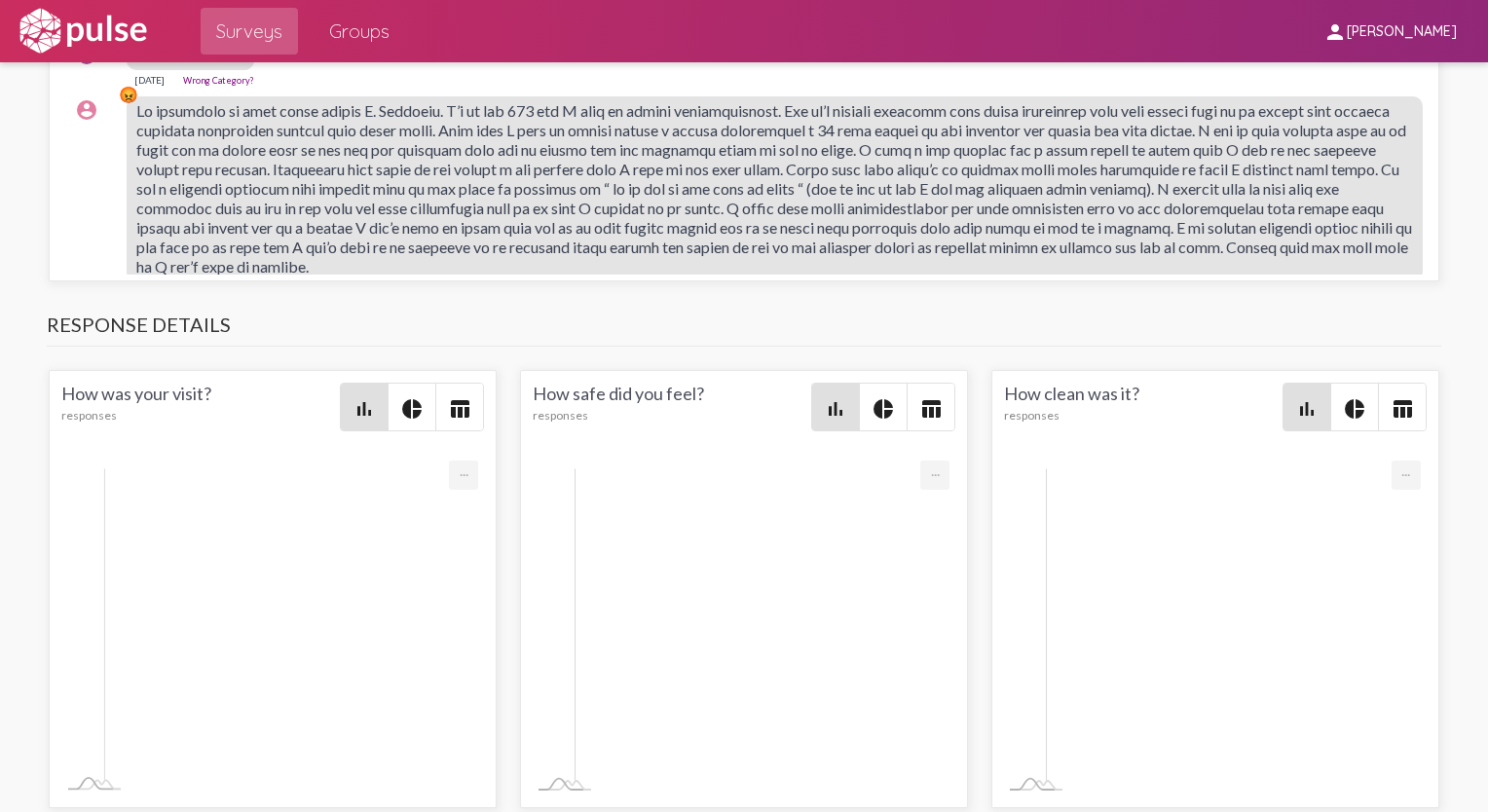
click at [206, 276] on span at bounding box center [774, 188] width 1276 height 174
drag, startPoint x: 499, startPoint y: 523, endPoint x: 341, endPoint y: 634, distance: 193.1
click at [341, 276] on span at bounding box center [774, 188] width 1276 height 174
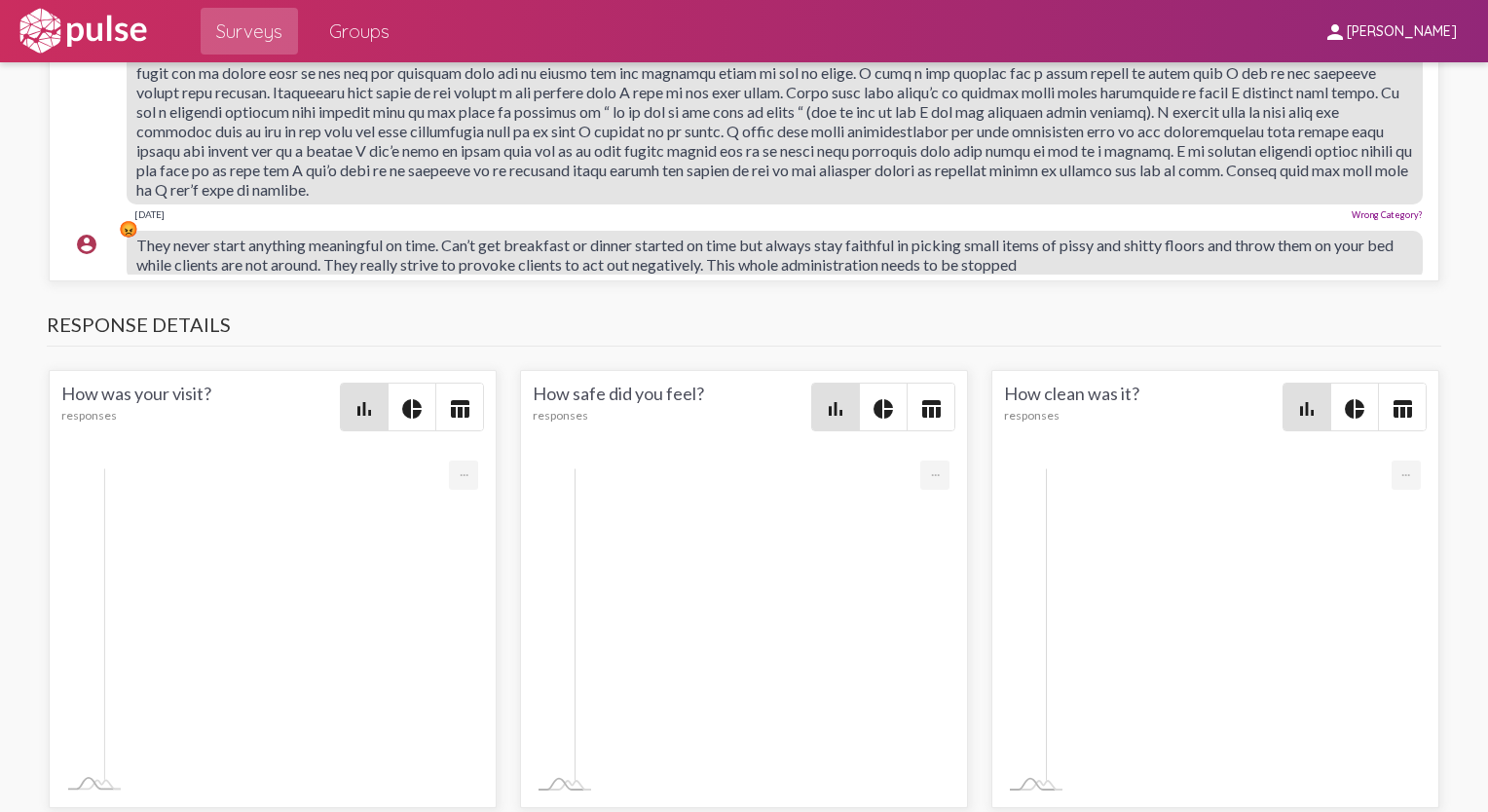
scroll to position [2920, 0]
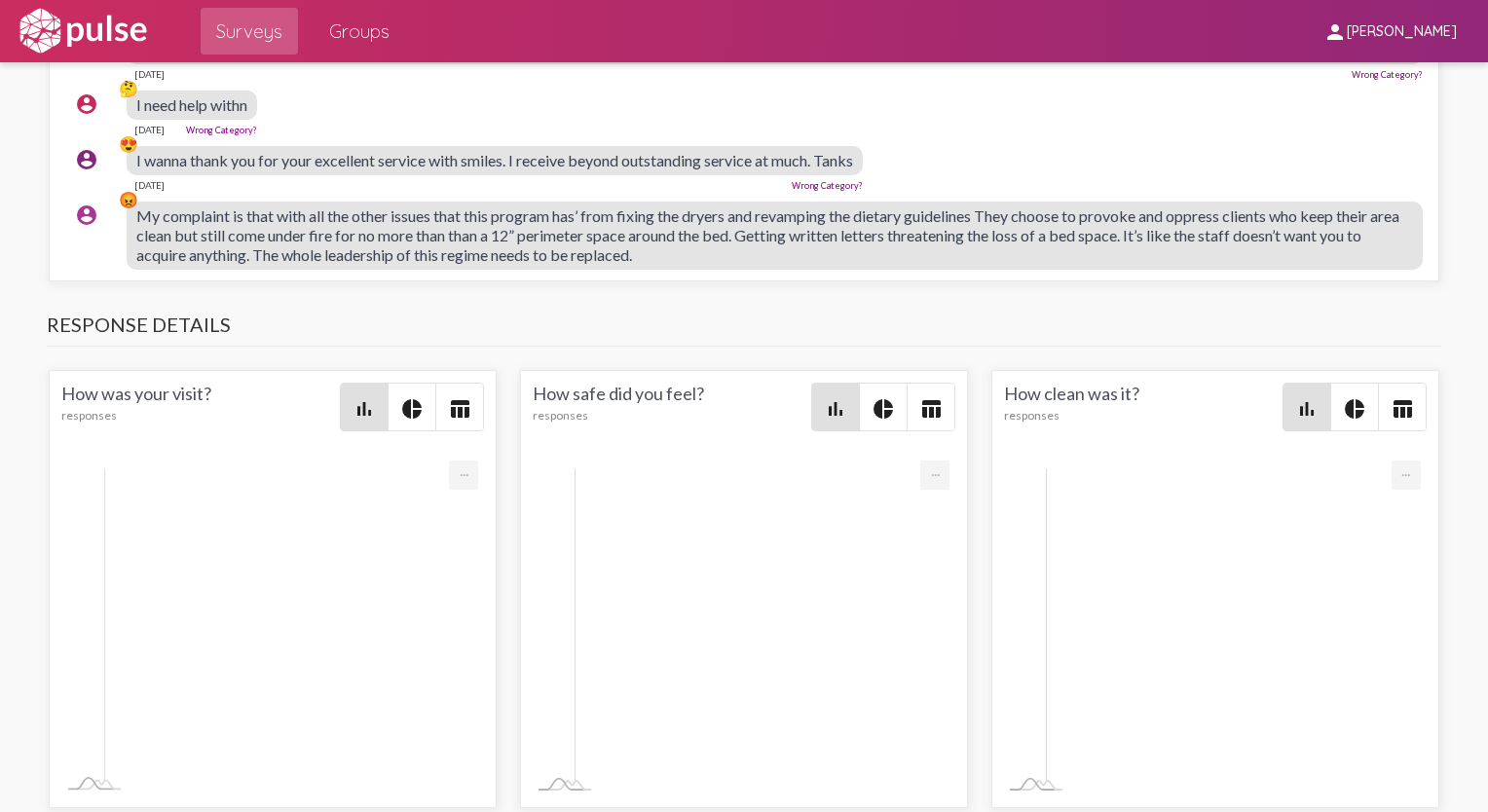
click at [188, 169] on span "I wanna thank you for your excellent service with smiles. I receive beyond outs…" at bounding box center [495, 160] width 717 height 18
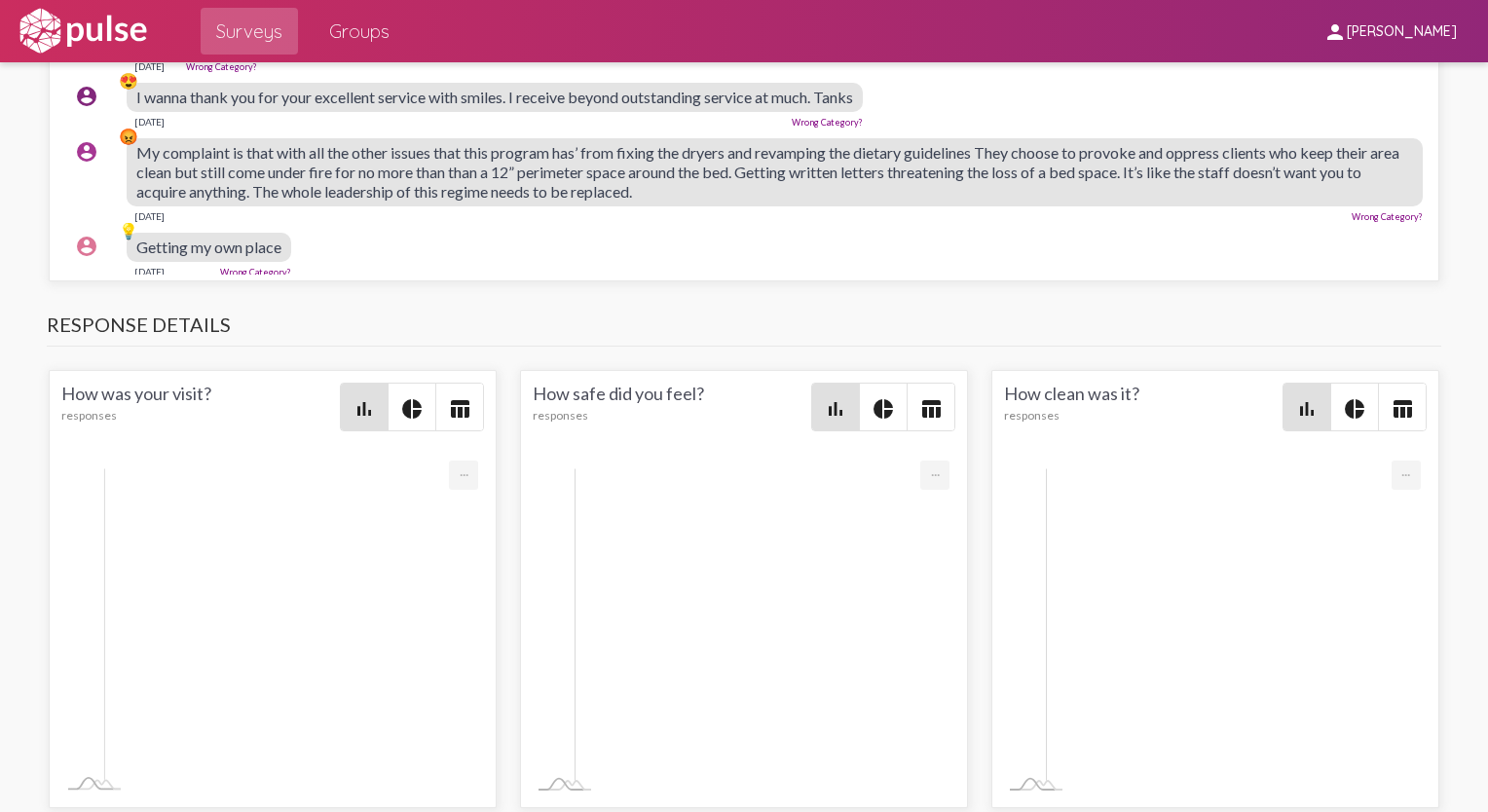
scroll to position [3017, 0]
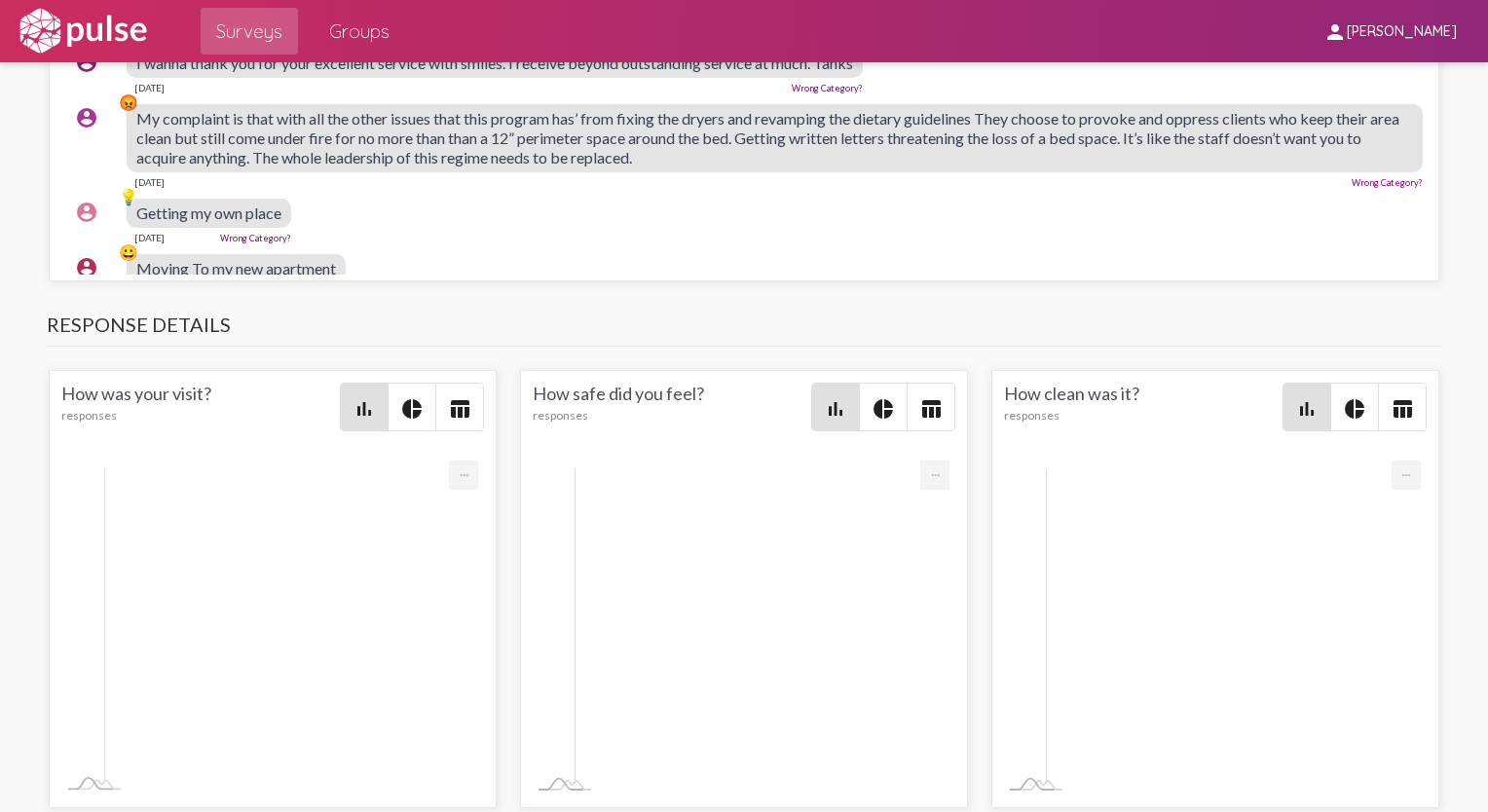
click at [254, 166] on span "My complaint is that with all the other issues that this program has’ from fixi…" at bounding box center [767, 137] width 1263 height 57
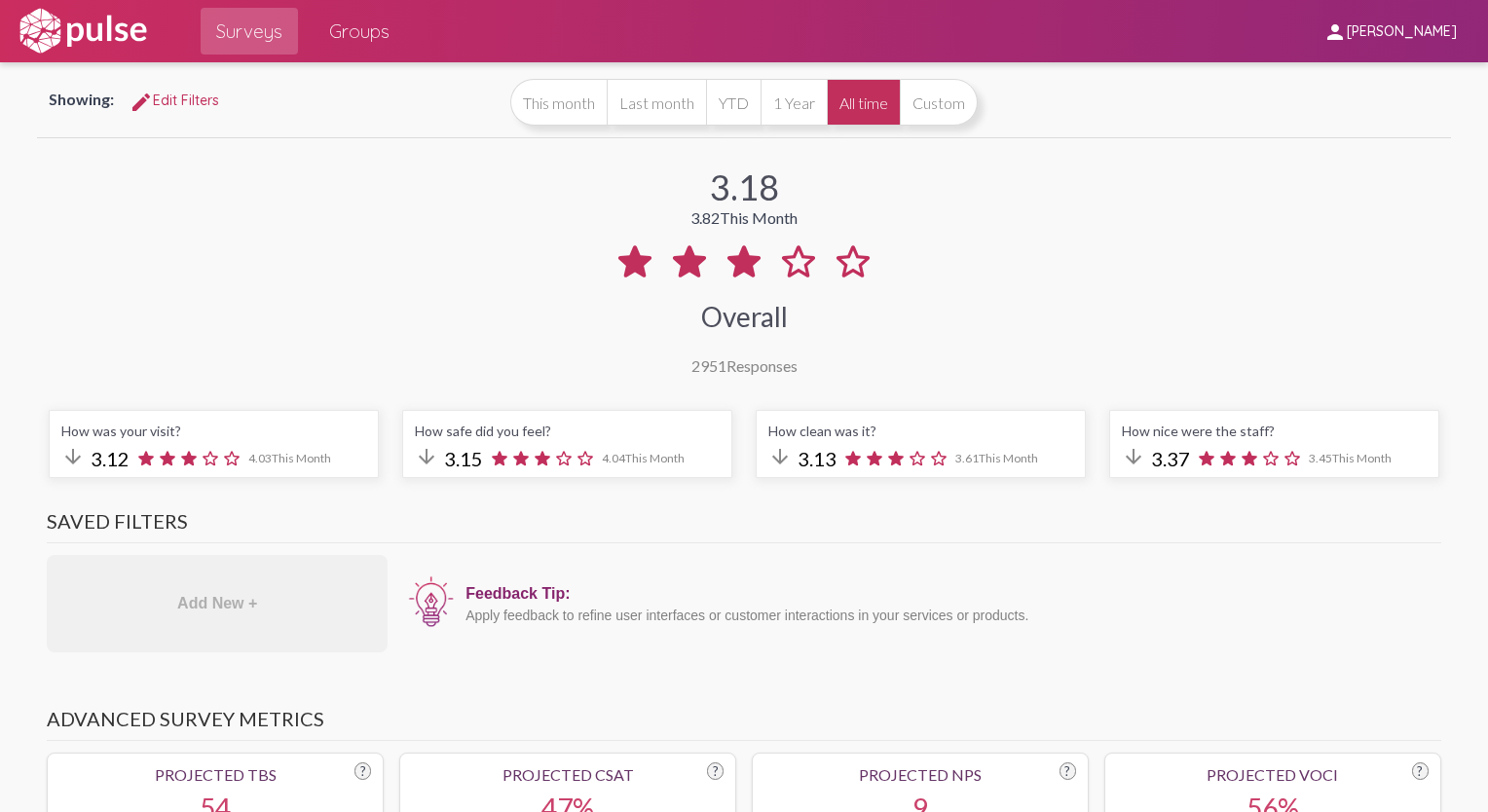
scroll to position [0, 0]
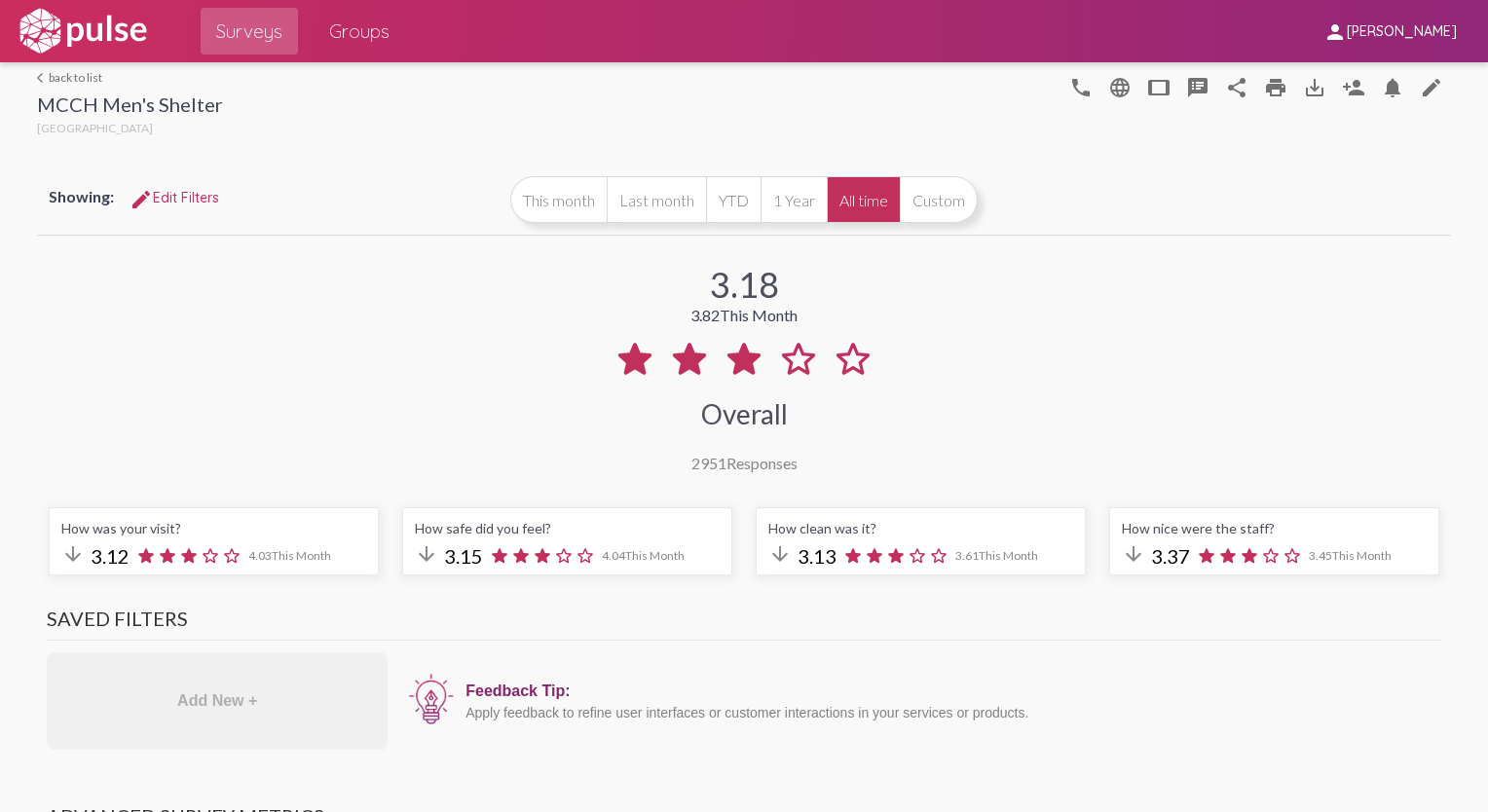
click at [112, 28] on img at bounding box center [83, 31] width 134 height 49
